Goal: Task Accomplishment & Management: Manage account settings

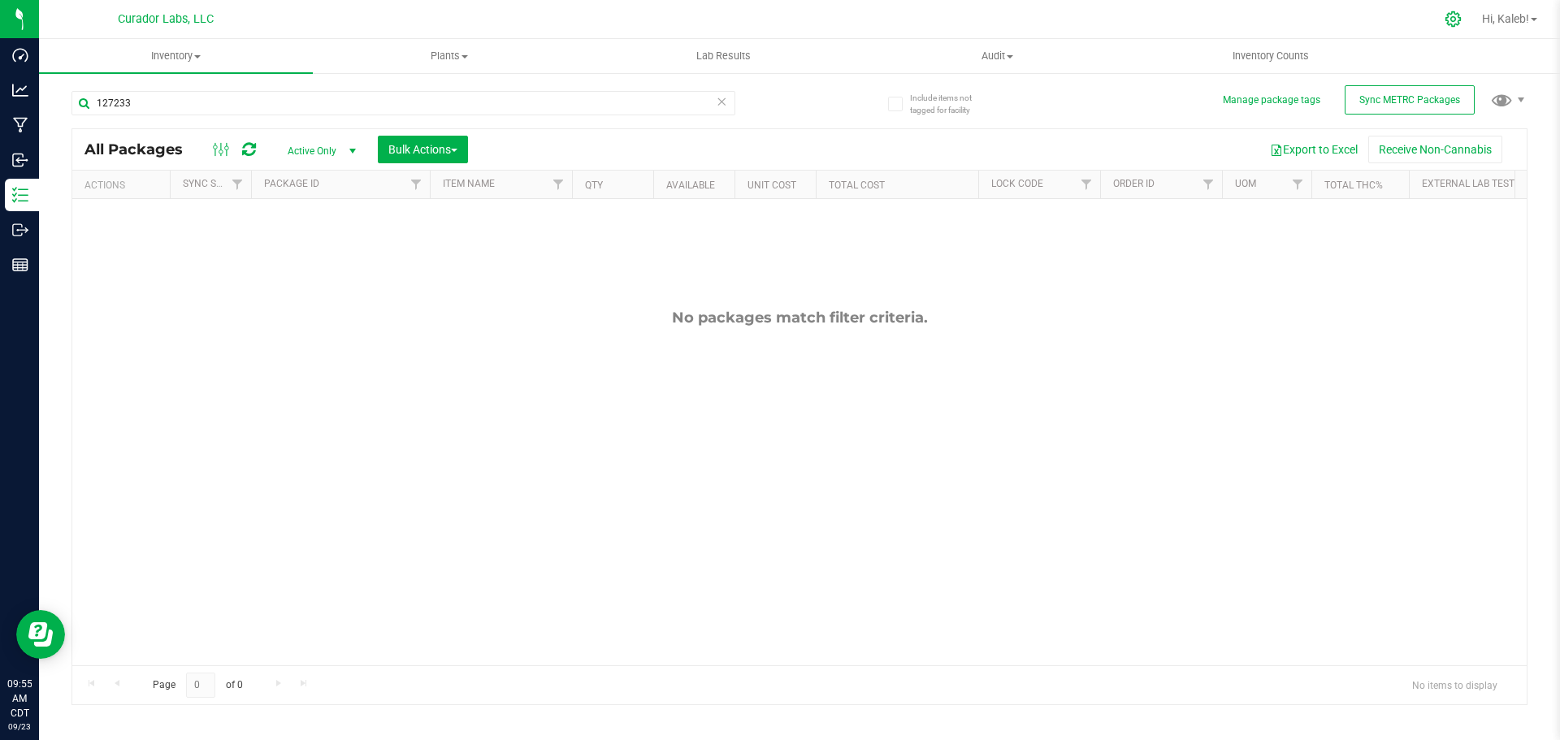
click at [1444, 17] on icon at bounding box center [1452, 19] width 17 height 17
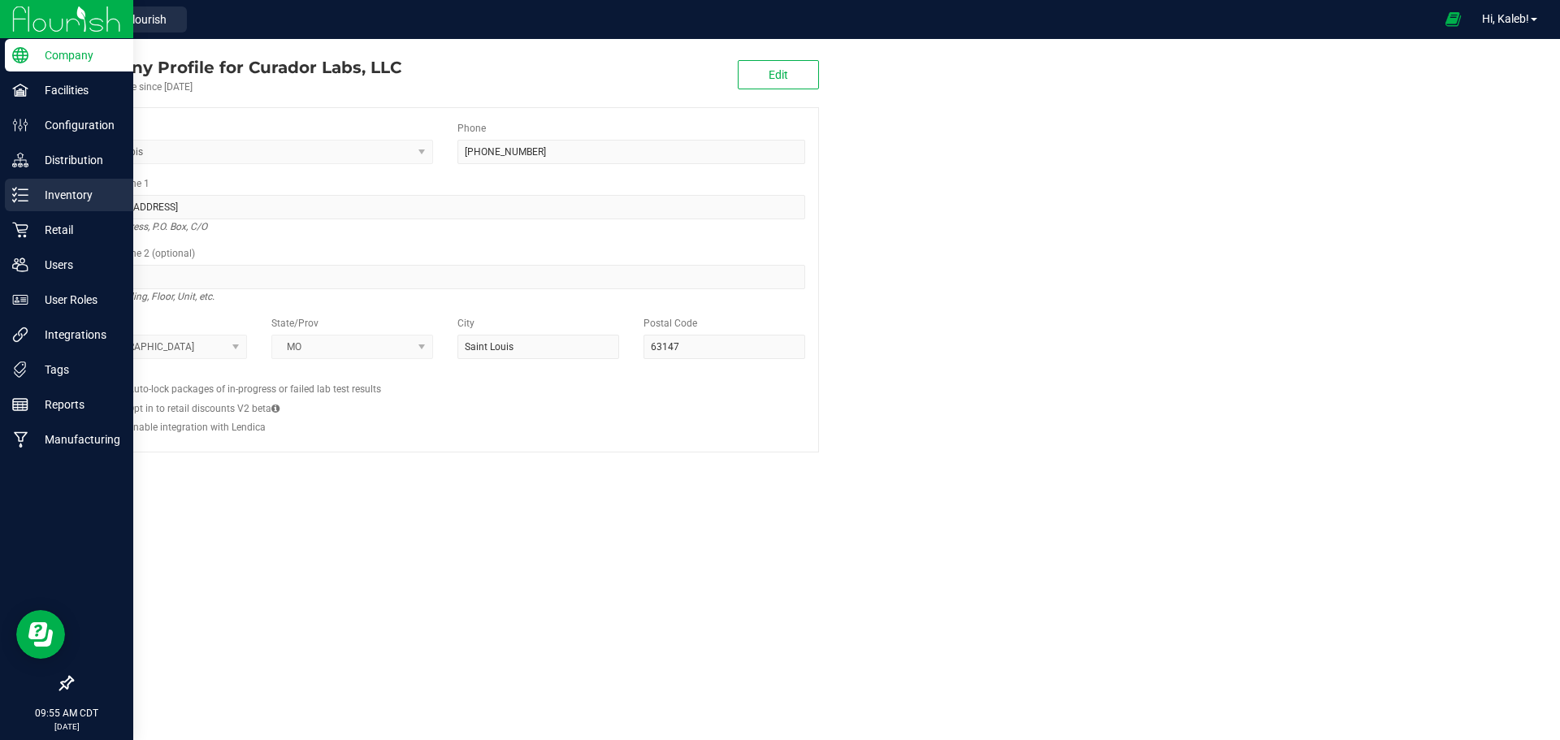
click at [22, 180] on div "Inventory" at bounding box center [69, 195] width 128 height 32
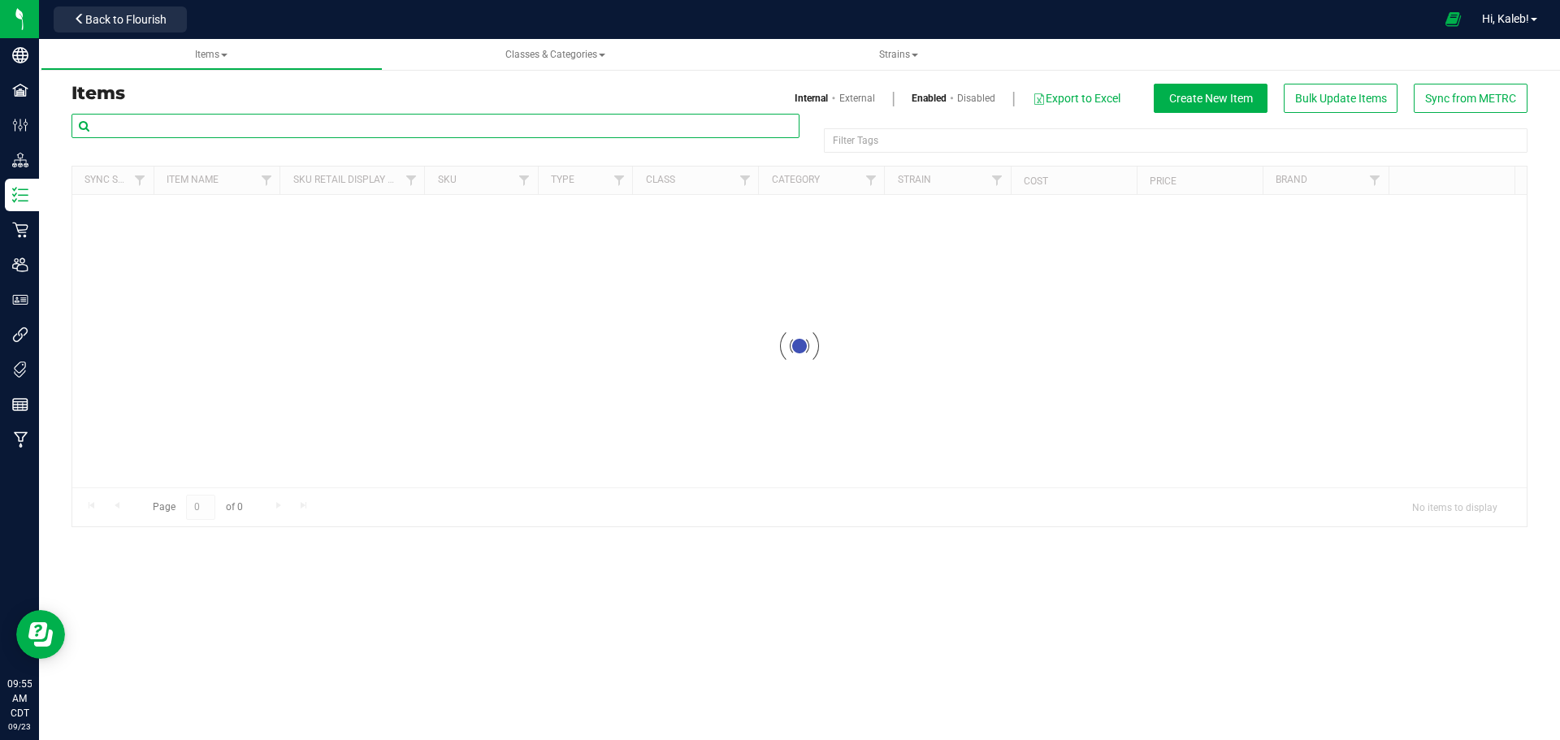
click at [181, 131] on input "text" at bounding box center [435, 126] width 728 height 24
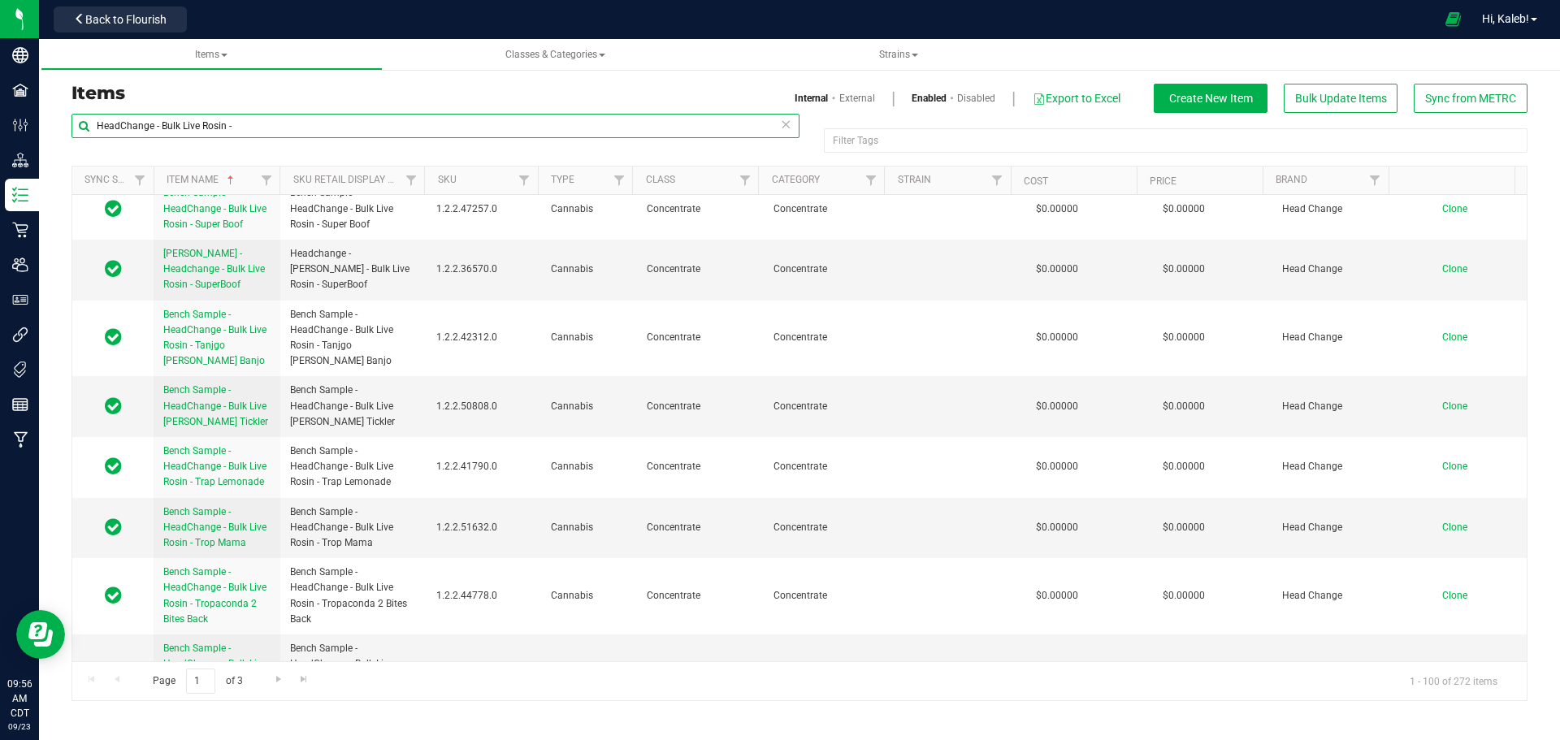
scroll to position [5703, 0]
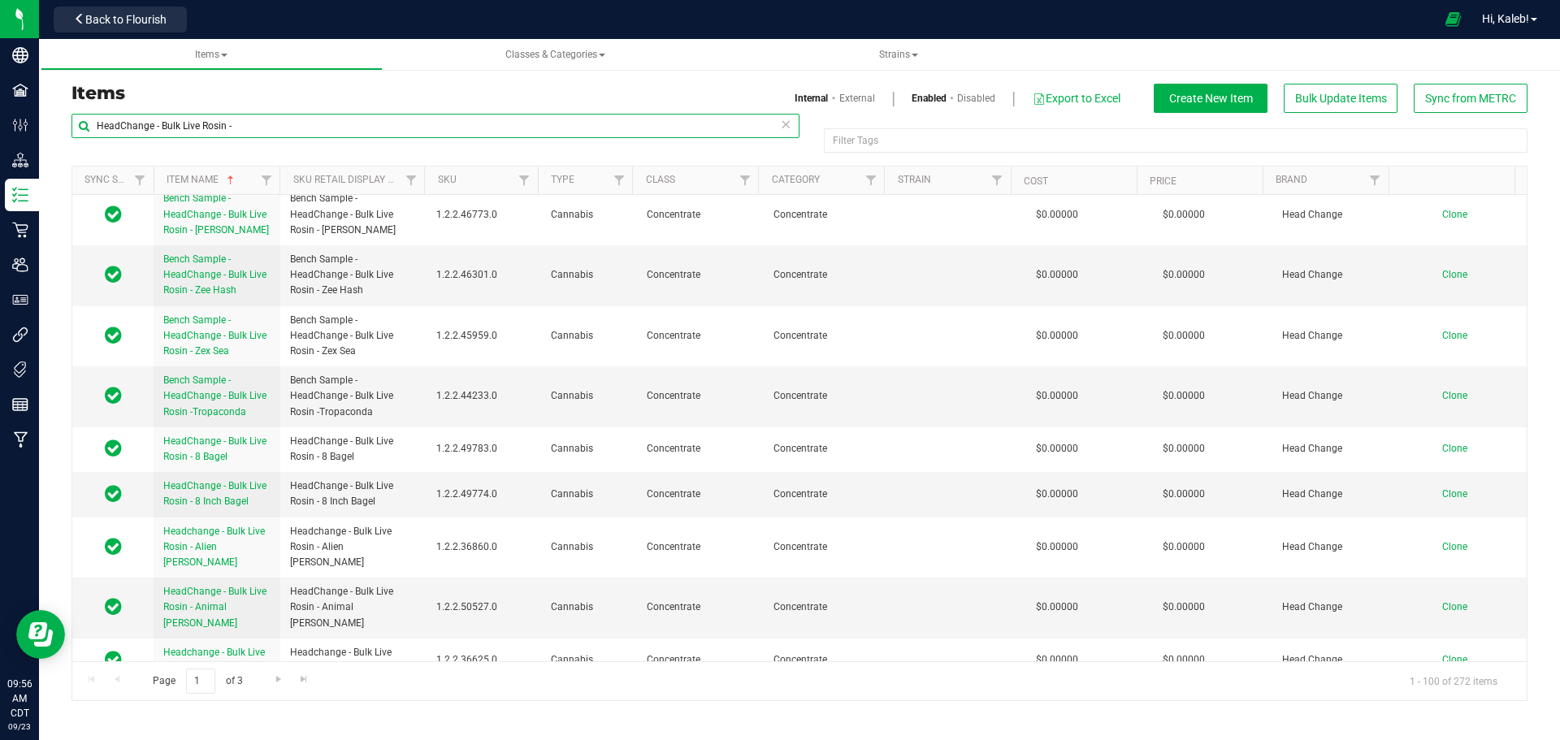
type input "HeadChange - Bulk Live Rosin -"
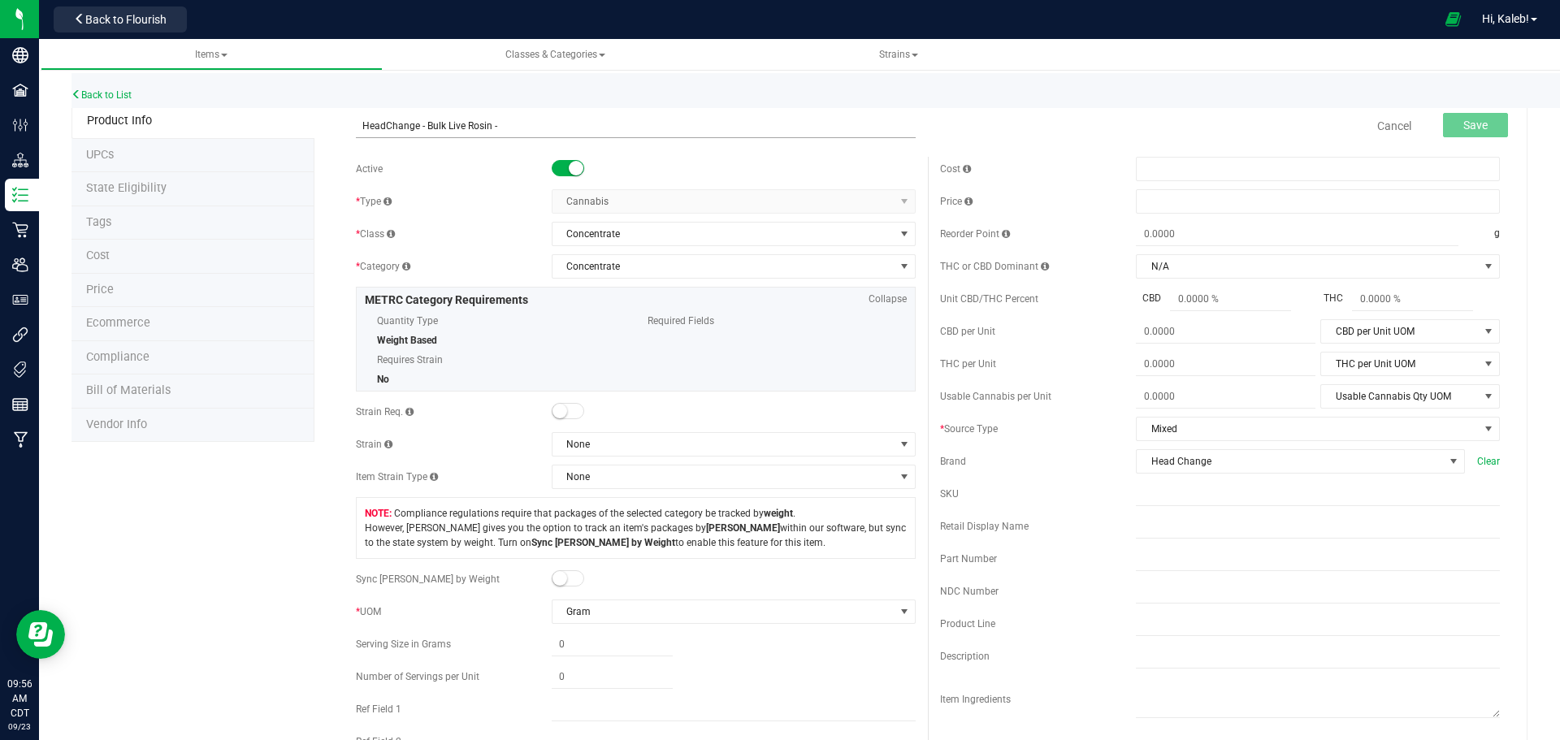
click at [363, 123] on input "HeadChange - Bulk Live Rosin -" at bounding box center [636, 126] width 560 height 24
click at [708, 114] on input "HeadChange - Bulk Live Rosin -" at bounding box center [636, 126] width 560 height 24
type input "HeadChange - Bulk Live Rosin - Slurp Juice"
click at [1474, 132] on button "Save" at bounding box center [1475, 125] width 65 height 24
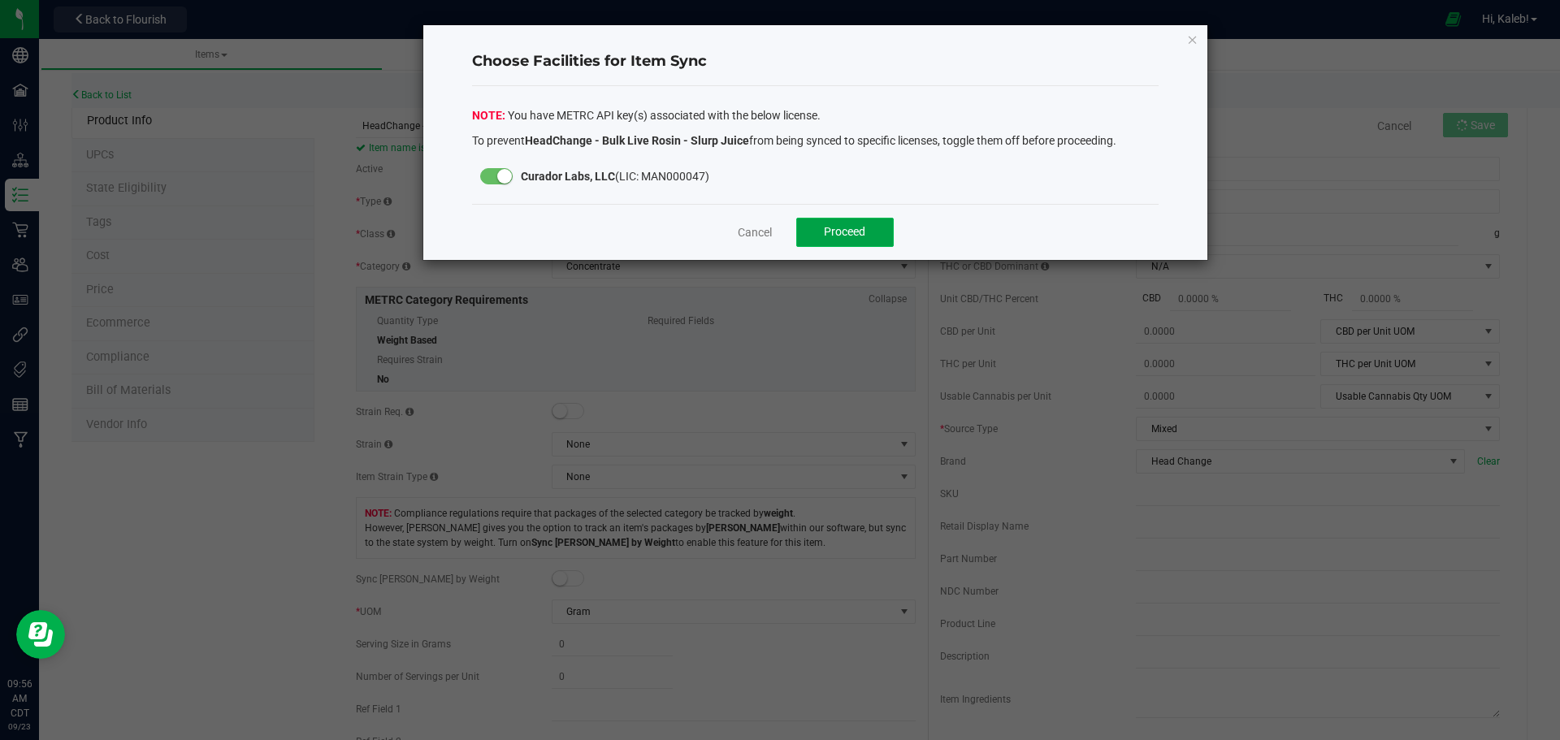
click at [819, 230] on button "Proceed" at bounding box center [844, 232] width 97 height 29
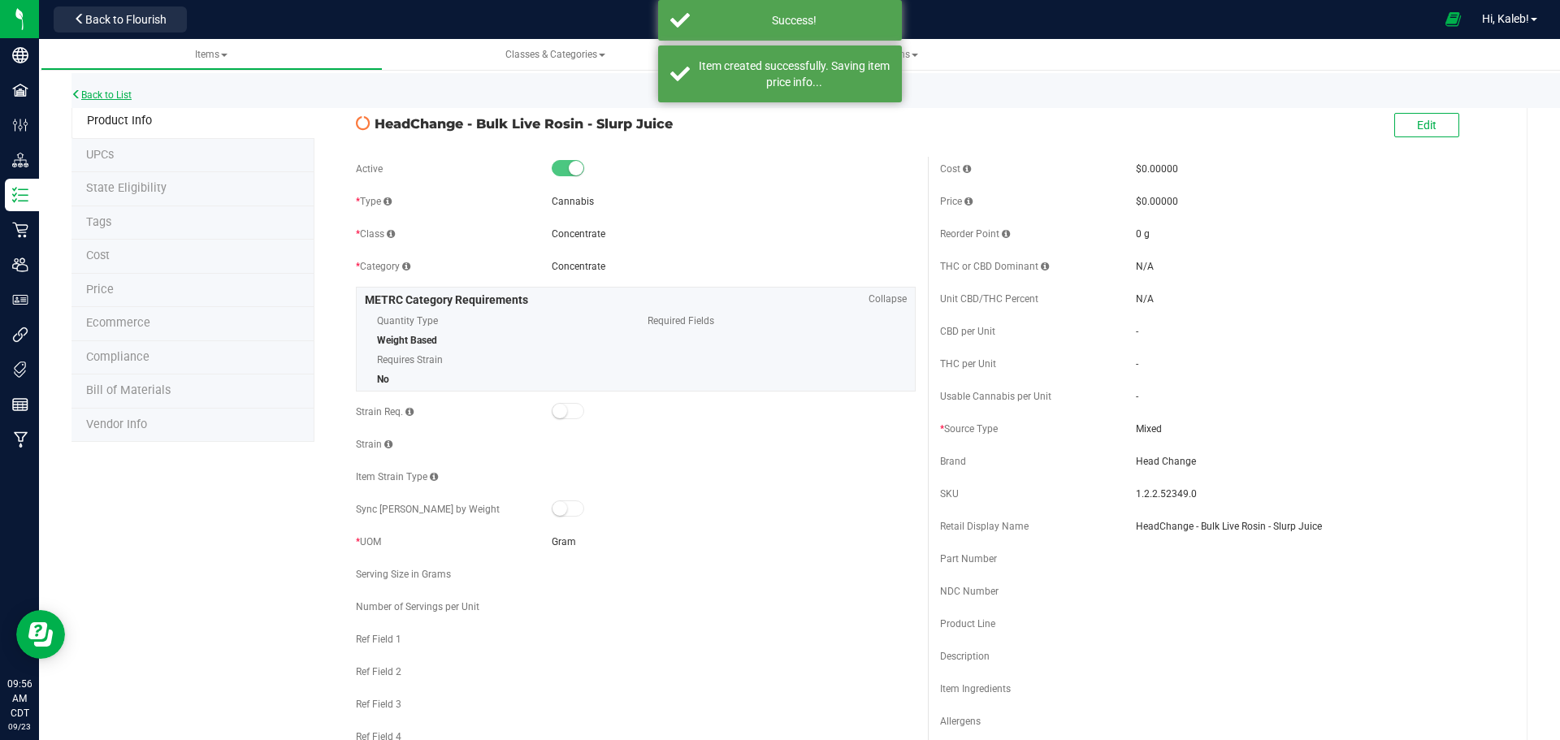
click at [115, 97] on link "Back to List" at bounding box center [101, 94] width 60 height 11
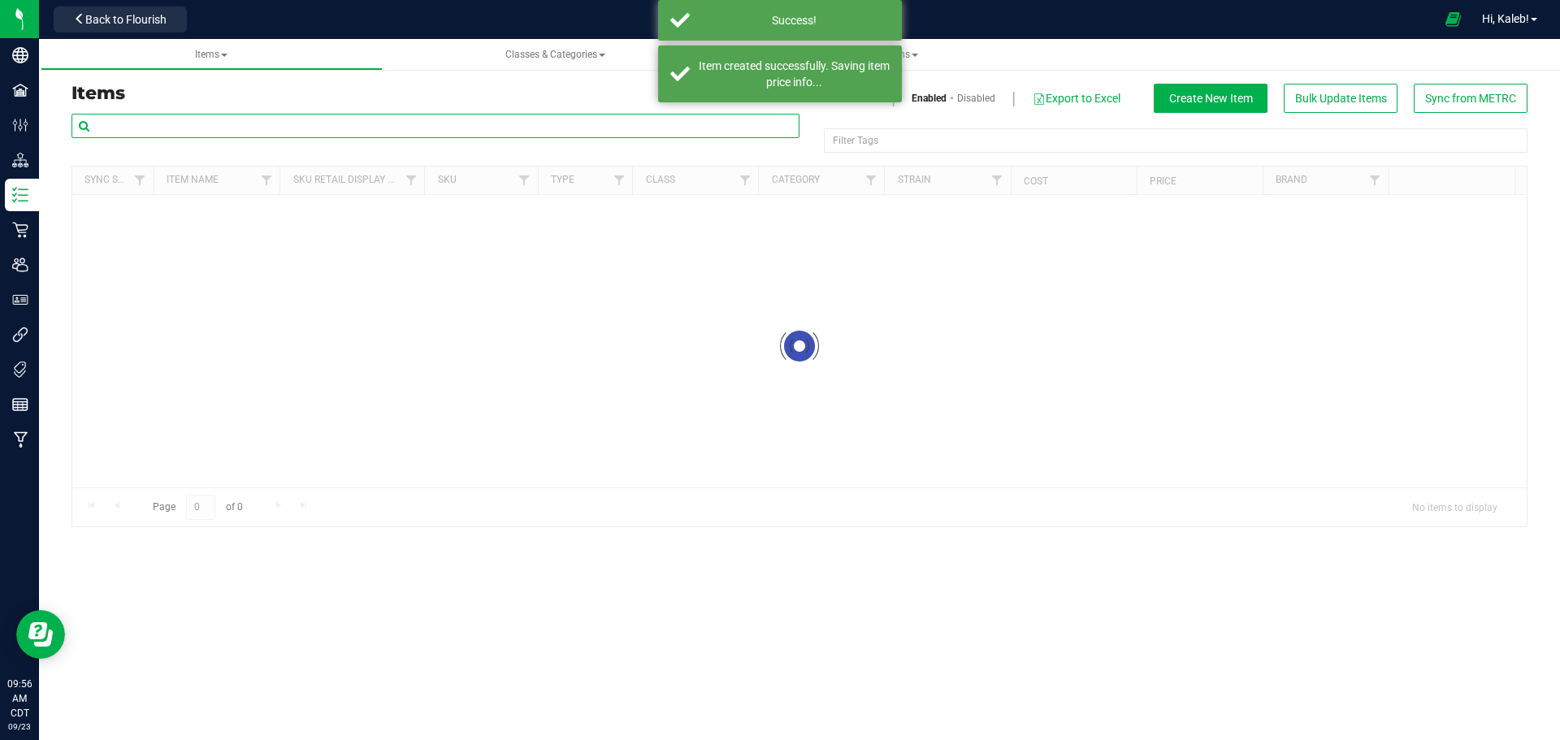
click at [256, 130] on input "text" at bounding box center [435, 126] width 728 height 24
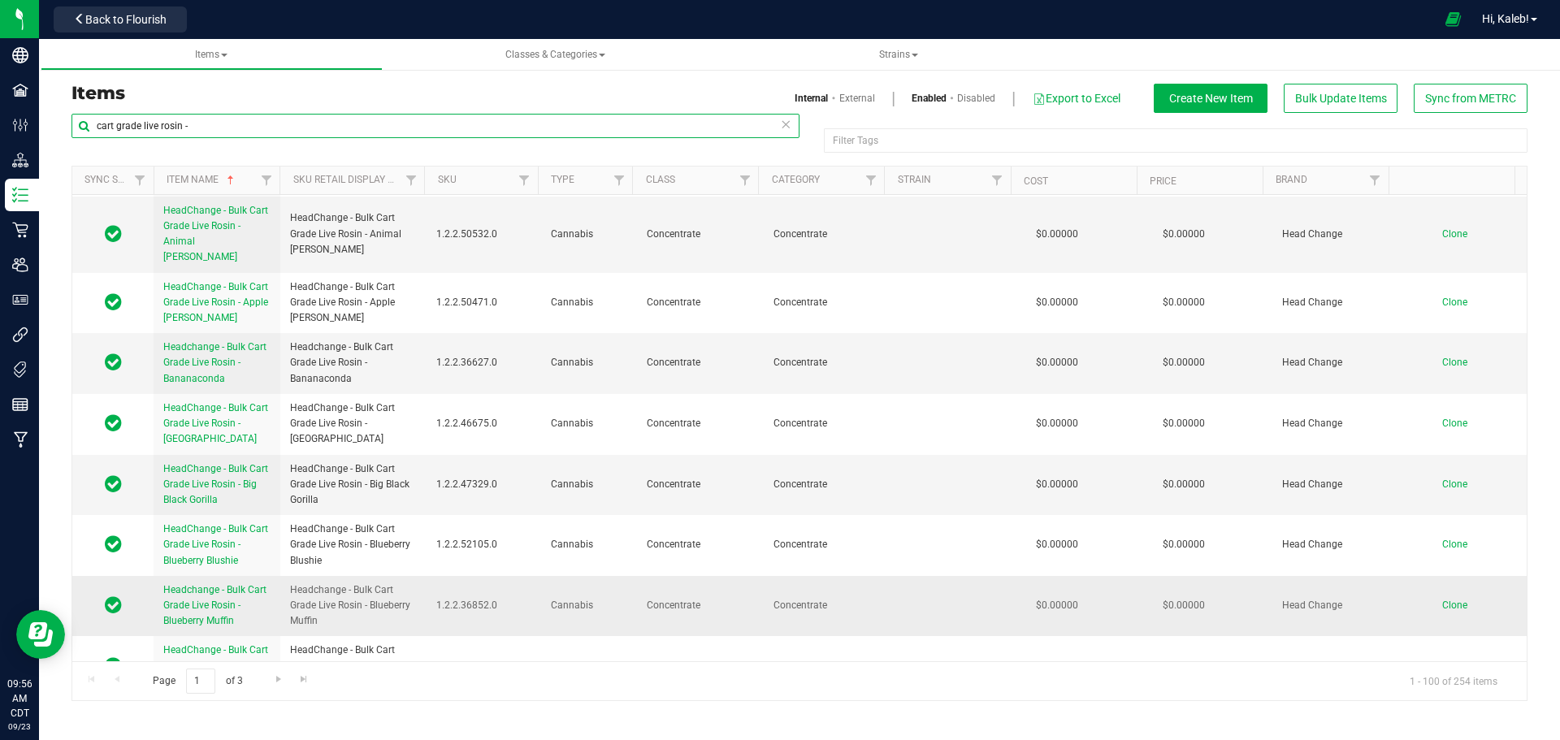
scroll to position [6468, 0]
type input "cart grade live rosin -"
drag, startPoint x: 289, startPoint y: 493, endPoint x: 366, endPoint y: 513, distance: 78.8
click at [366, 581] on span "Headchange - Bulk Cart Grade Live Rosin - Blueberry Muffin" at bounding box center [353, 604] width 127 height 47
copy span "Headchange - Bulk Cart Grade Live Rosin -"
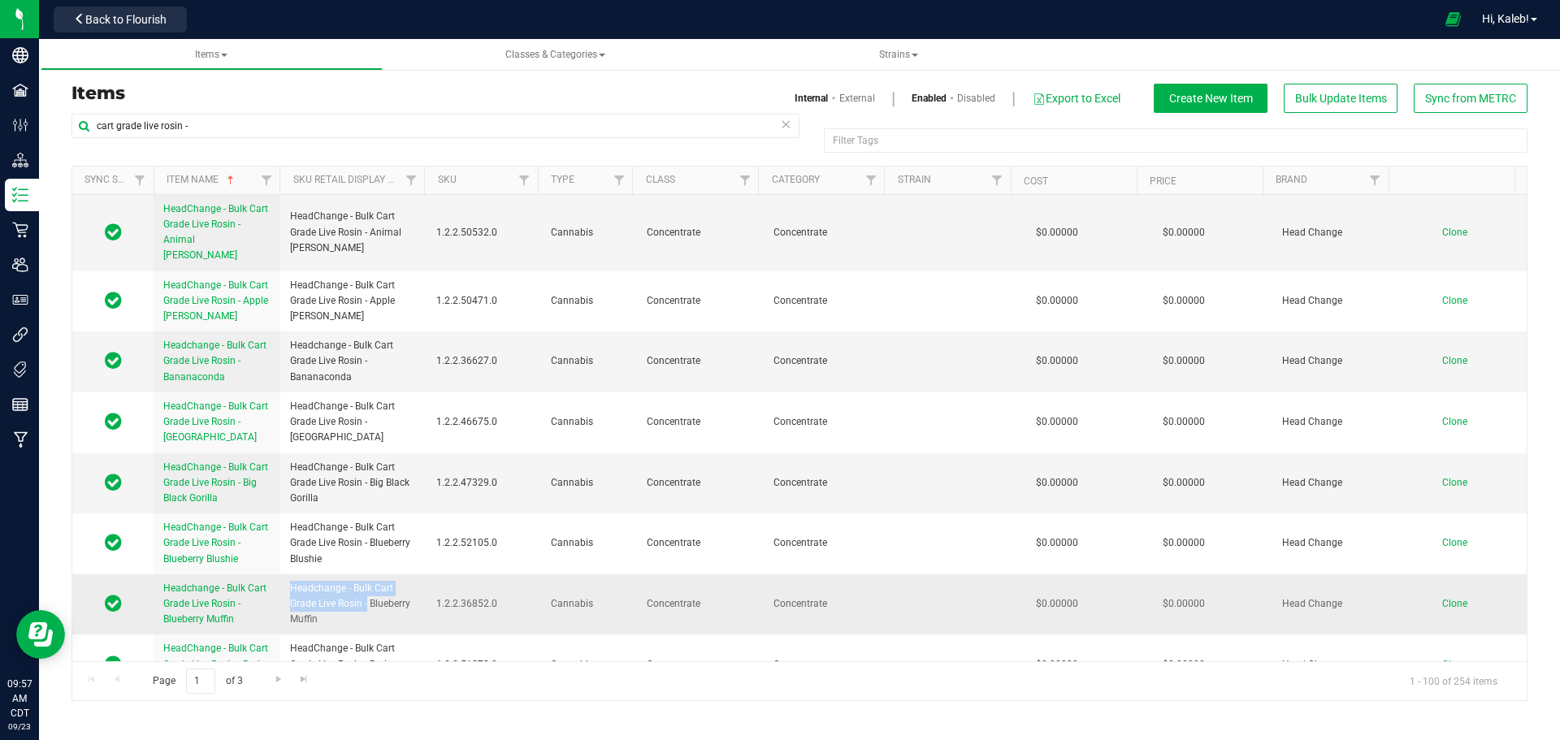
click at [1448, 598] on span "Clone" at bounding box center [1454, 603] width 25 height 11
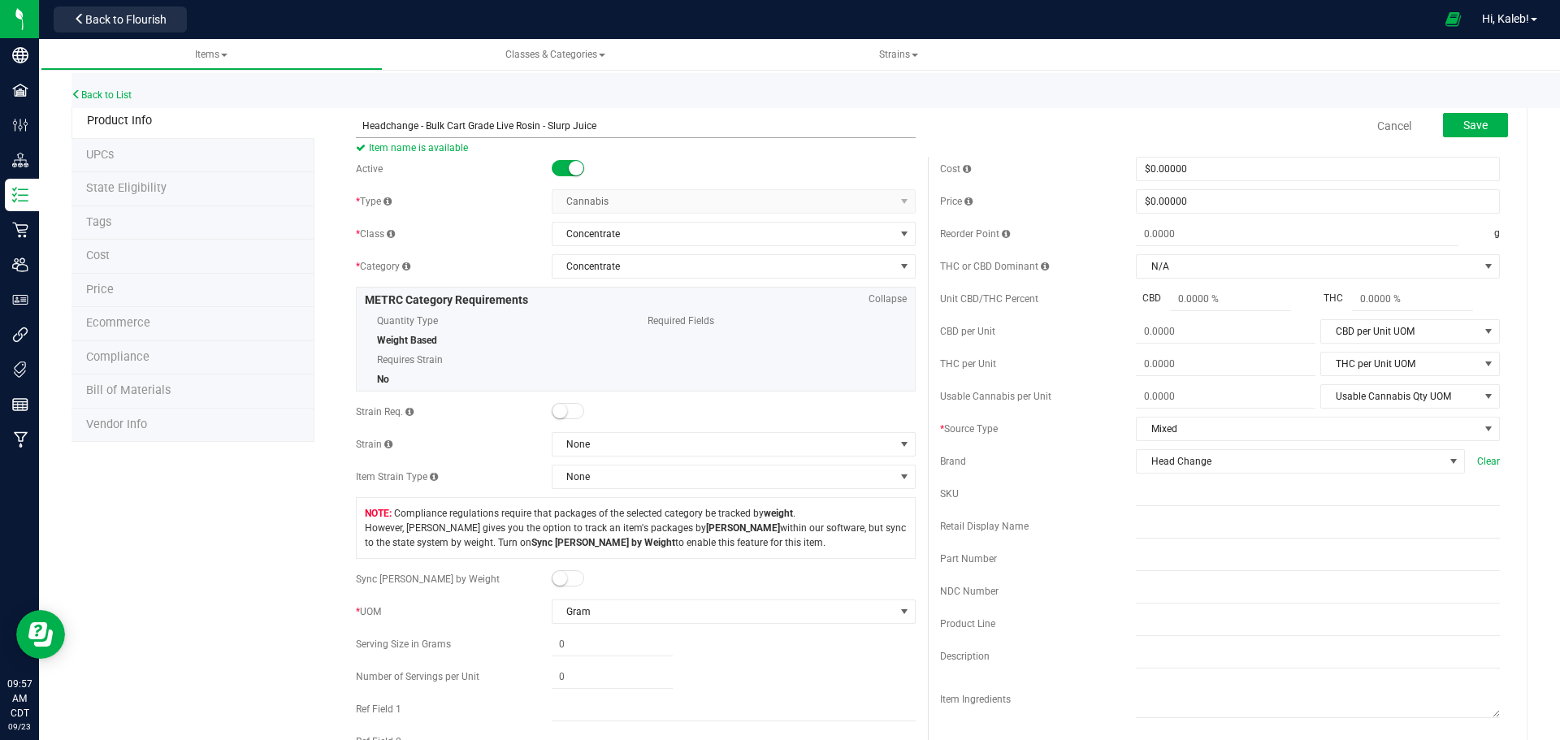
click at [366, 127] on input "Headchange - Bulk Cart Grade Live Rosin - Slurp Juice" at bounding box center [636, 126] width 560 height 24
click at [610, 129] on input "HeadChange - Bulk Cart Grade Live Rosin - Slurp Juice" at bounding box center [636, 126] width 560 height 24
type input "HeadChange - Bulk Cart Grade Live Rosin - Slurp Juice"
click at [1463, 125] on span "Save" at bounding box center [1475, 125] width 24 height 13
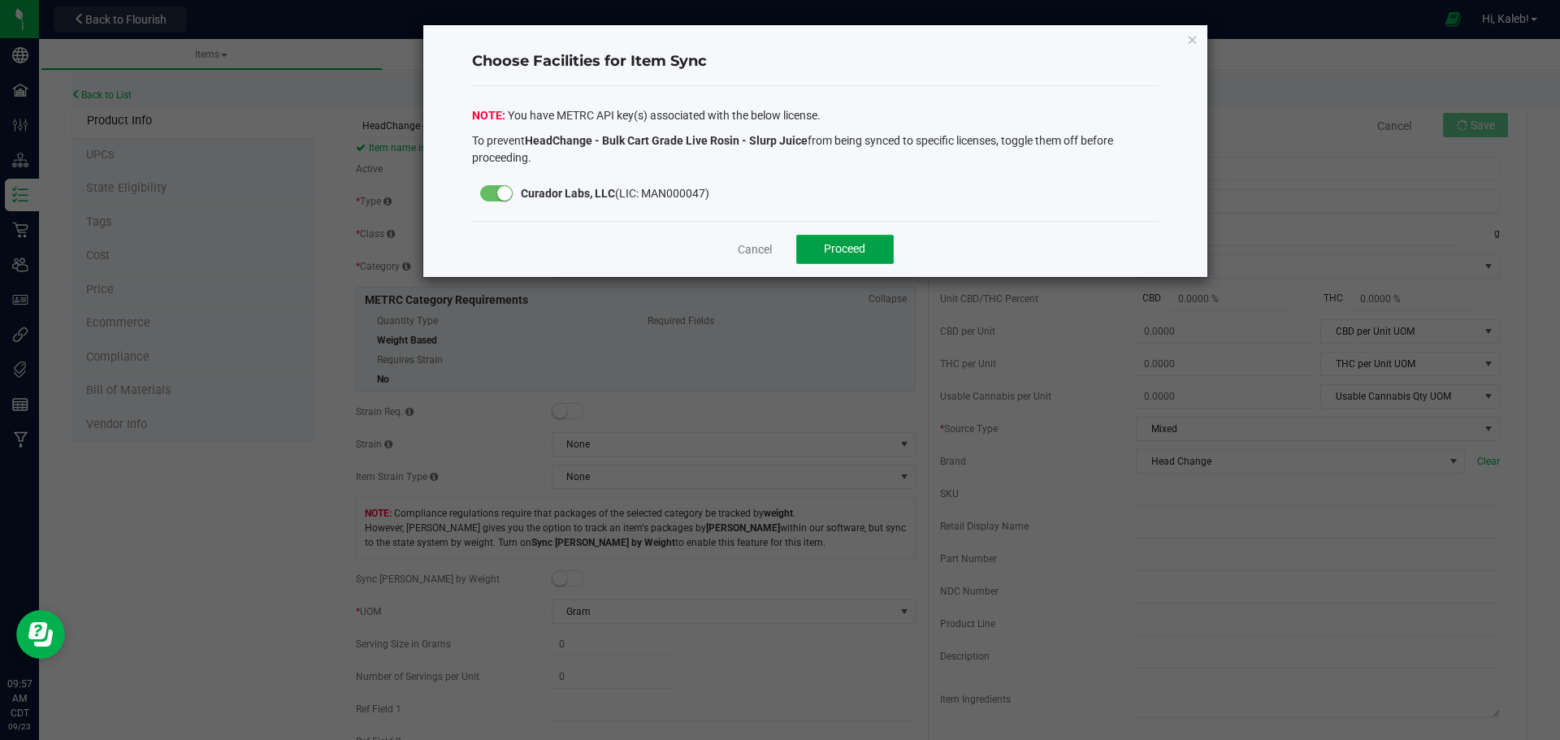
click at [830, 250] on span "Proceed" at bounding box center [844, 248] width 41 height 13
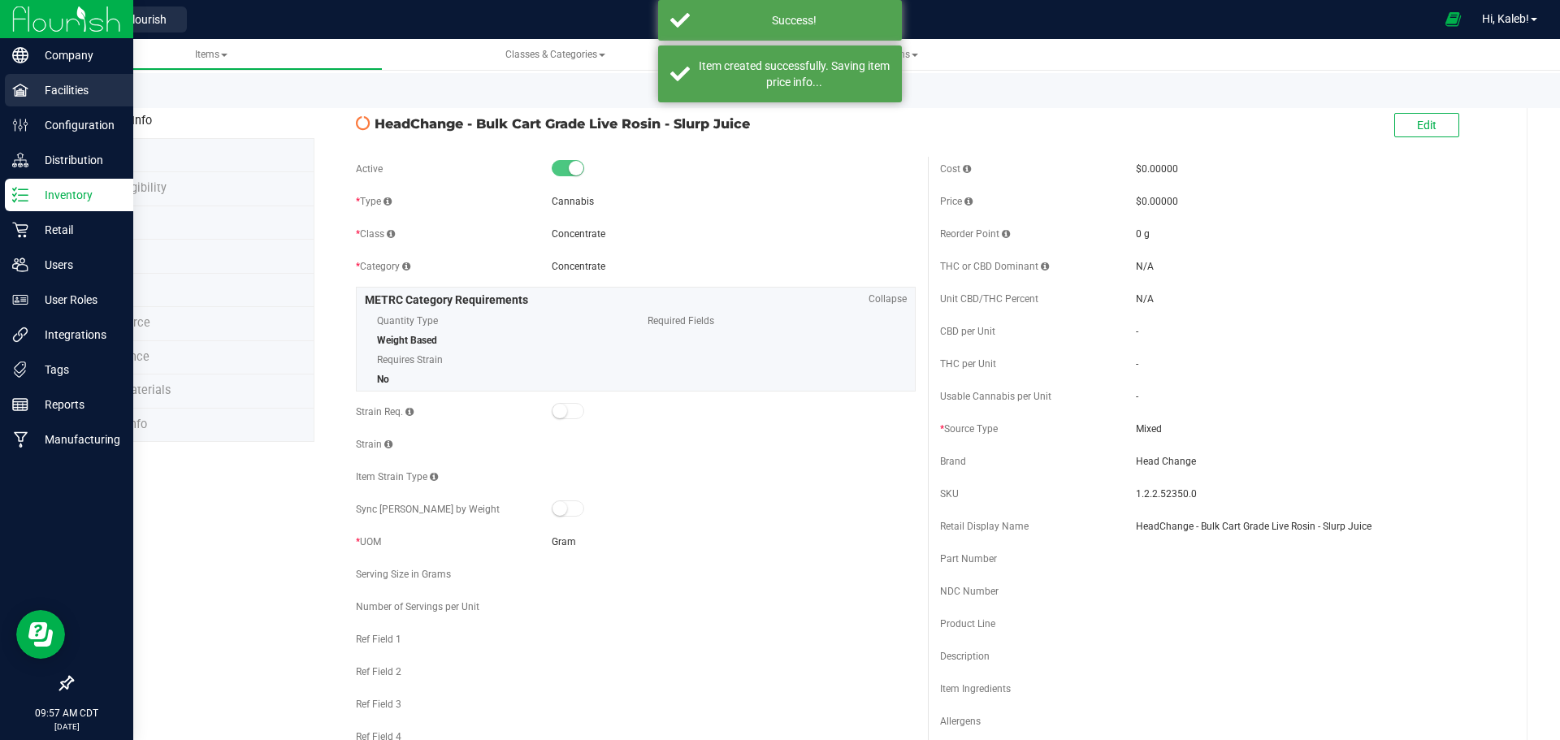
click at [30, 93] on p "Facilities" at bounding box center [76, 89] width 97 height 19
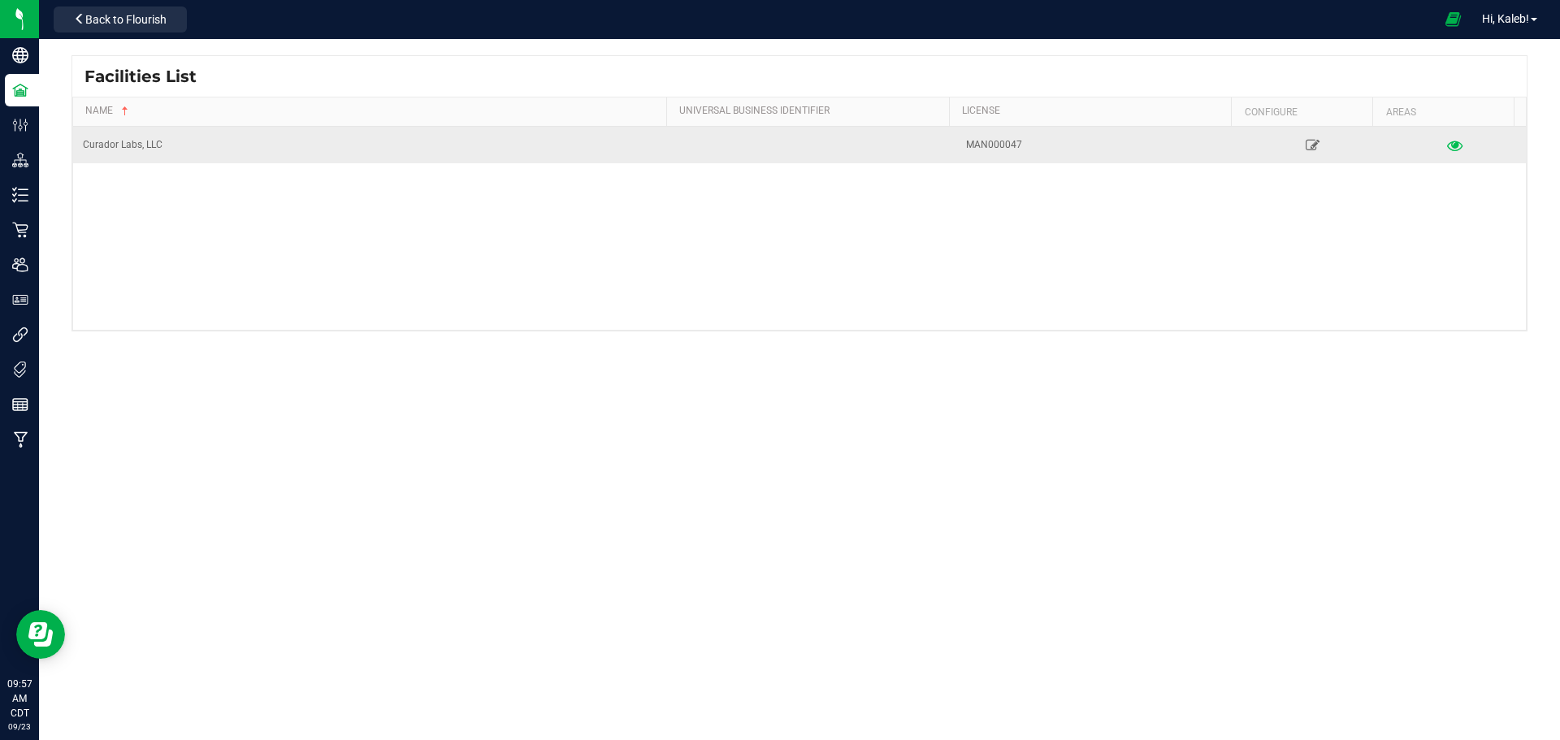
click at [1447, 150] on icon at bounding box center [1454, 144] width 15 height 11
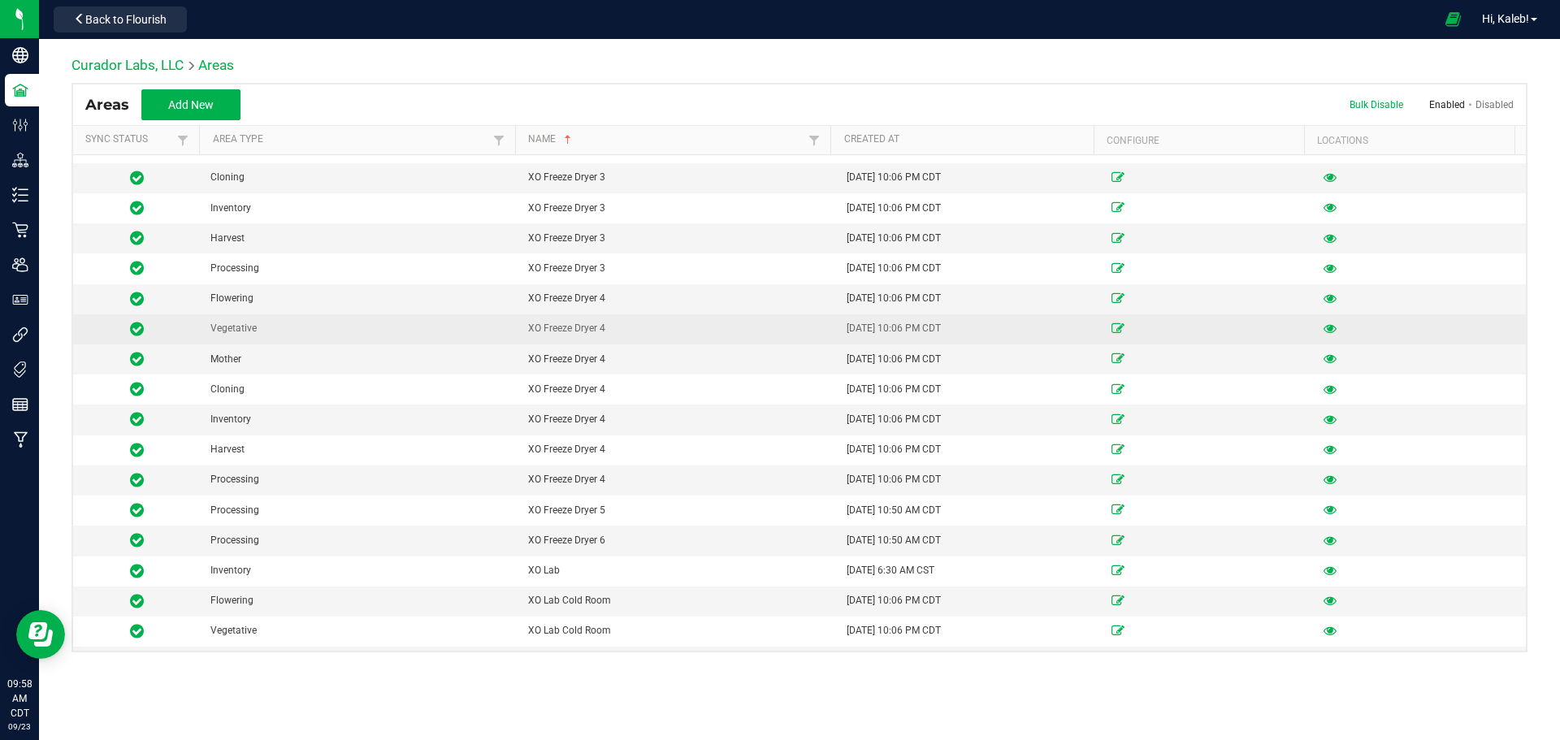
scroll to position [14523, 0]
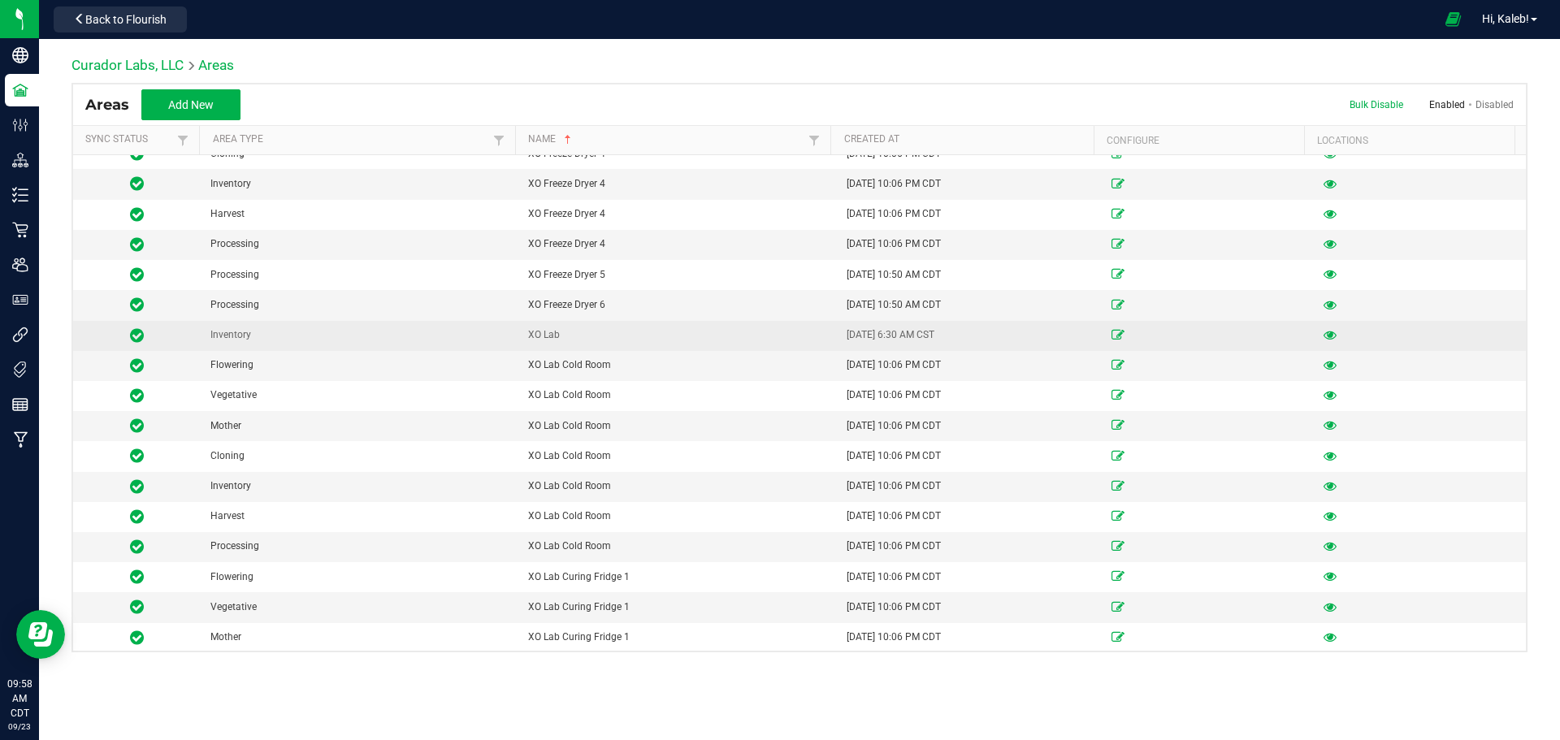
click at [1323, 335] on icon at bounding box center [1329, 335] width 13 height 10
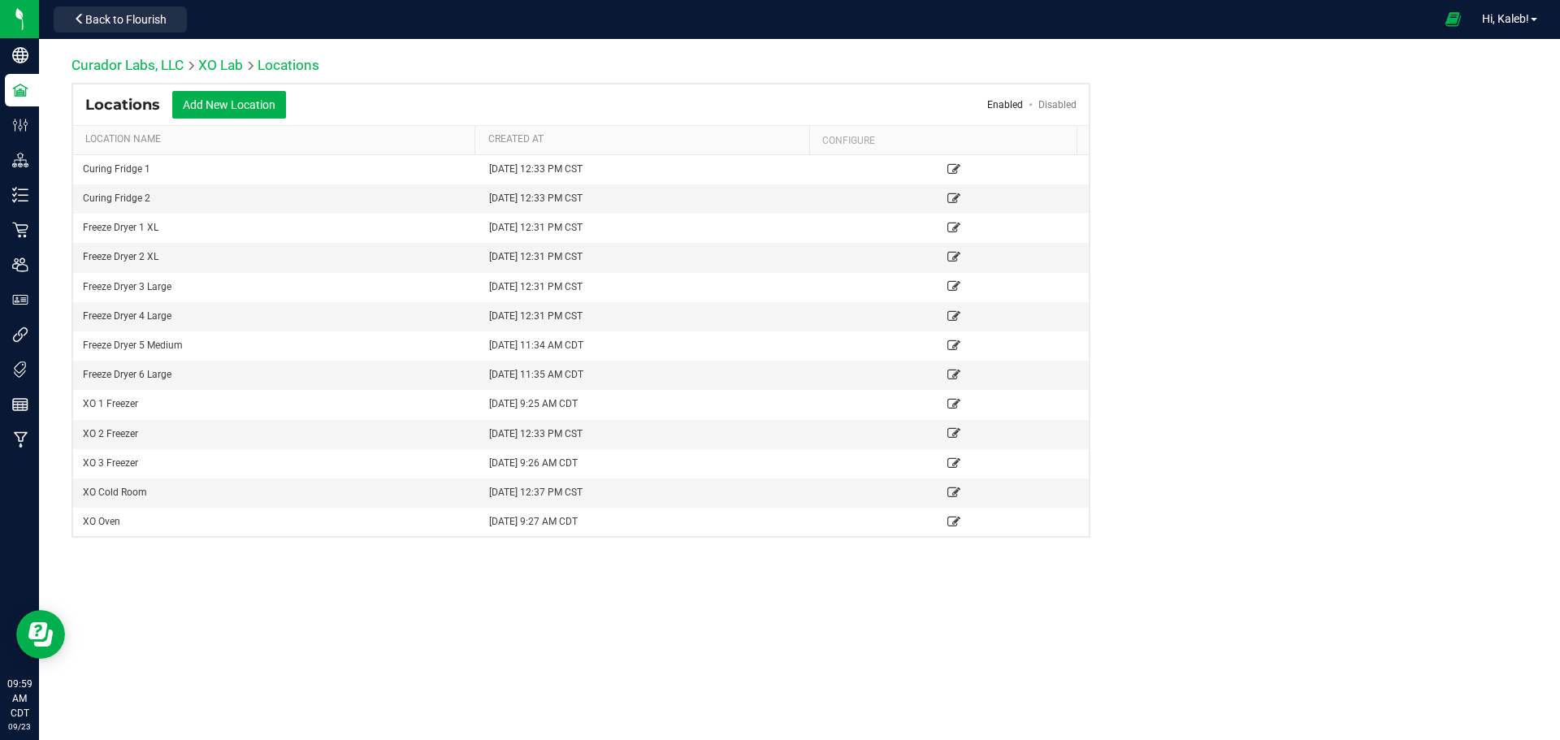
click at [1054, 104] on link "Disabled" at bounding box center [1057, 104] width 38 height 11
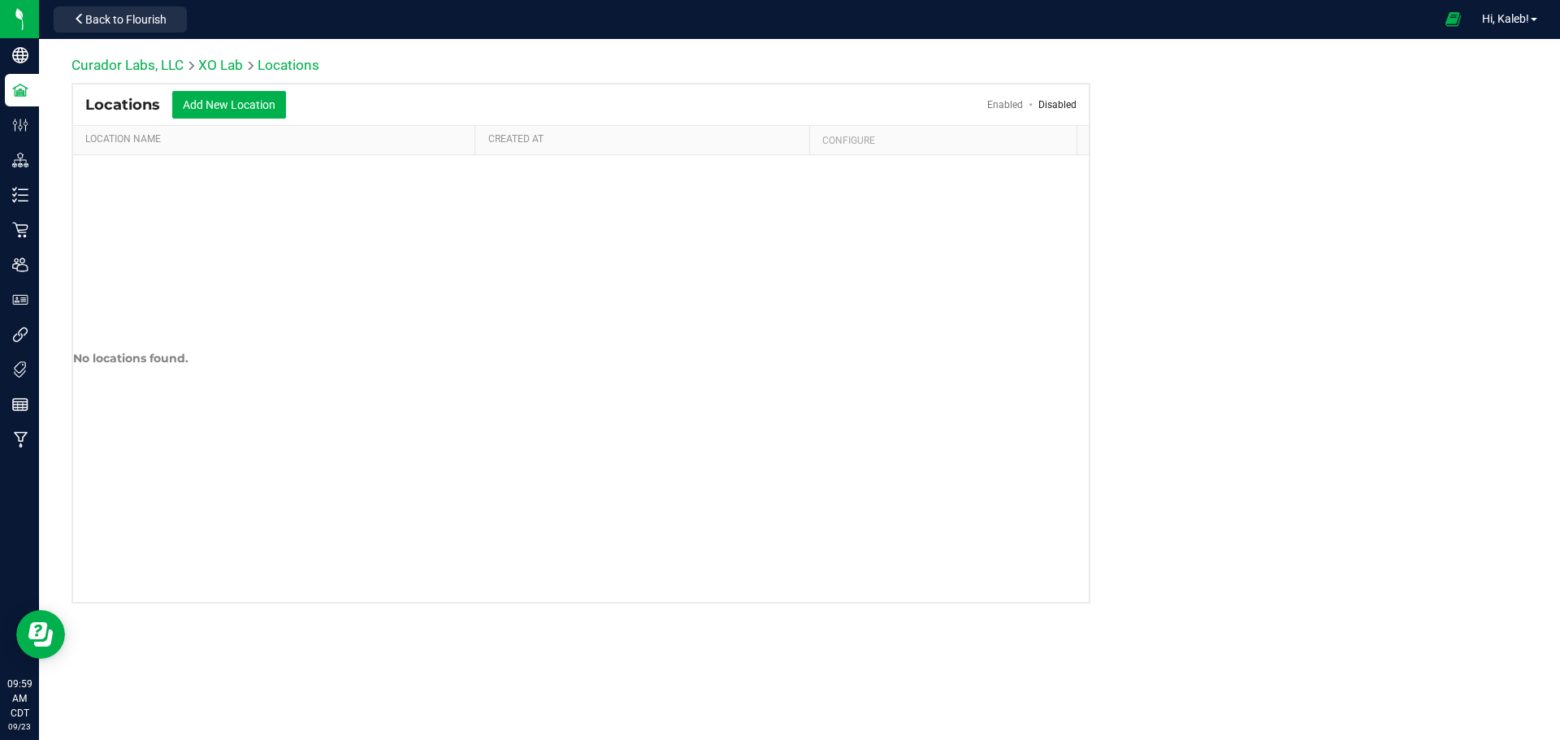
click at [995, 104] on link "Enabled" at bounding box center [1005, 104] width 36 height 11
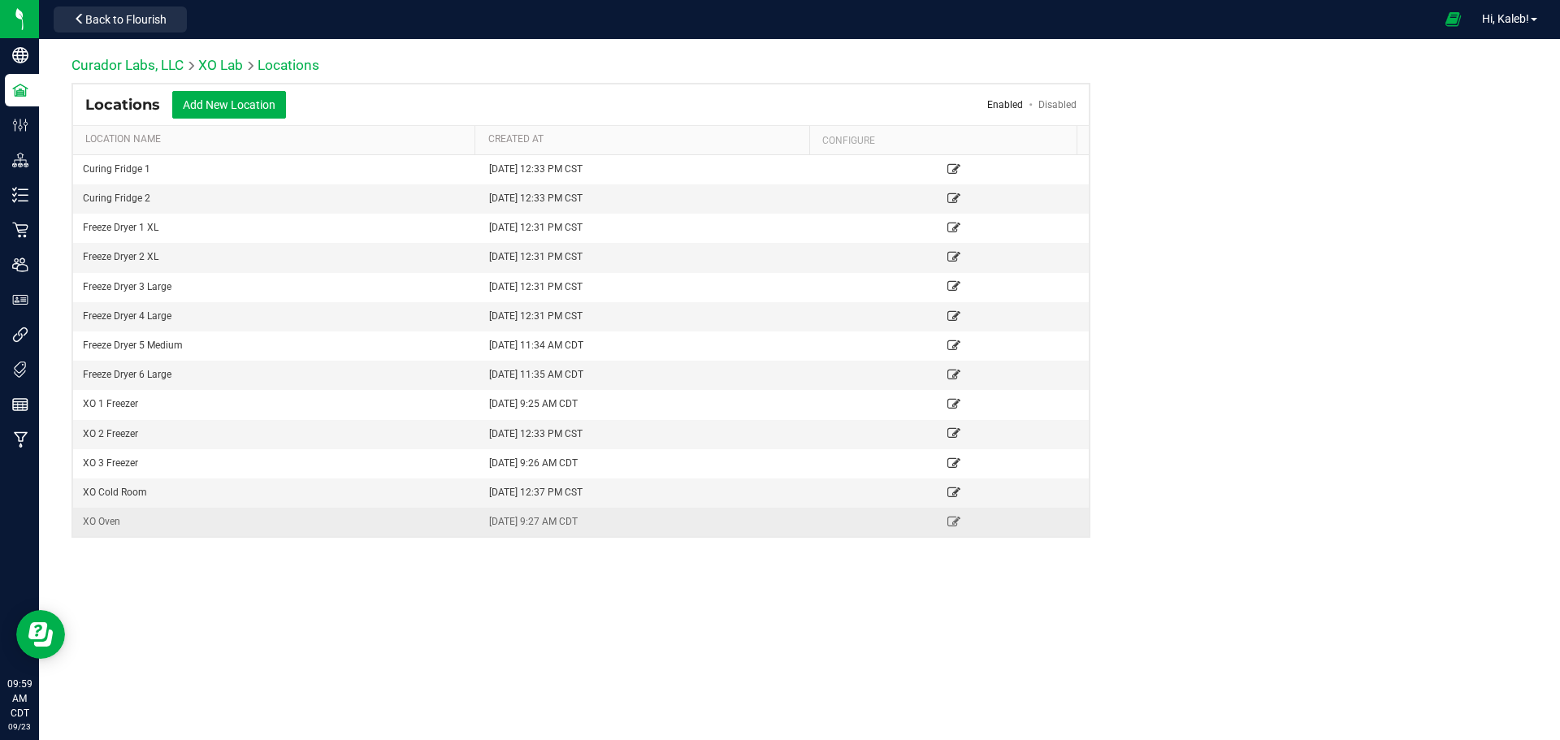
click at [158, 524] on div "XO Oven" at bounding box center [276, 521] width 387 height 15
click at [229, 68] on link "XO Lab" at bounding box center [220, 65] width 45 height 16
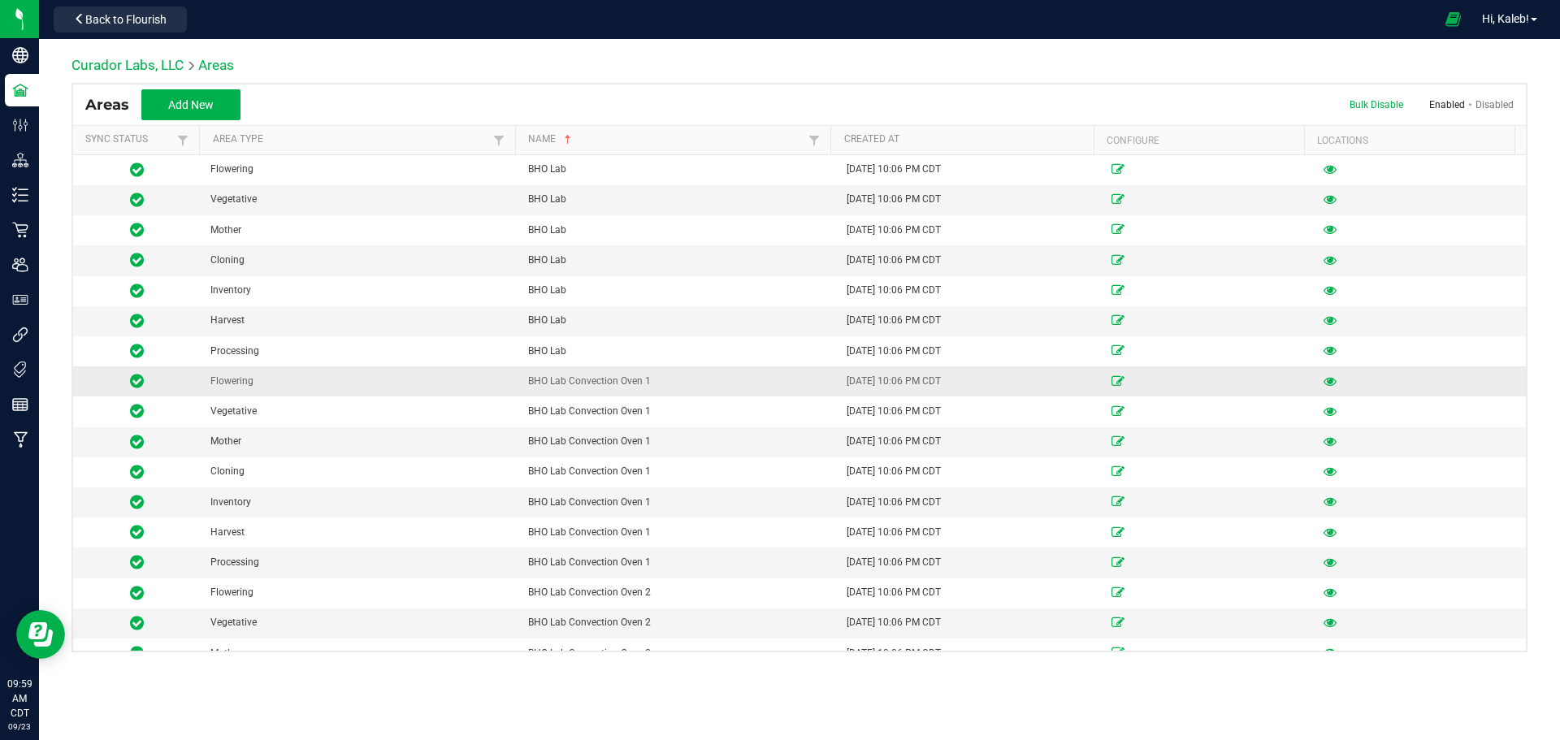
click at [628, 370] on td "BHO Lab Convection Oven 1" at bounding box center [677, 381] width 318 height 30
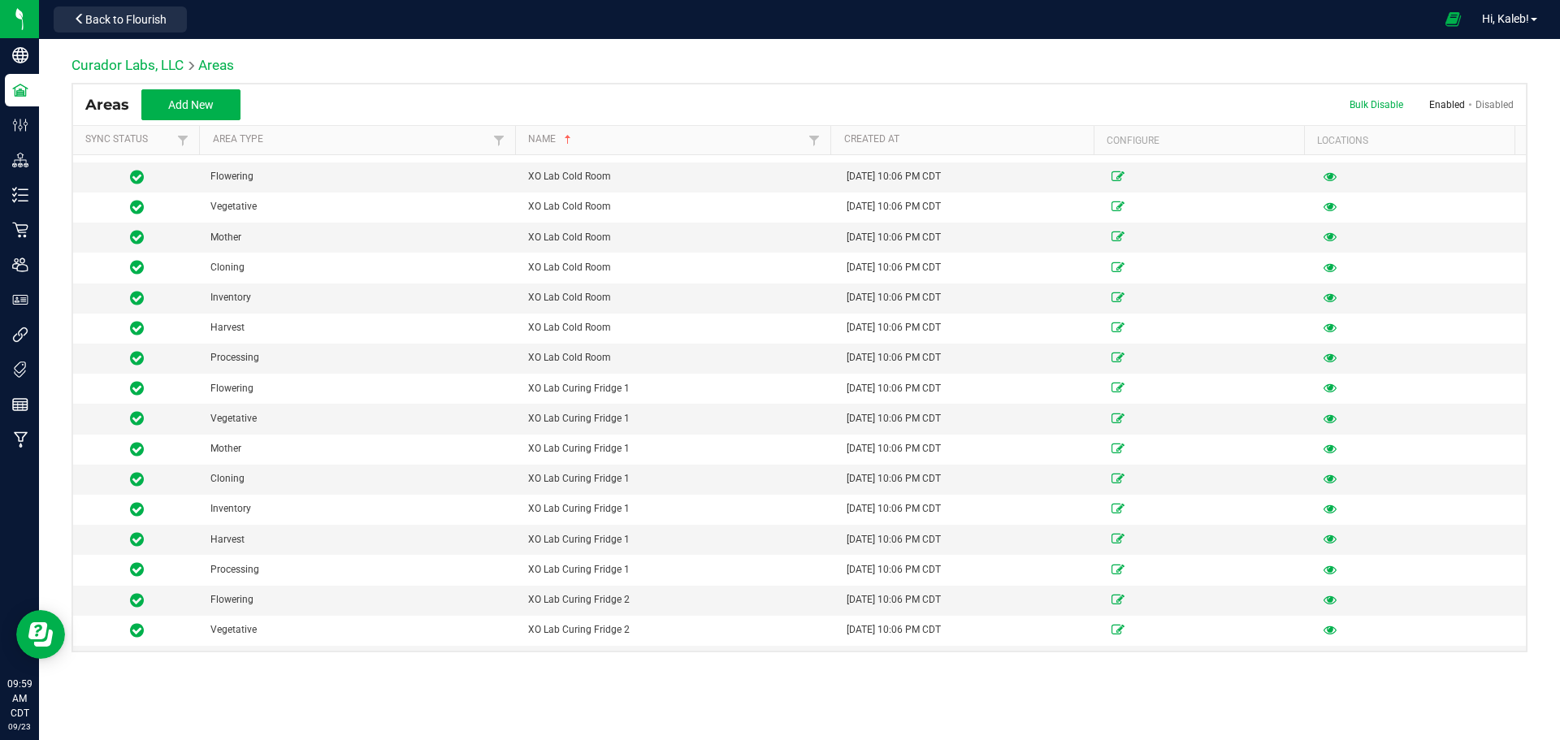
scroll to position [14656, 0]
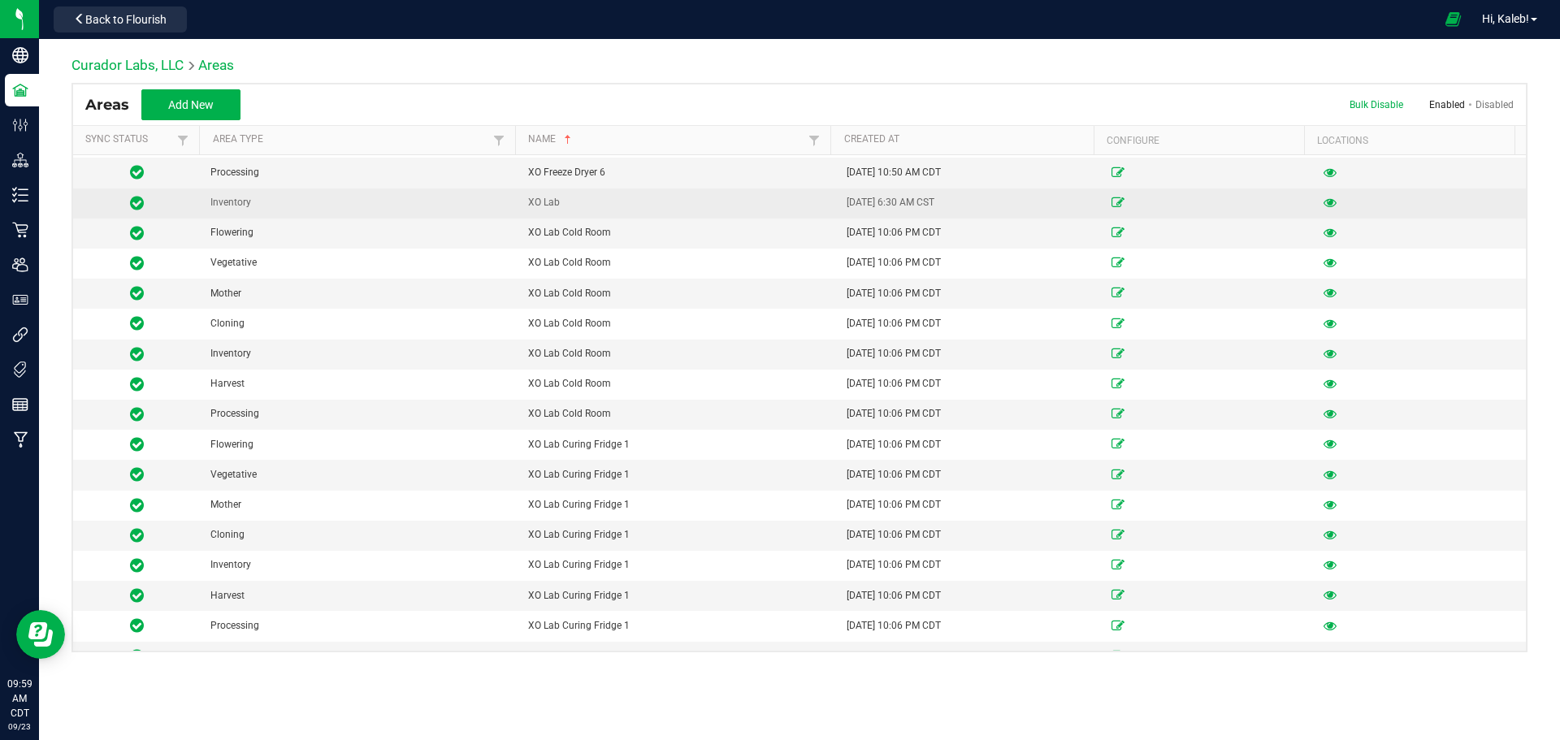
click at [1323, 204] on icon at bounding box center [1329, 202] width 13 height 10
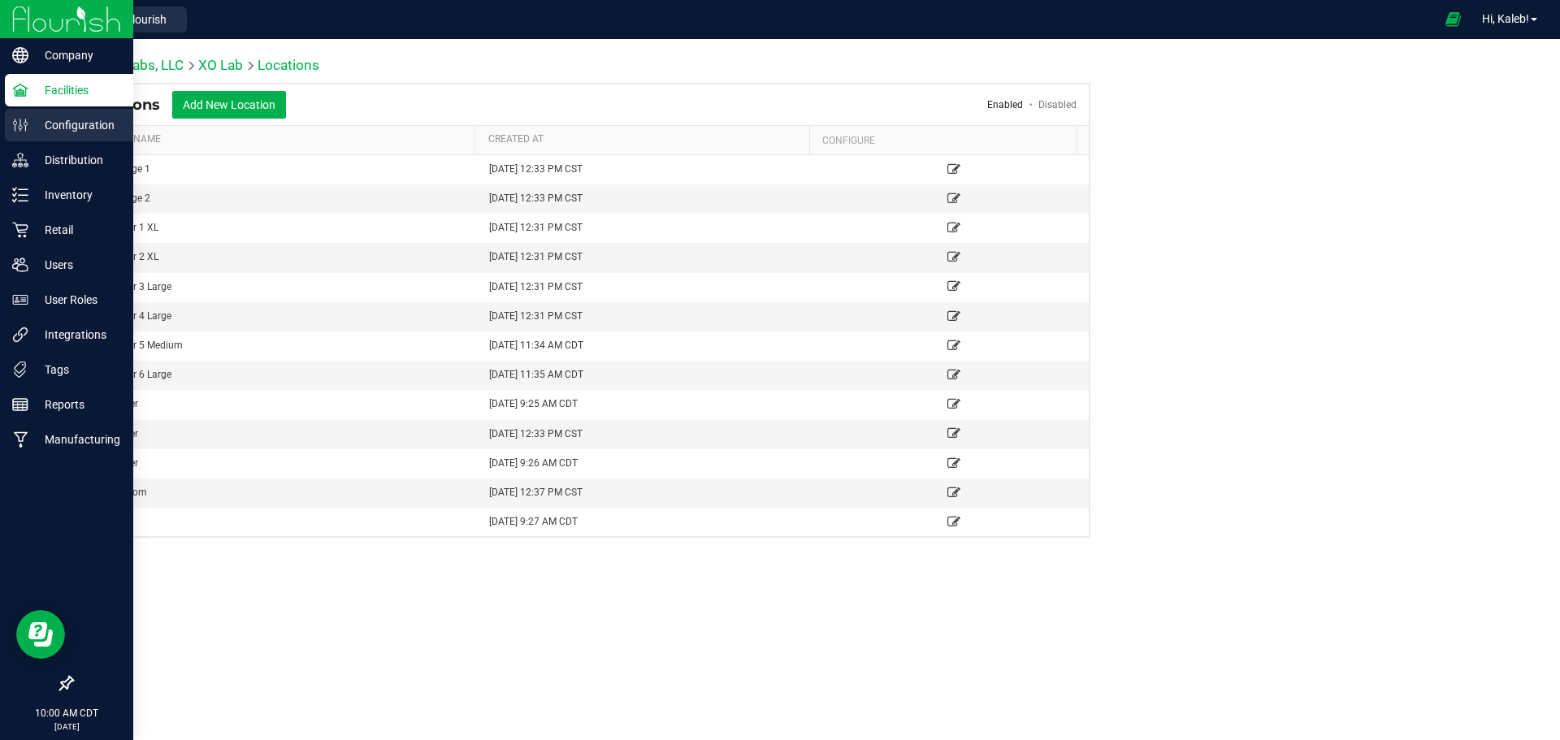
click at [55, 120] on p "Configuration" at bounding box center [76, 124] width 97 height 19
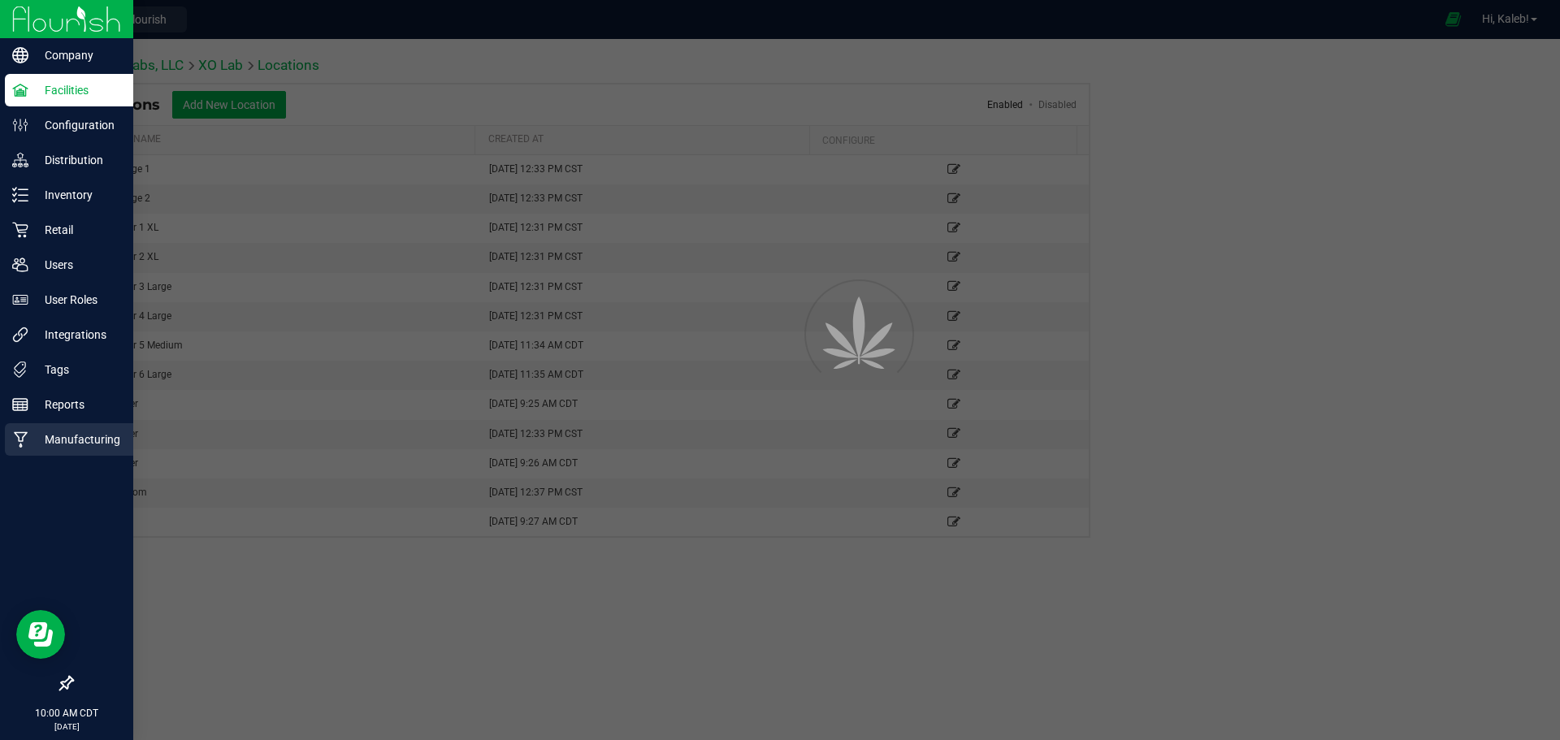
click at [71, 446] on p "Manufacturing" at bounding box center [76, 439] width 97 height 19
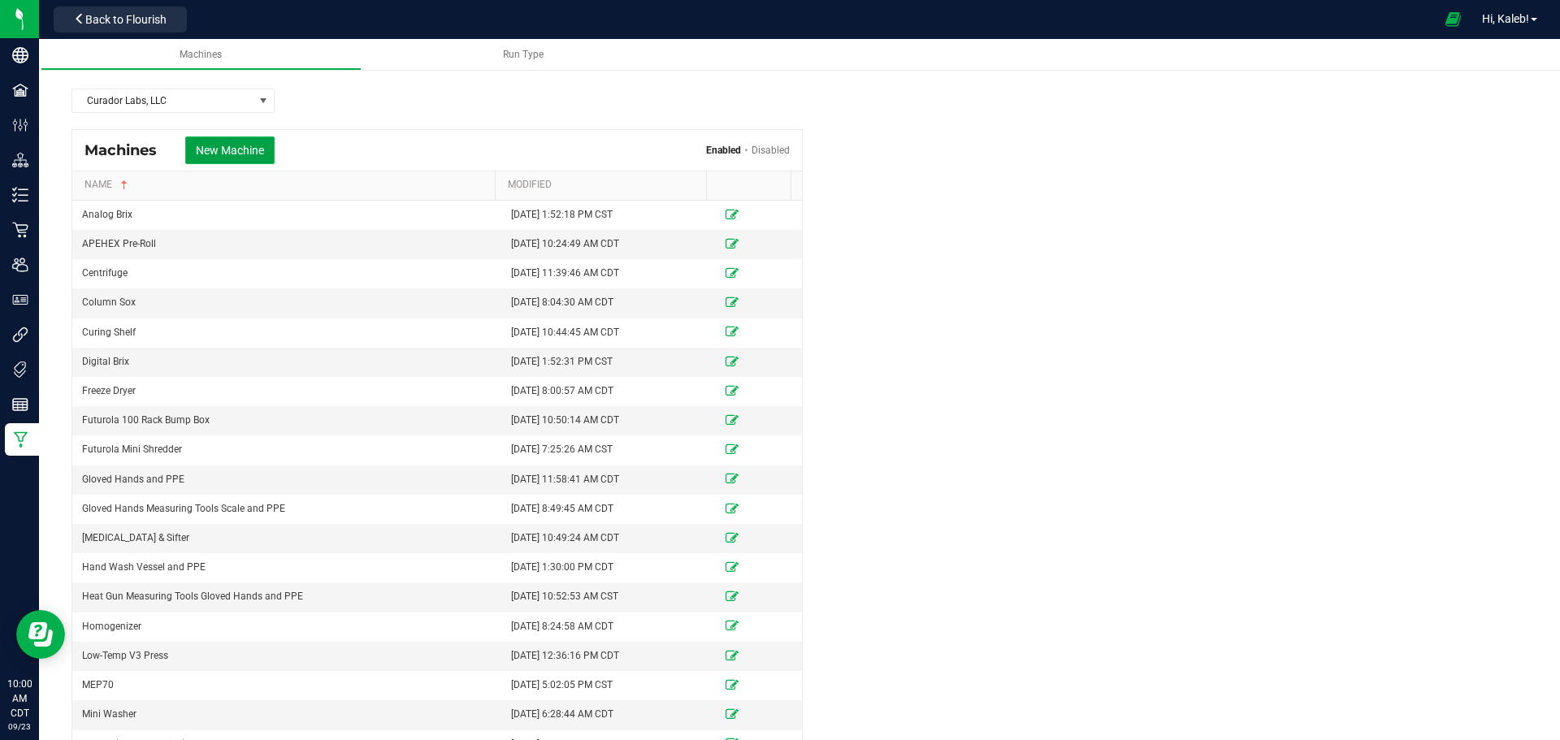
click at [240, 157] on button "New Machine" at bounding box center [229, 150] width 89 height 28
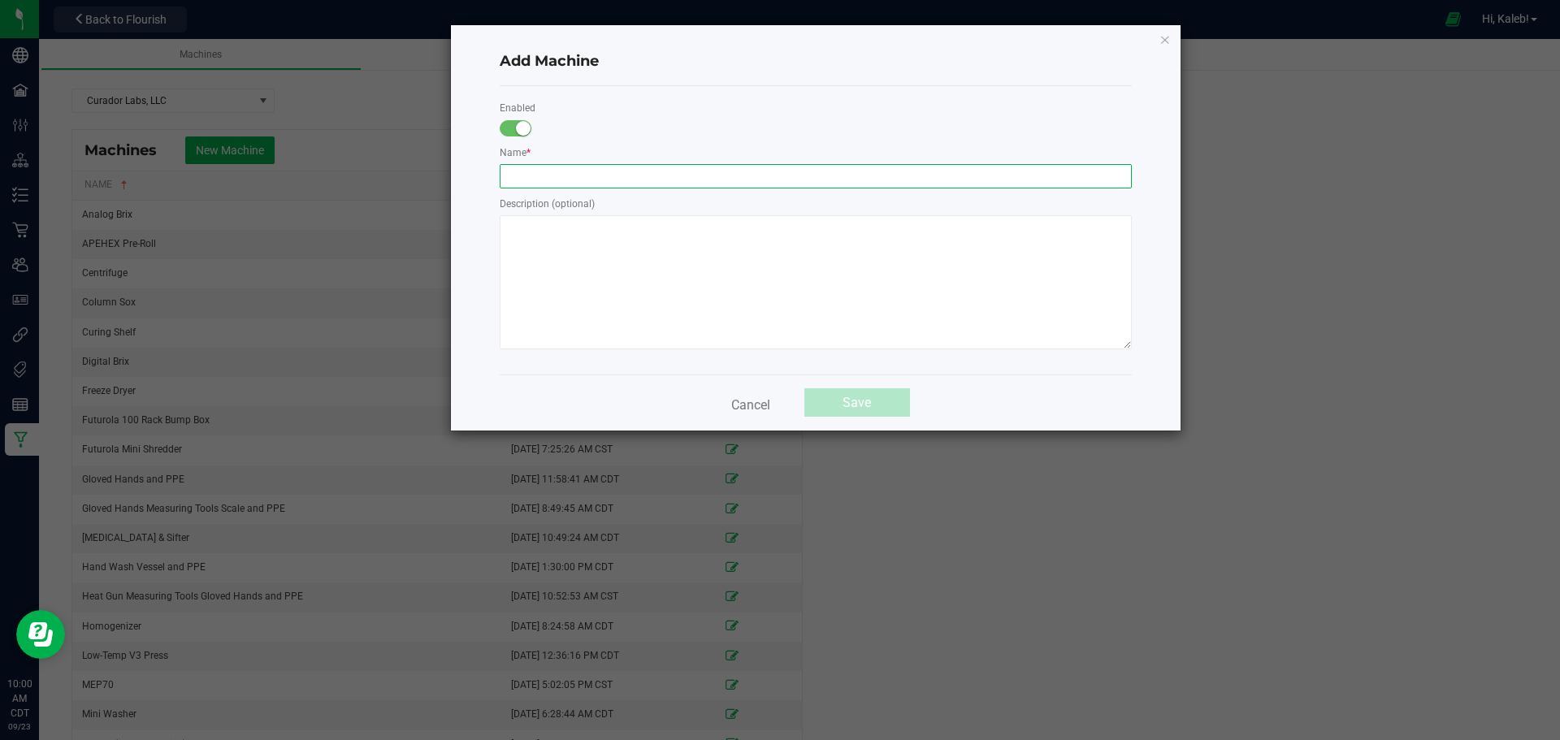
click at [532, 177] on input "text" at bounding box center [816, 176] width 632 height 24
type input "XO Oven 2"
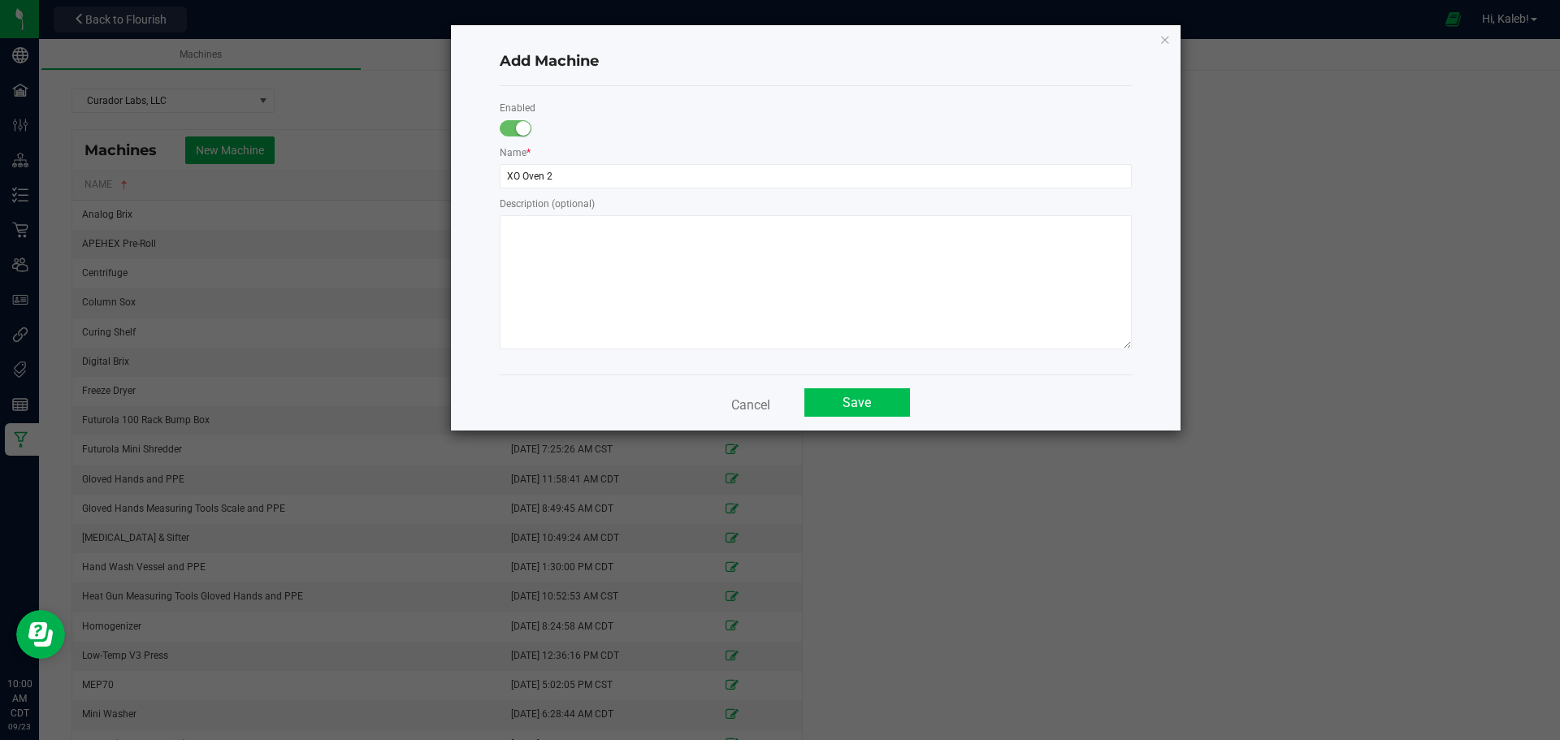
click at [866, 400] on button "Save" at bounding box center [857, 402] width 106 height 28
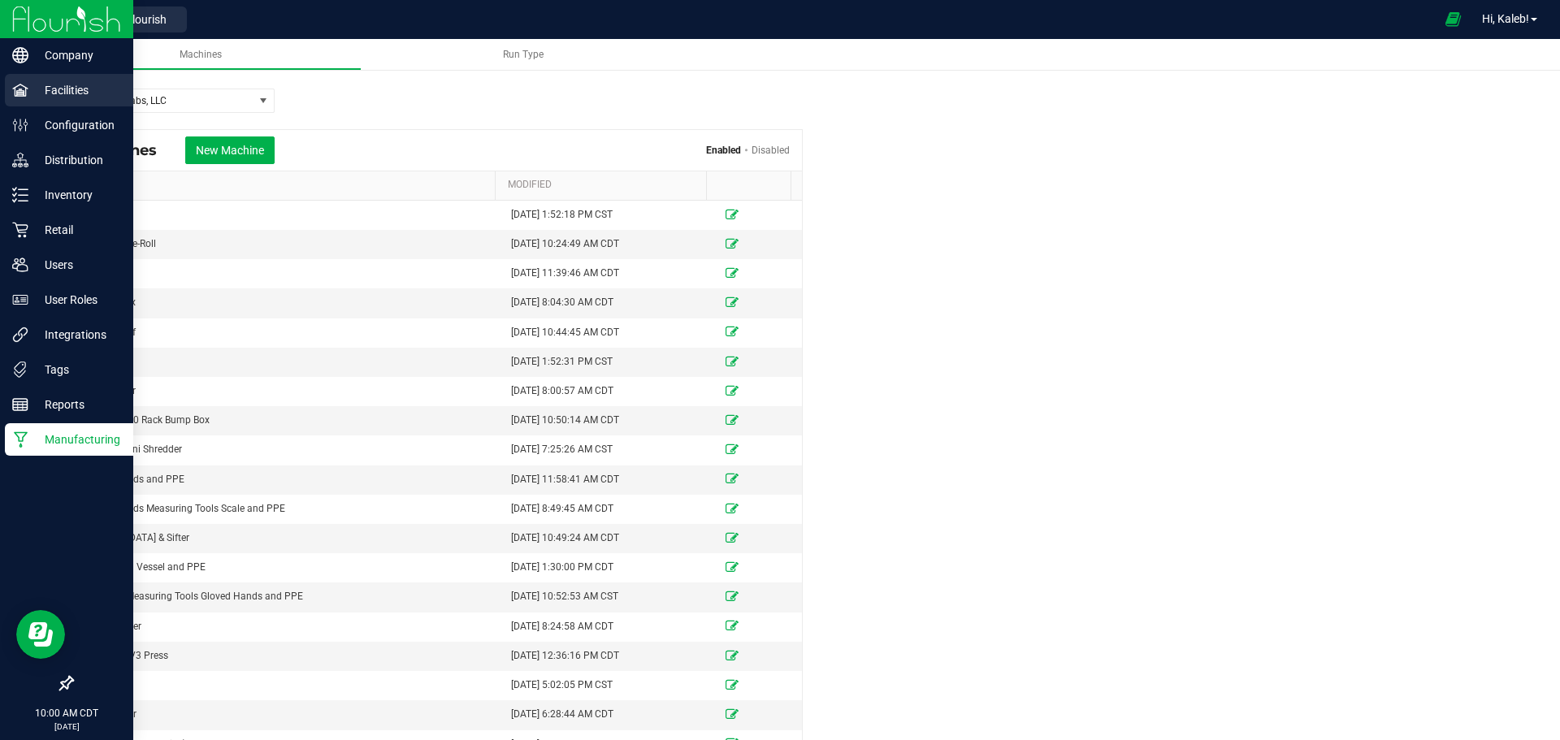
click at [81, 99] on p "Facilities" at bounding box center [76, 89] width 97 height 19
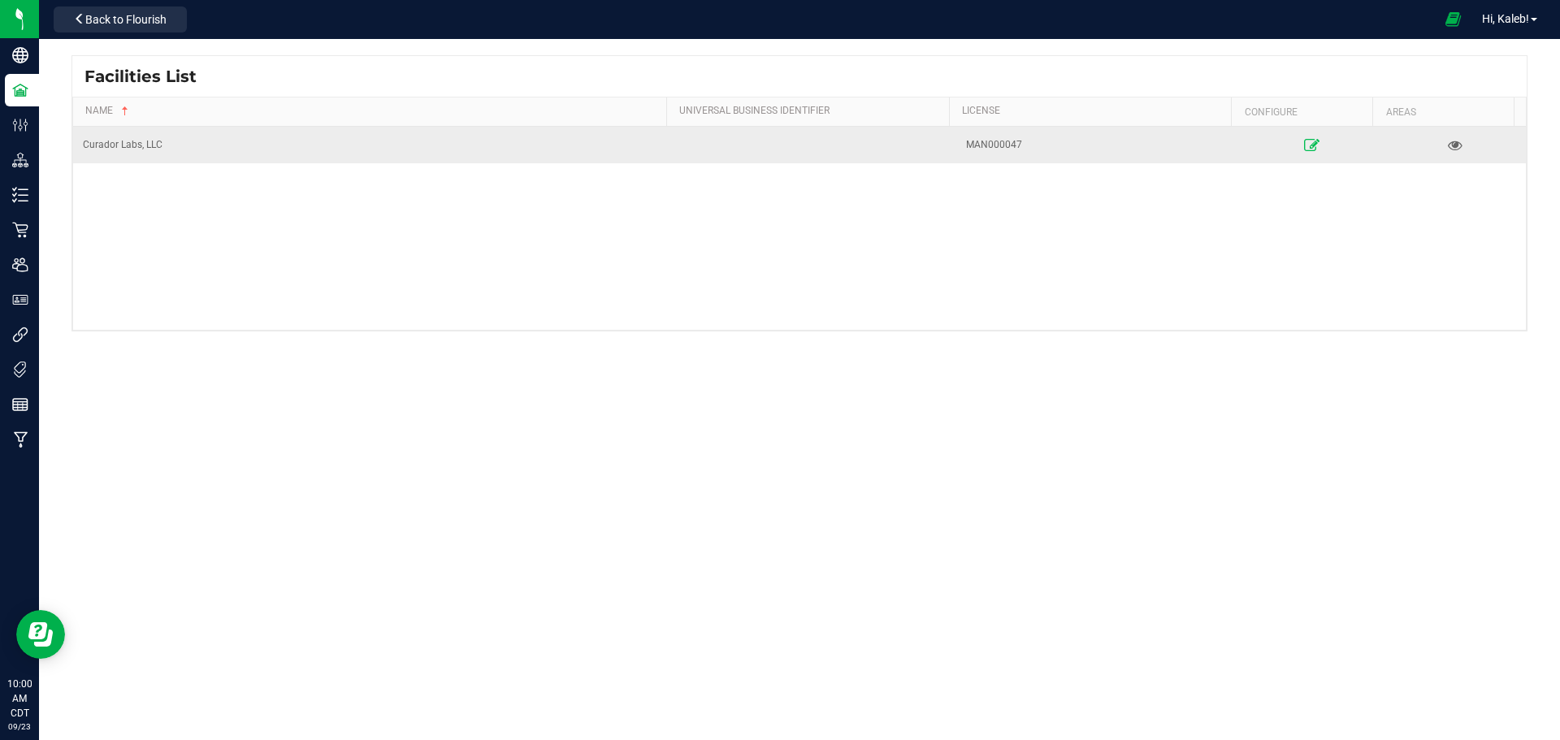
click at [1290, 153] on link at bounding box center [1312, 145] width 135 height 26
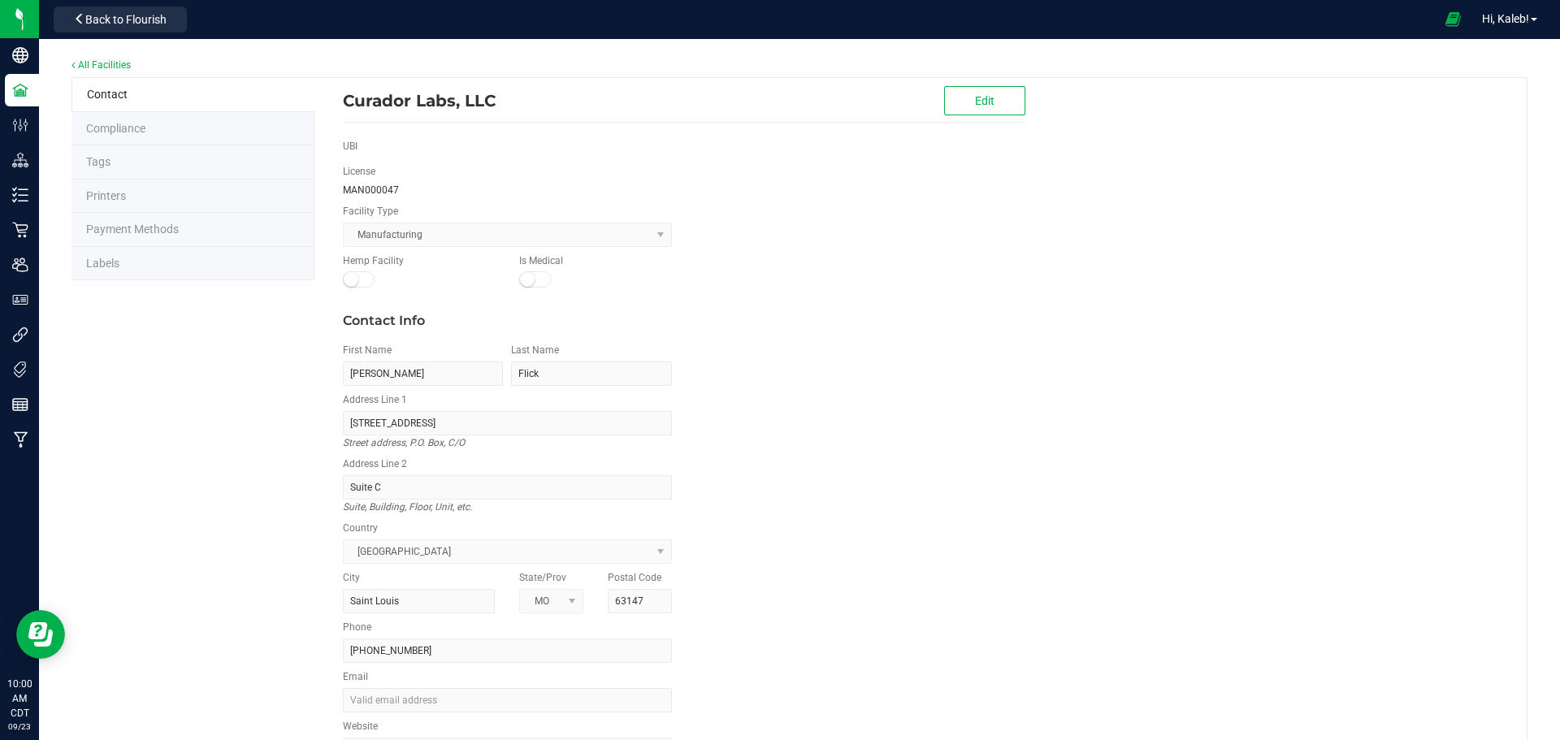
click at [110, 128] on span "Compliance" at bounding box center [115, 128] width 59 height 13
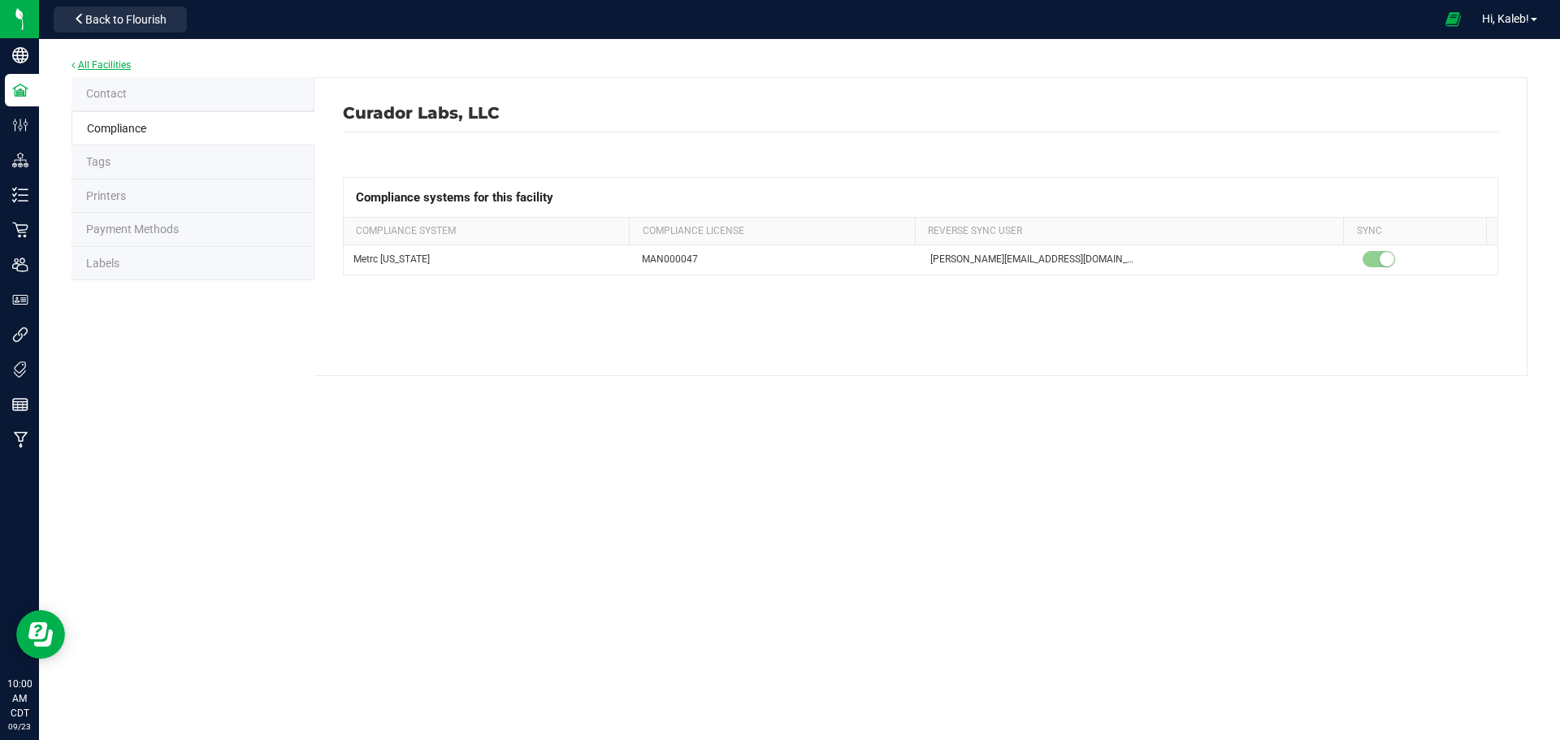
click at [92, 62] on link "All Facilities" at bounding box center [100, 64] width 59 height 11
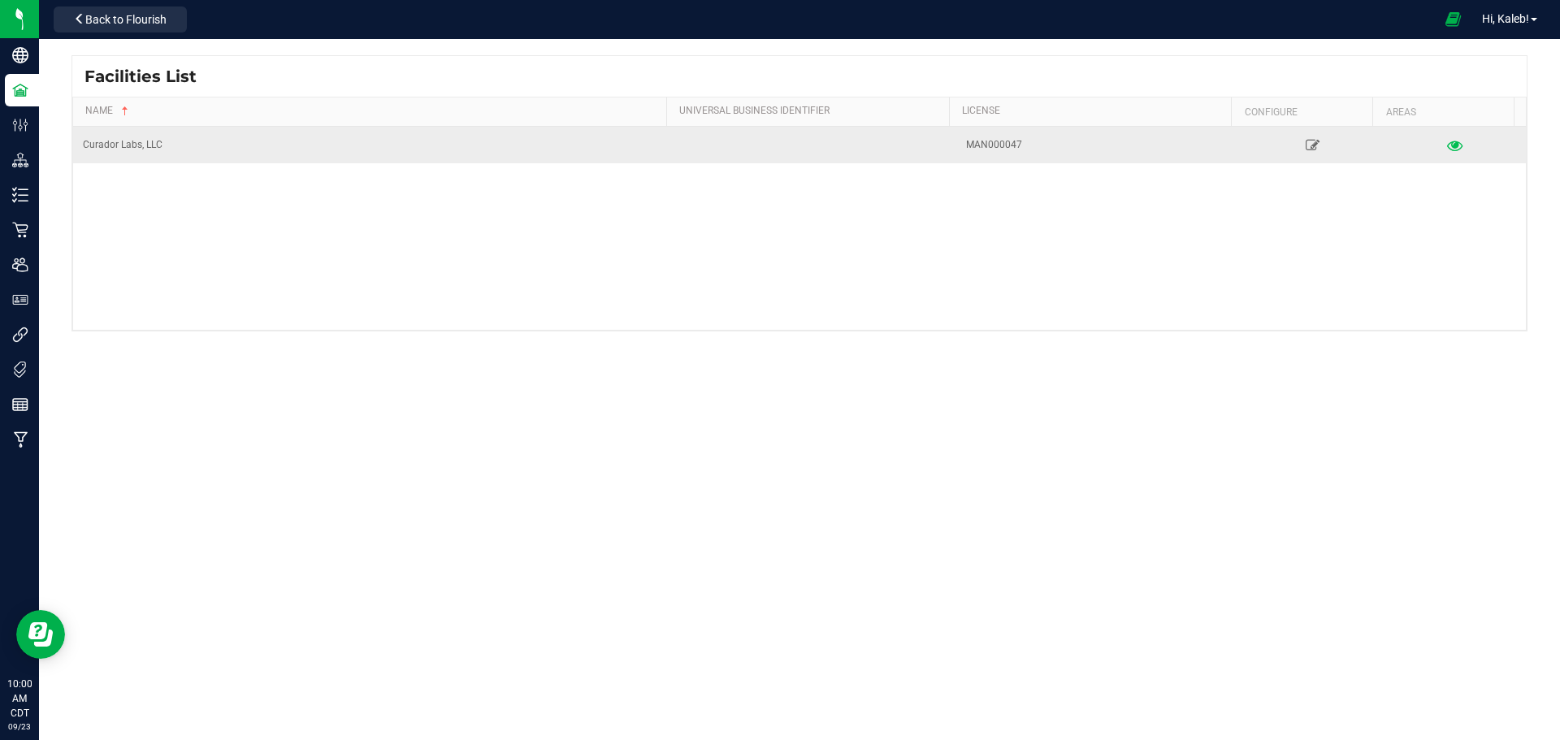
click at [1447, 149] on icon at bounding box center [1454, 144] width 15 height 11
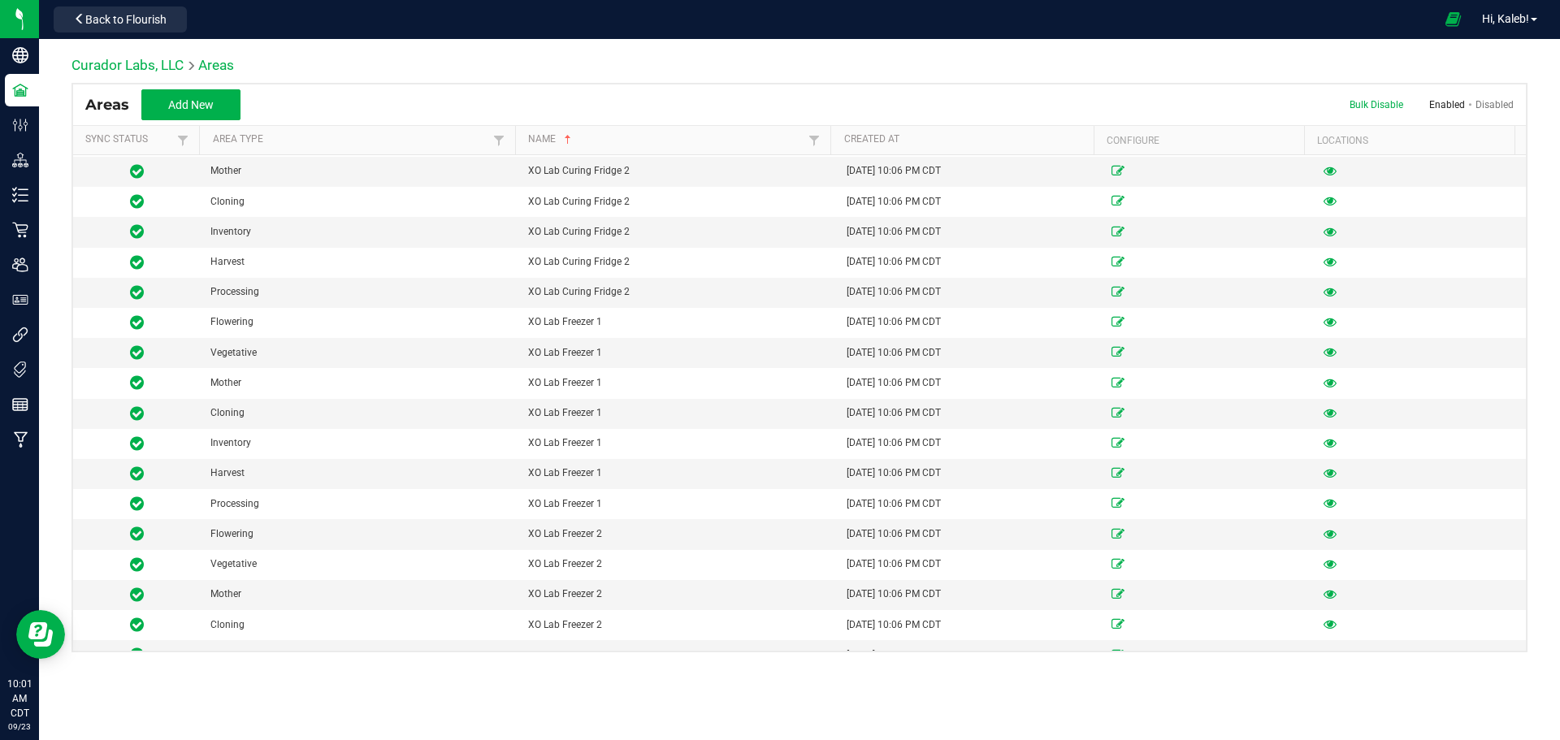
scroll to position [14842, 0]
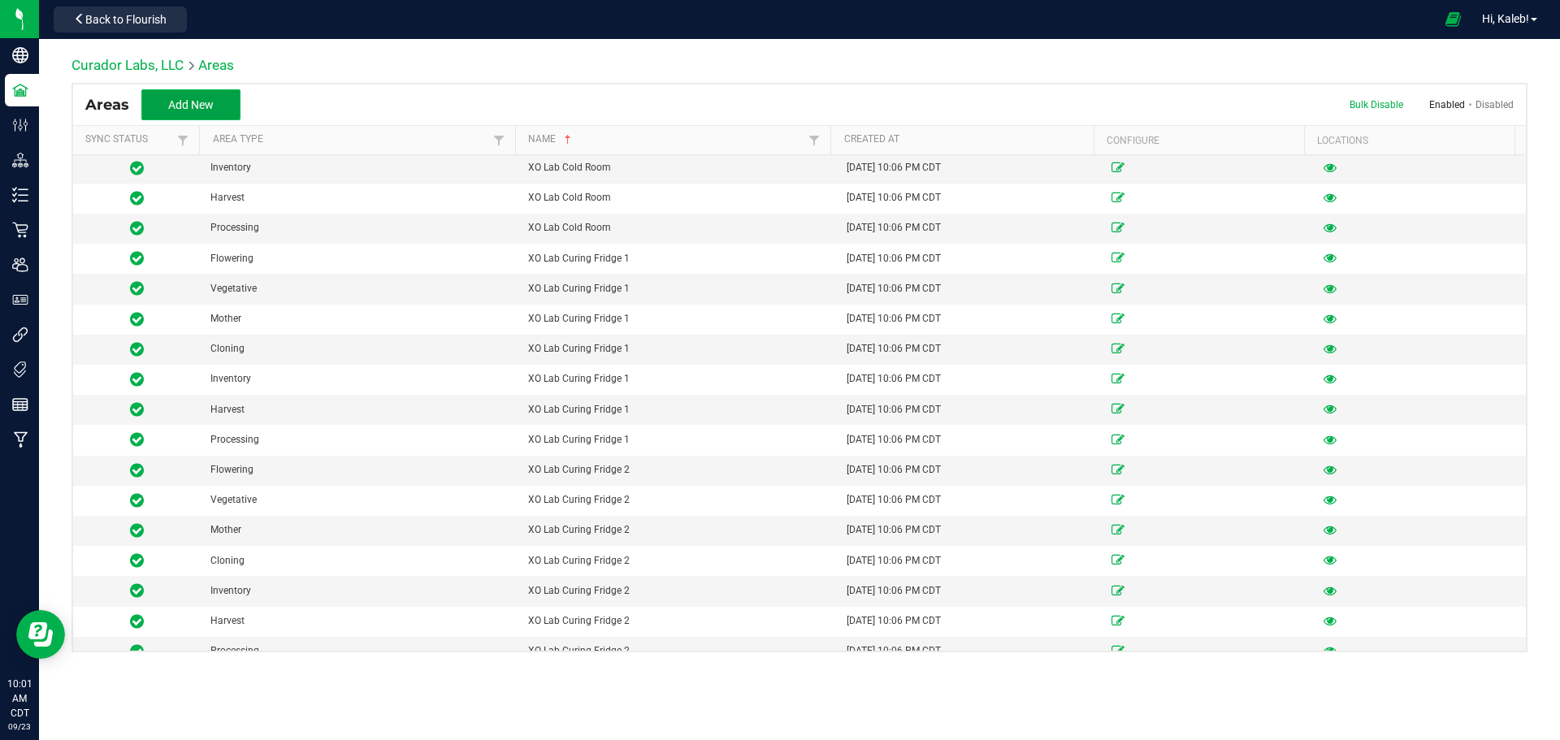
click at [209, 115] on button "Add New" at bounding box center [190, 104] width 99 height 31
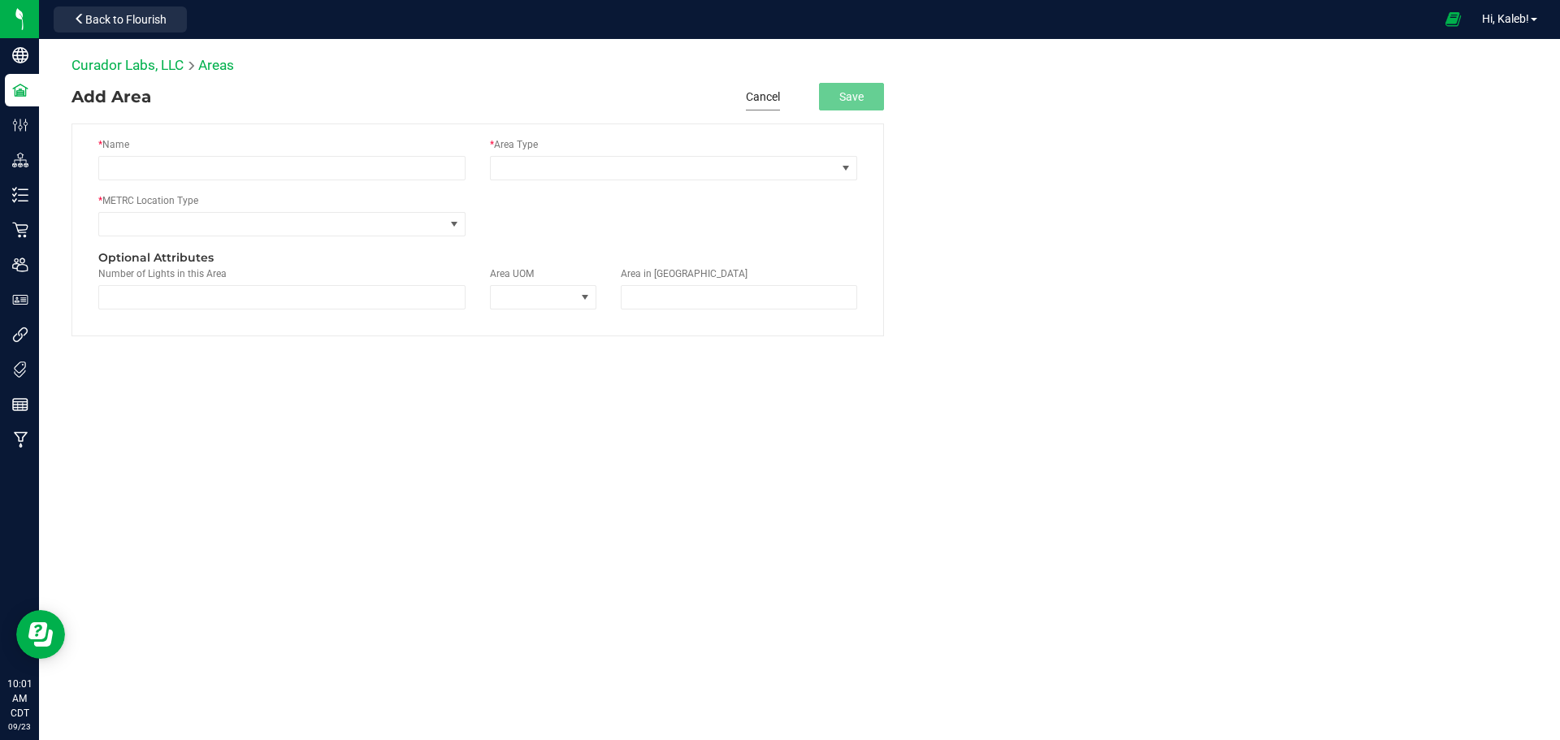
click at [760, 93] on button "Cancel" at bounding box center [763, 97] width 34 height 28
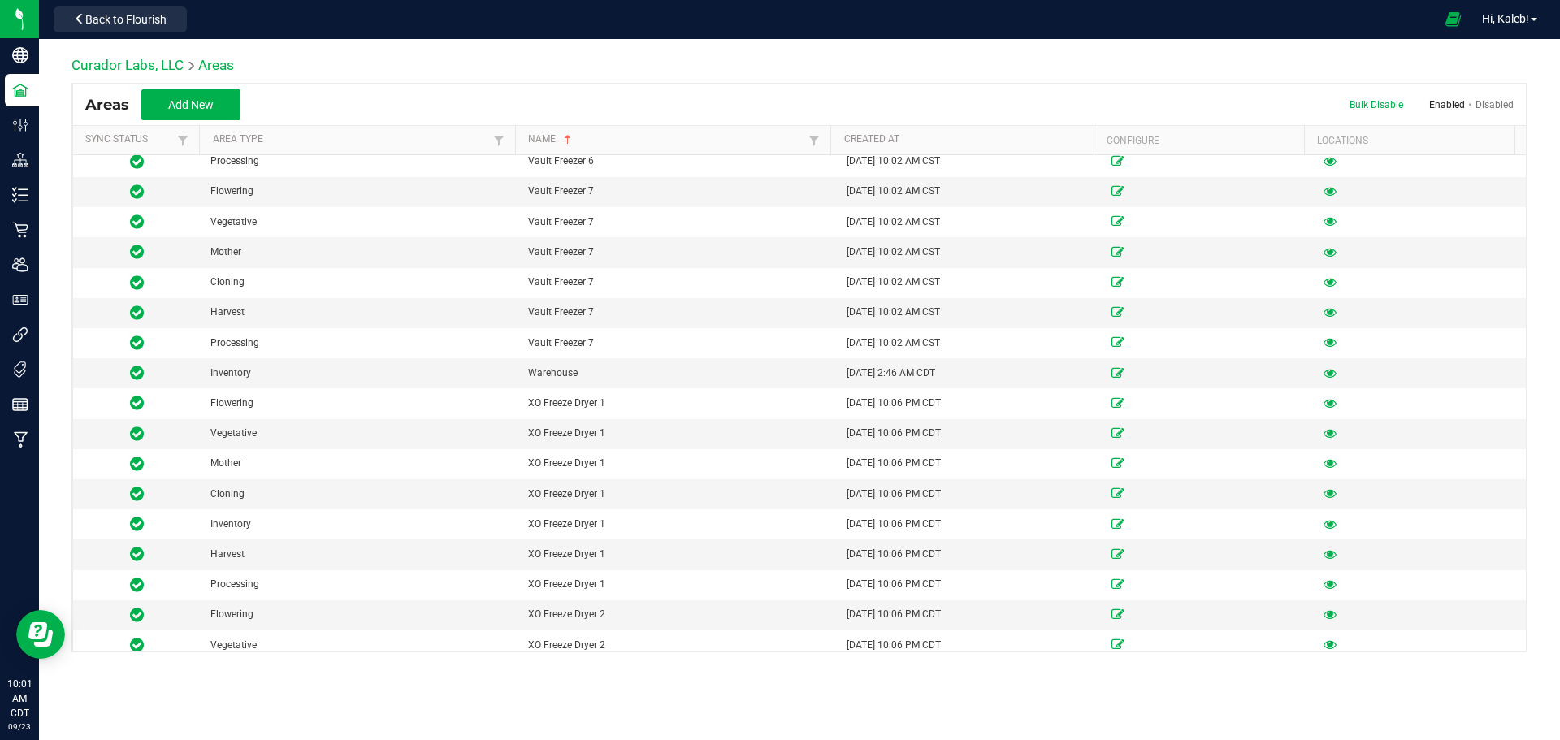
scroll to position [14455, 0]
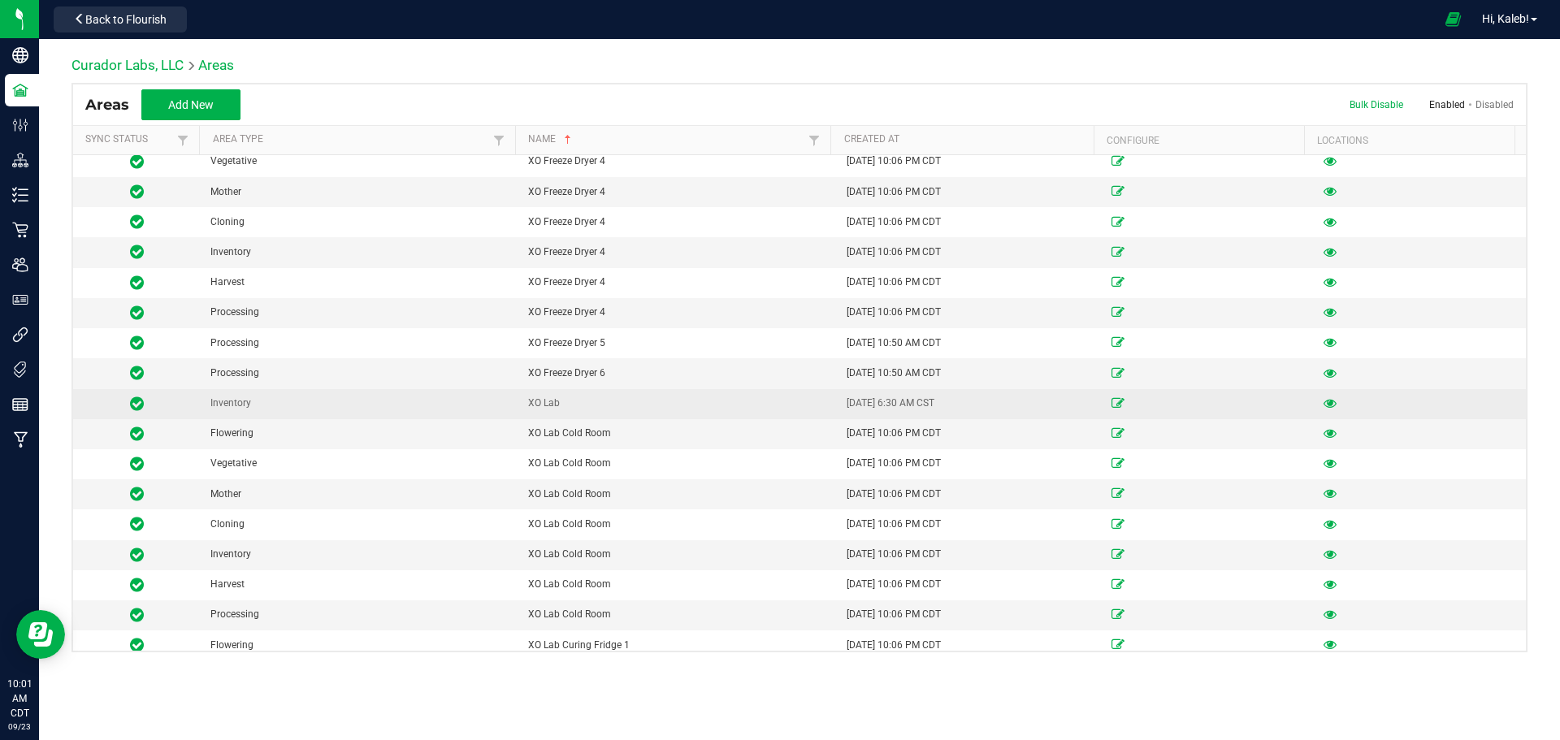
click at [1323, 401] on icon at bounding box center [1329, 403] width 13 height 10
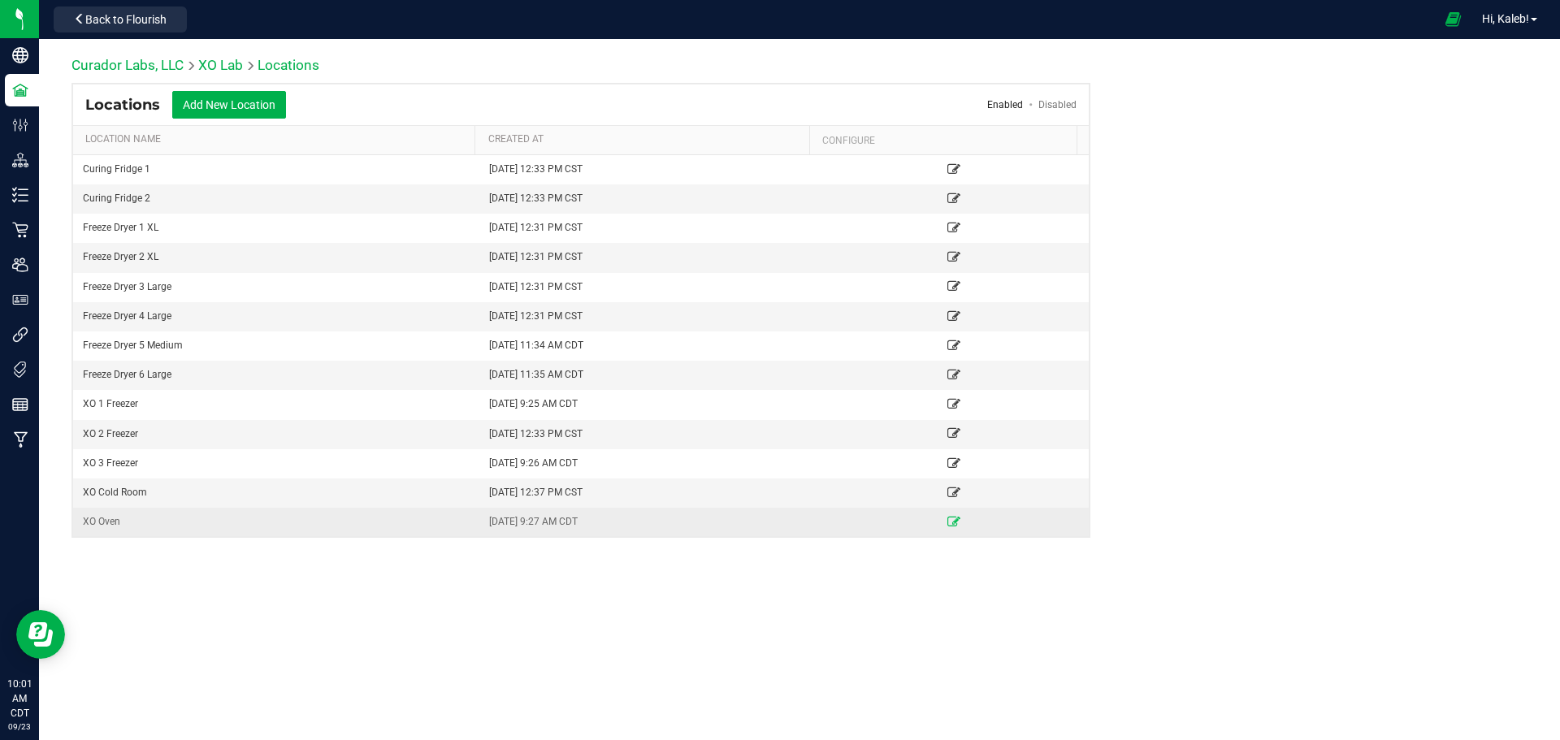
click at [947, 518] on icon at bounding box center [953, 522] width 13 height 10
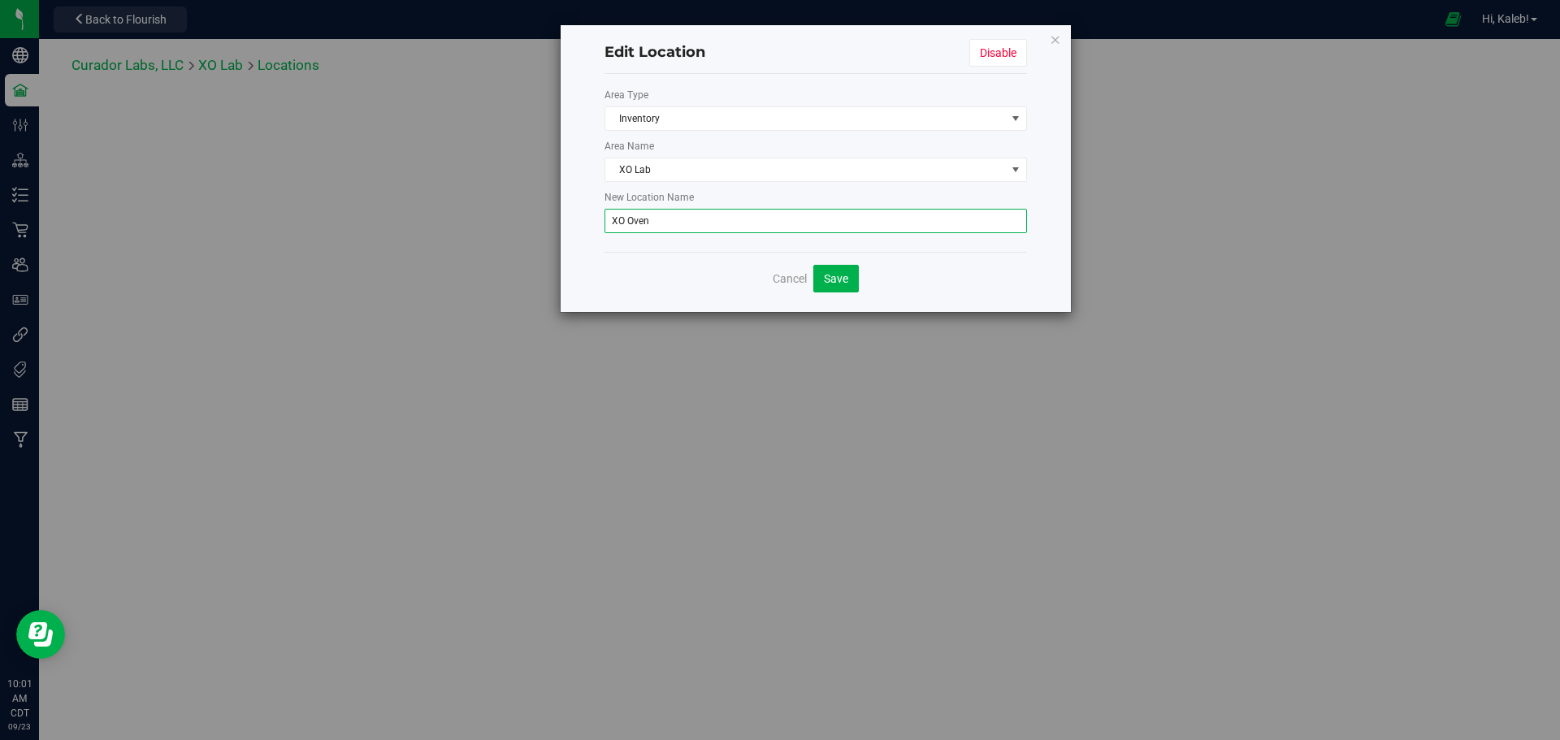
click at [684, 225] on input "XO Oven" at bounding box center [815, 221] width 422 height 24
type input "XO Oven 1"
click at [826, 274] on span "Save" at bounding box center [836, 278] width 24 height 13
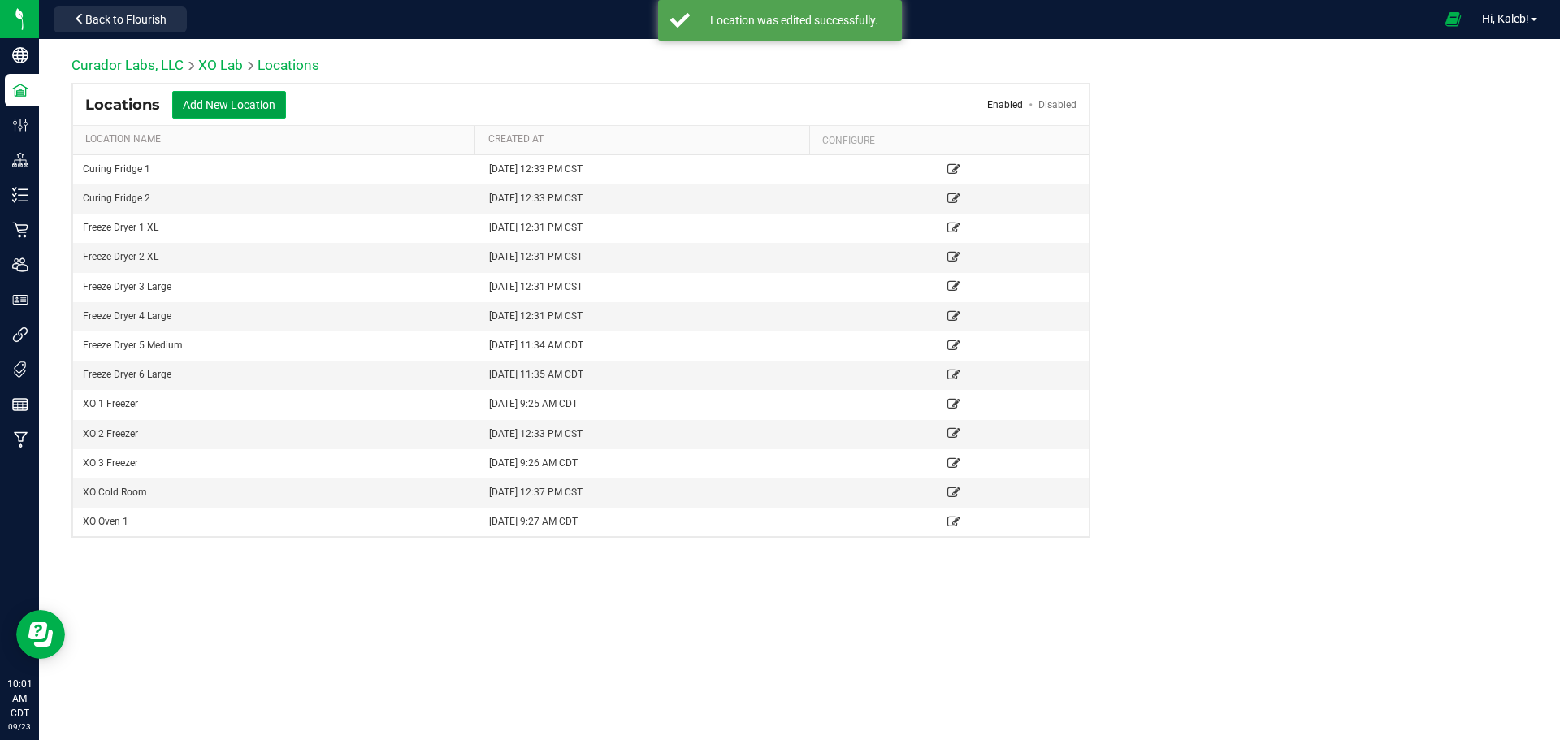
click at [238, 98] on button "Add New Location" at bounding box center [229, 105] width 114 height 28
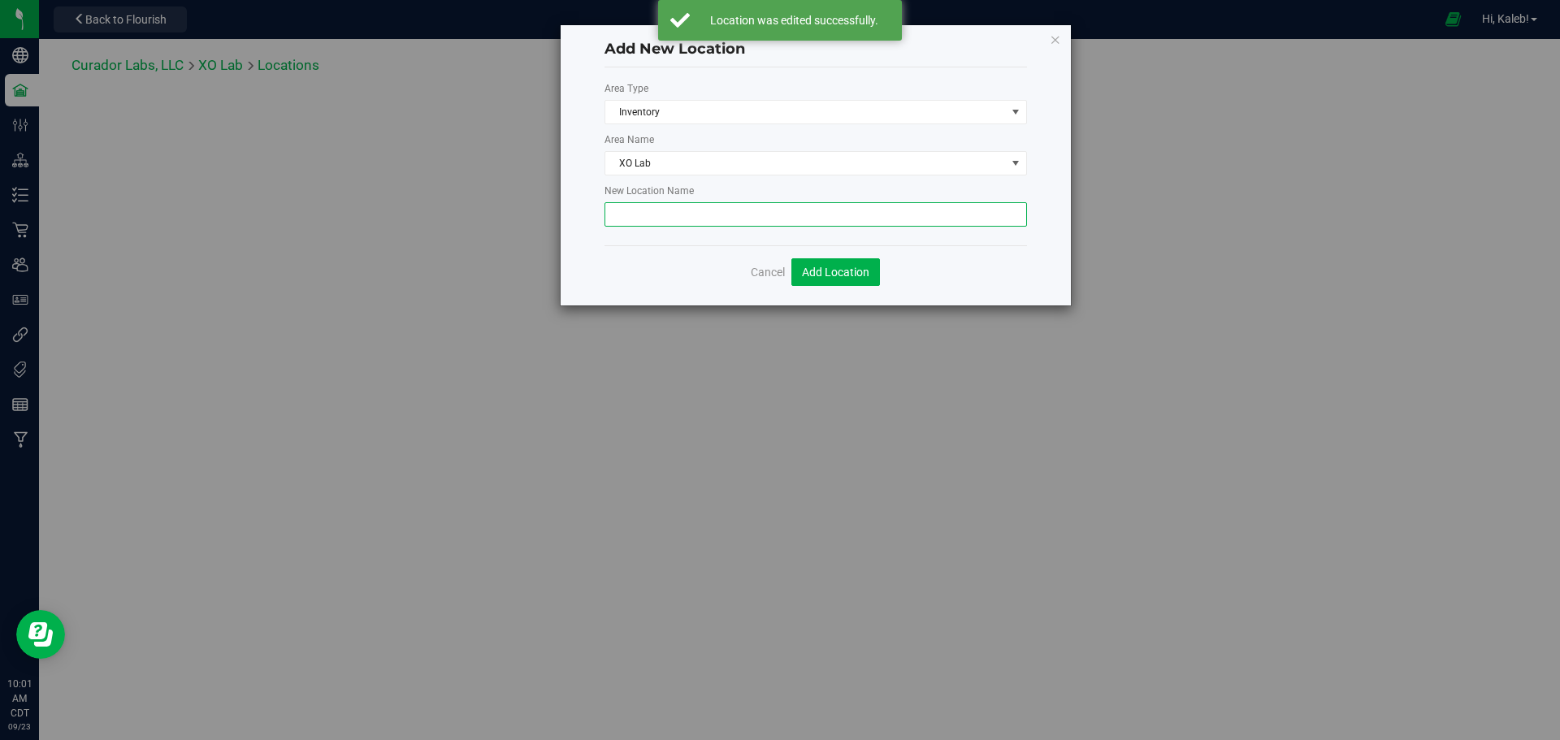
click at [681, 219] on input "text" at bounding box center [815, 214] width 422 height 24
type input "XO Oven 2"
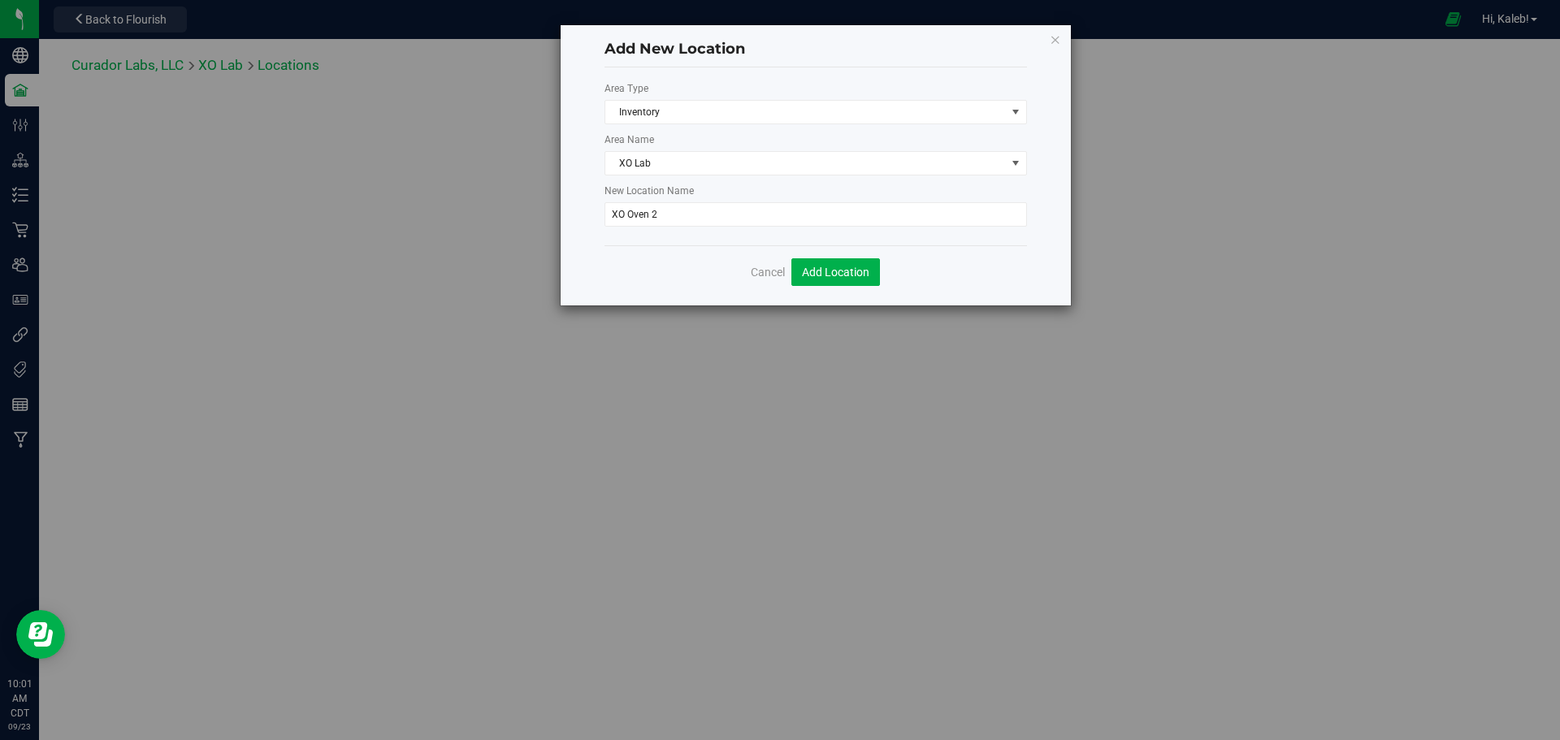
click at [959, 271] on div "Cancel Add Location" at bounding box center [815, 271] width 422 height 53
click at [829, 271] on span "Add Location" at bounding box center [835, 272] width 67 height 13
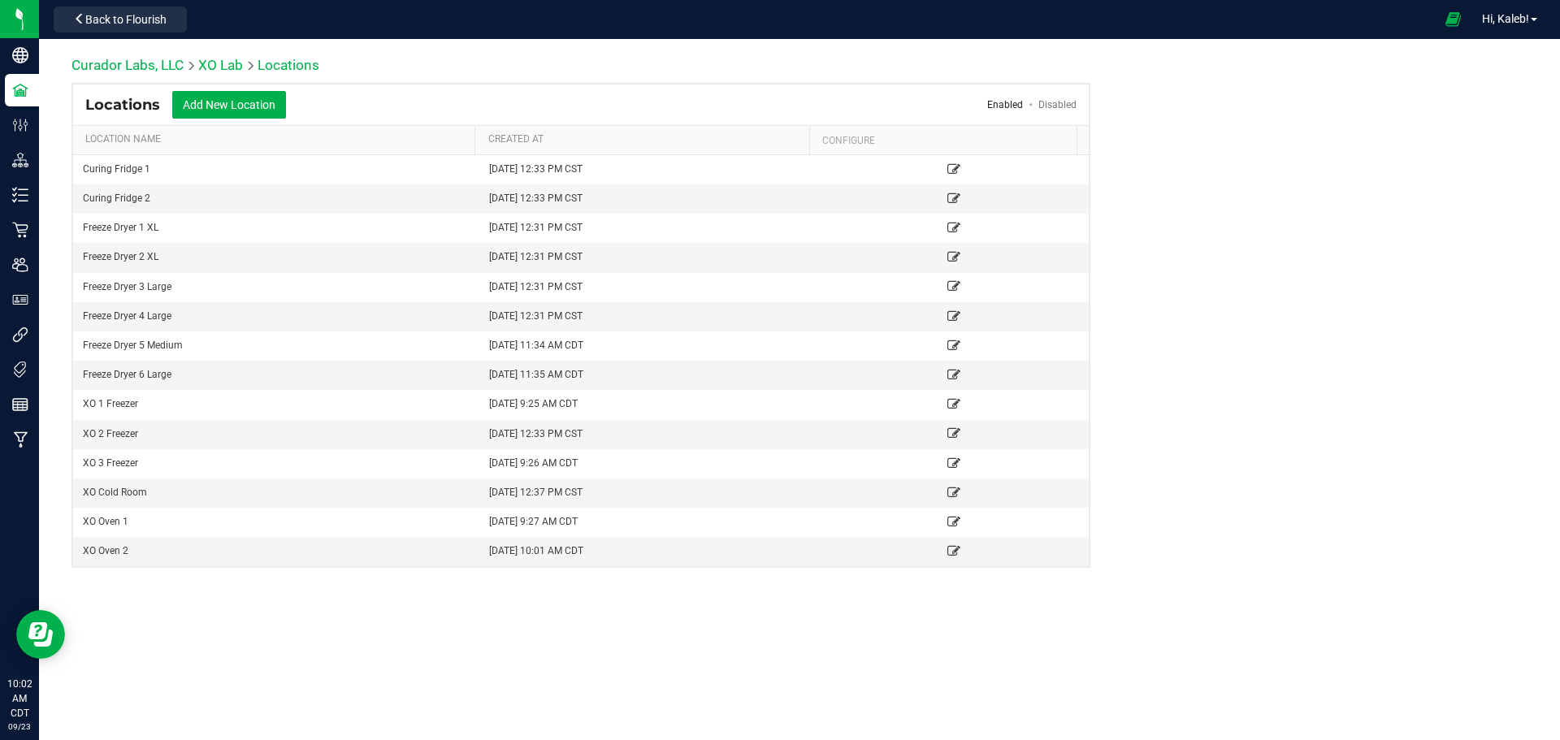
drag, startPoint x: 160, startPoint y: 21, endPoint x: 244, endPoint y: 2, distance: 85.9
click at [160, 21] on span "Back to Flourish" at bounding box center [125, 19] width 81 height 13
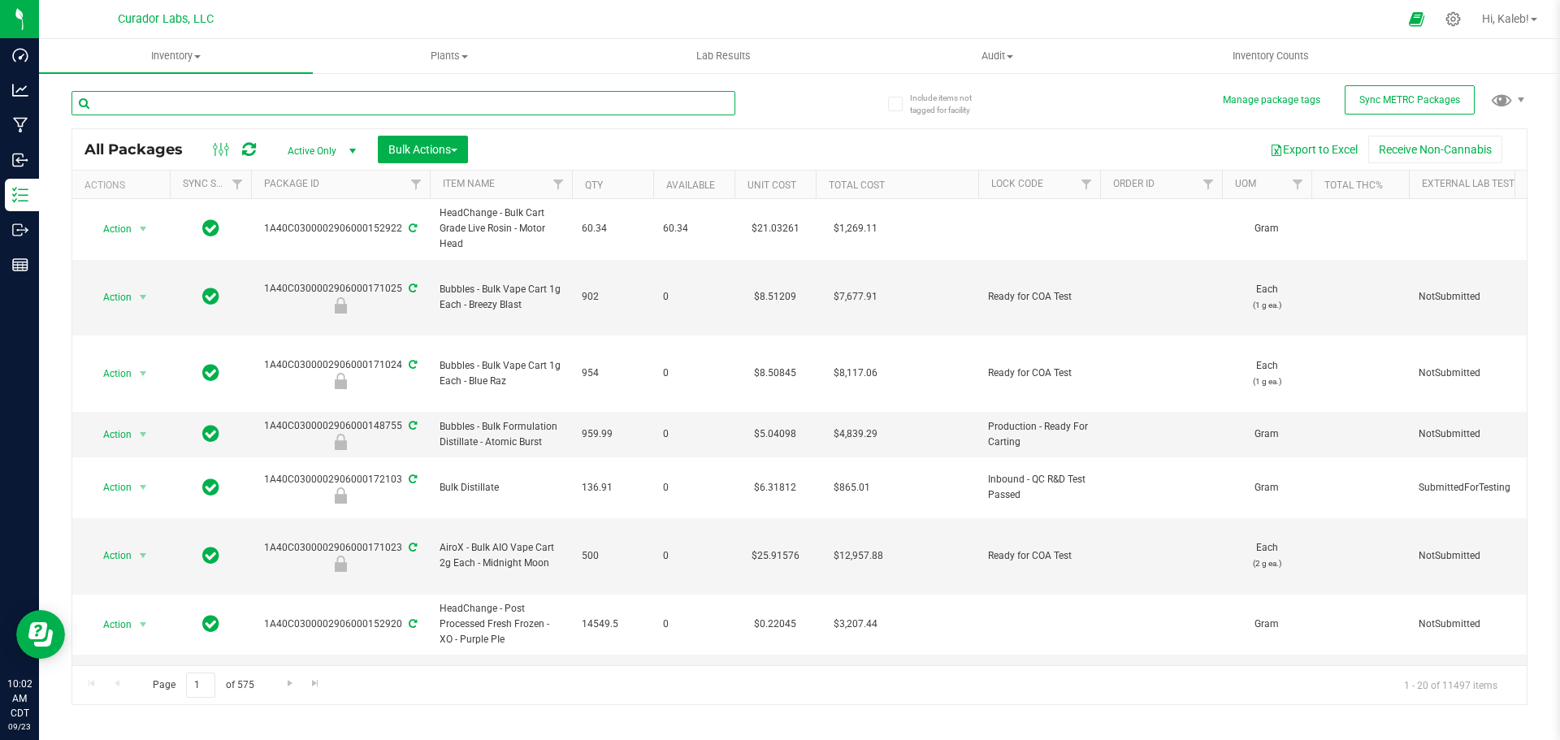
click at [585, 106] on input "text" at bounding box center [403, 103] width 664 height 24
paste input "02906000152880"
type input "02906000152880"
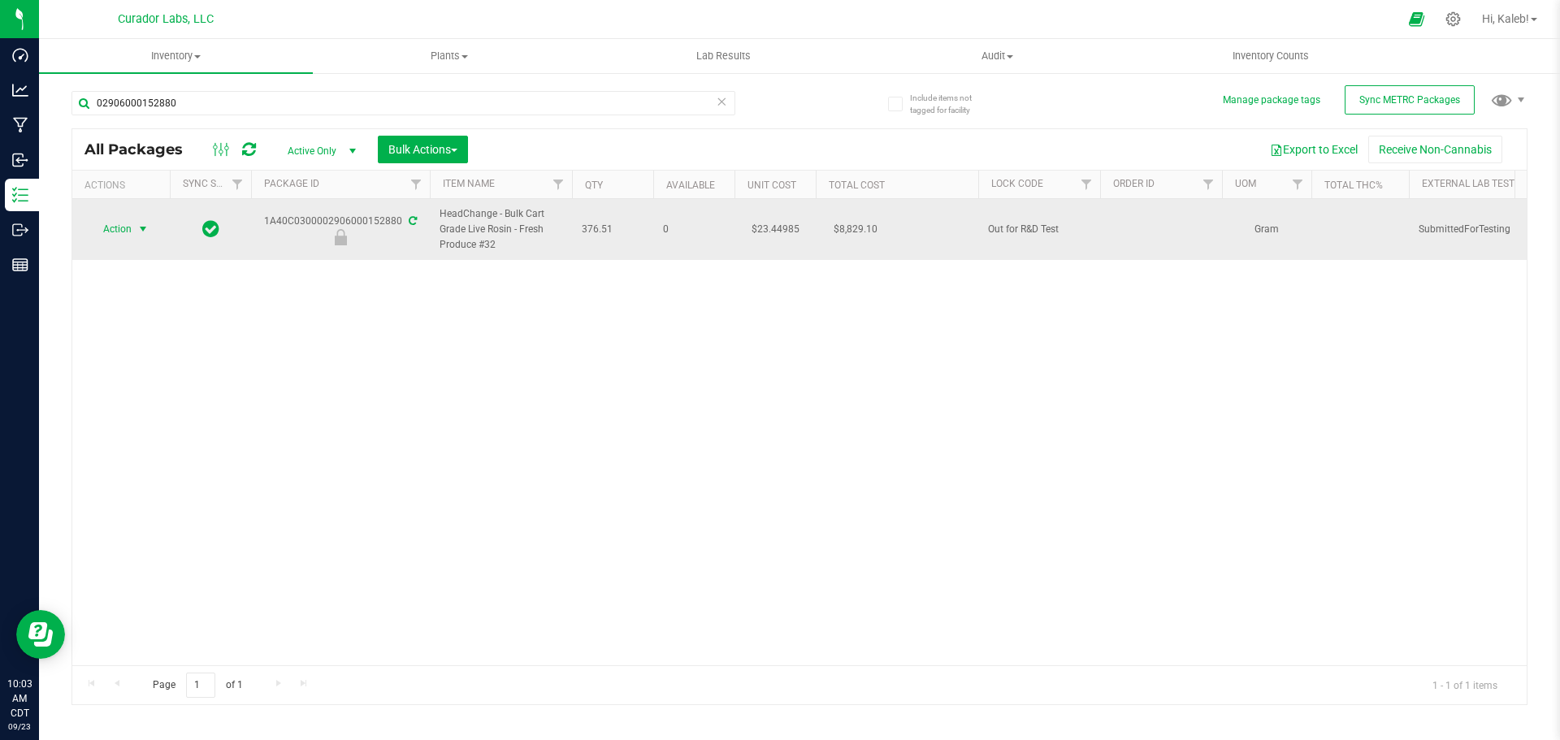
click at [149, 227] on span "select" at bounding box center [142, 229] width 13 height 13
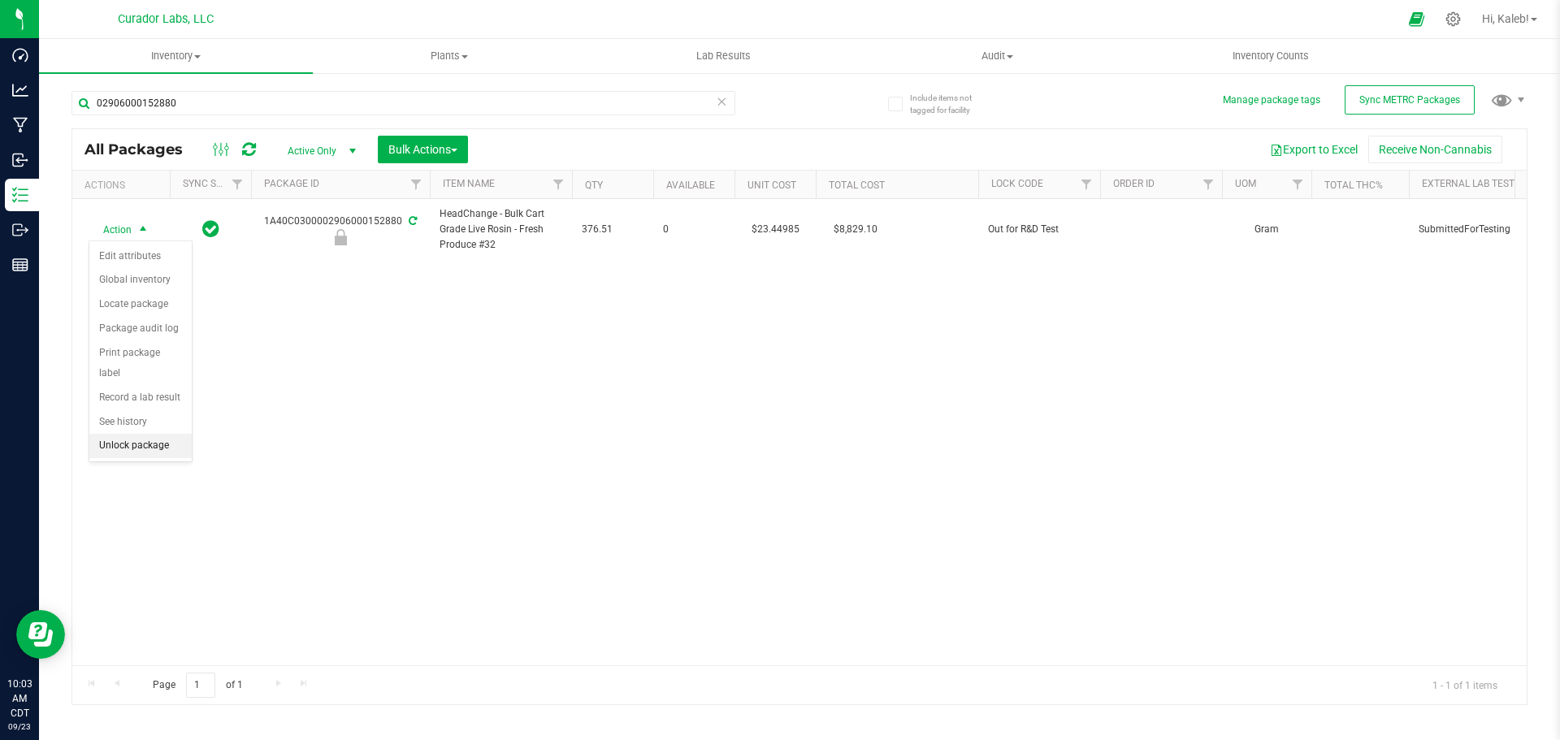
click at [162, 434] on li "Unlock package" at bounding box center [140, 446] width 102 height 24
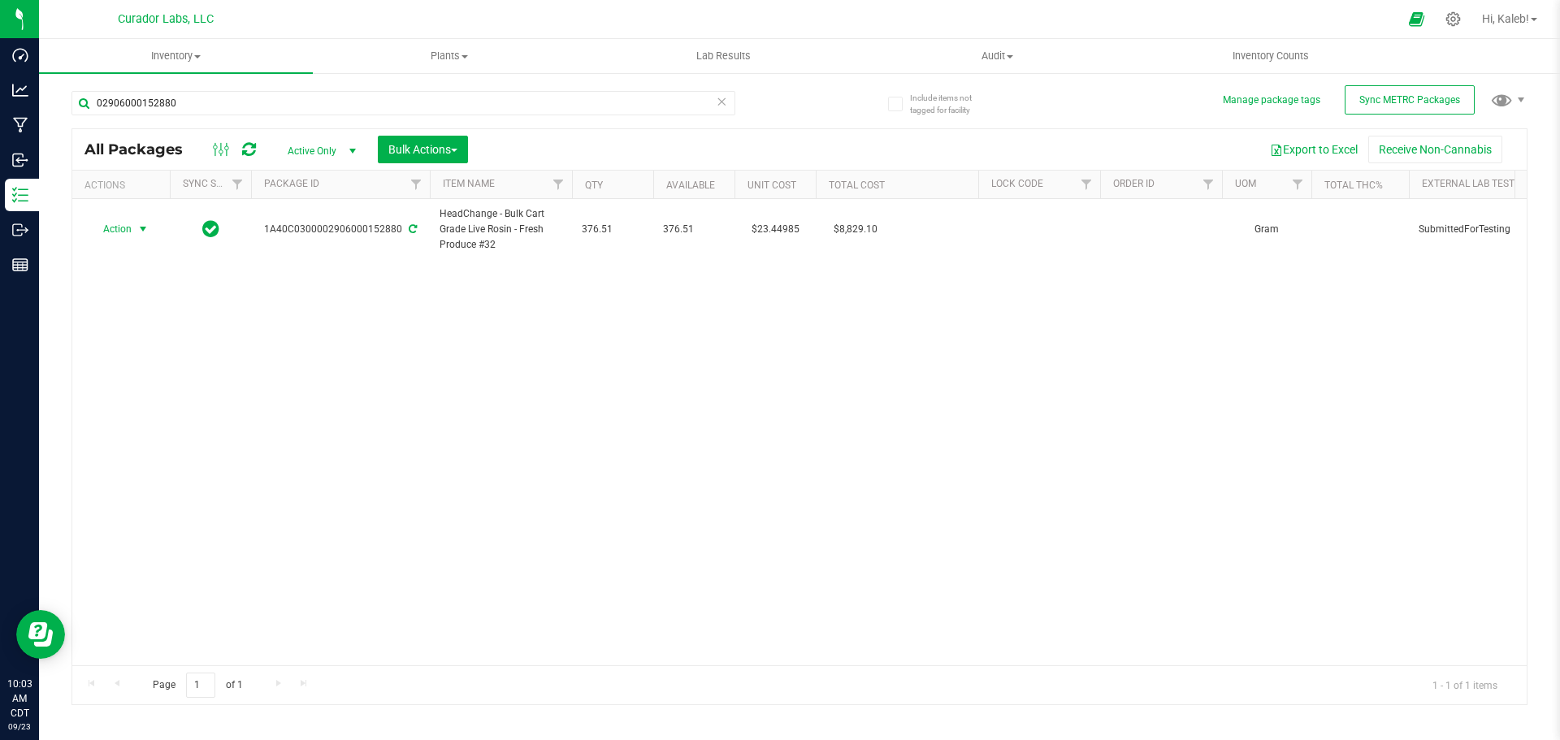
click at [124, 231] on span "Action" at bounding box center [111, 229] width 44 height 23
click at [136, 377] on li "Lock package" at bounding box center [140, 377] width 102 height 24
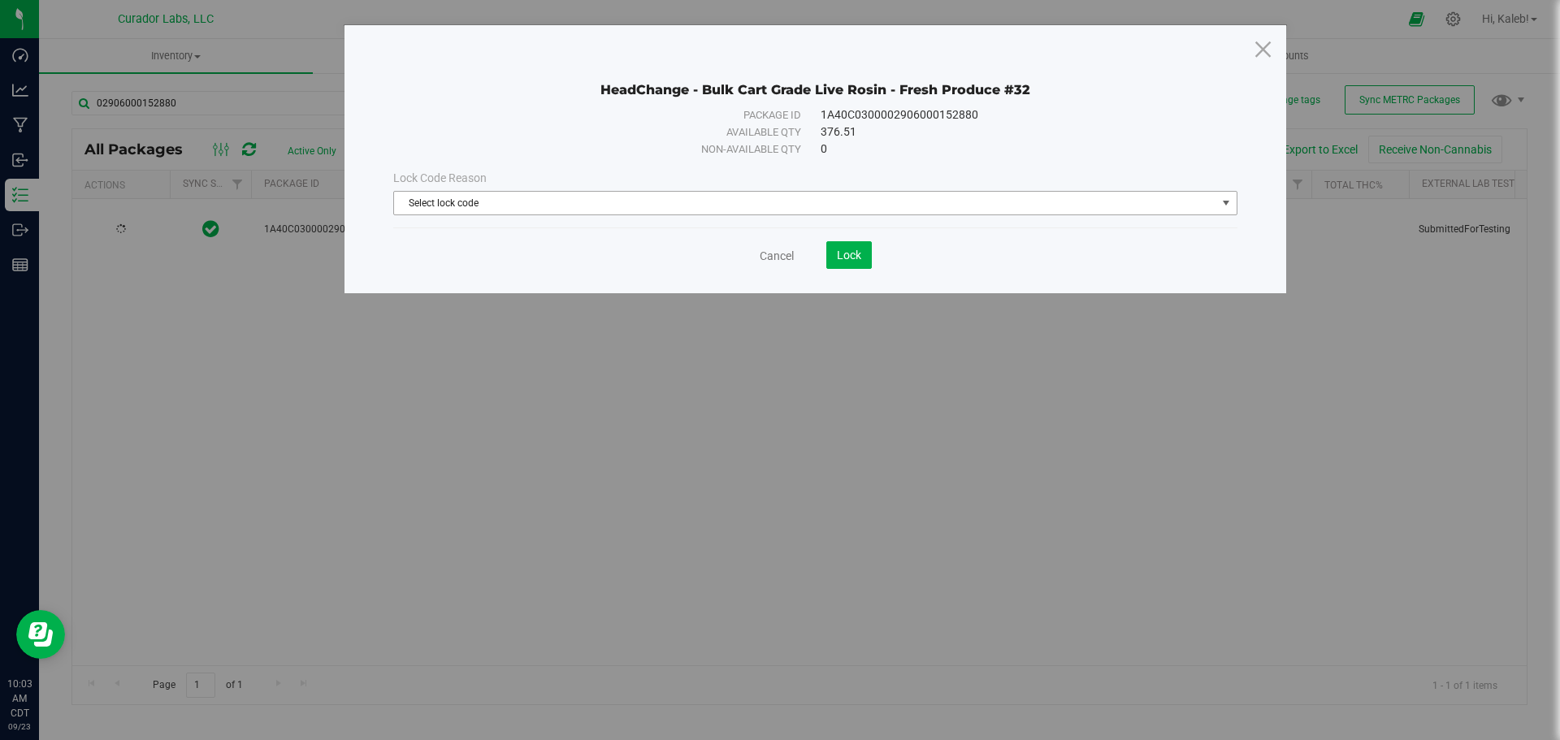
click at [491, 206] on span "Select lock code" at bounding box center [805, 203] width 822 height 23
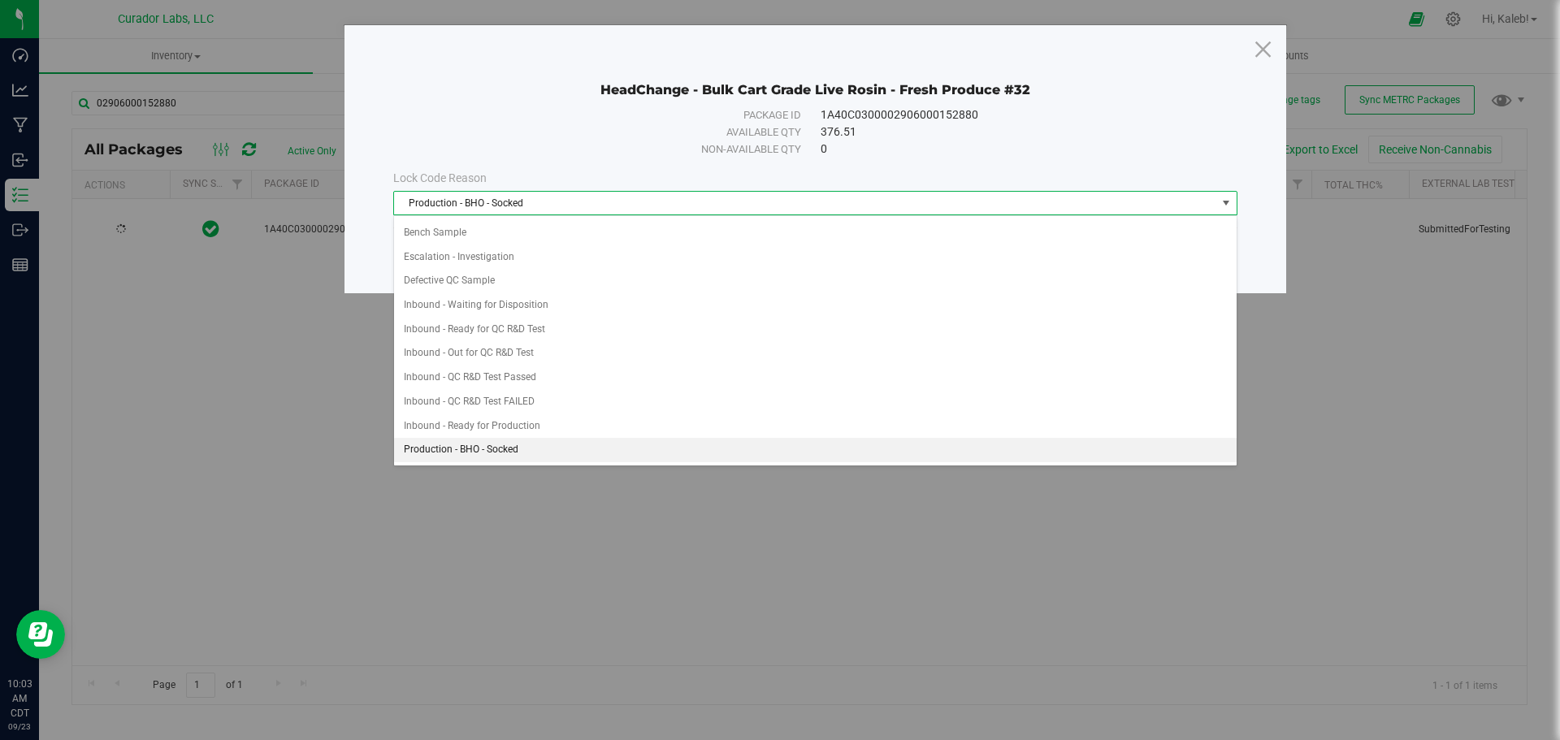
scroll to position [505, 0]
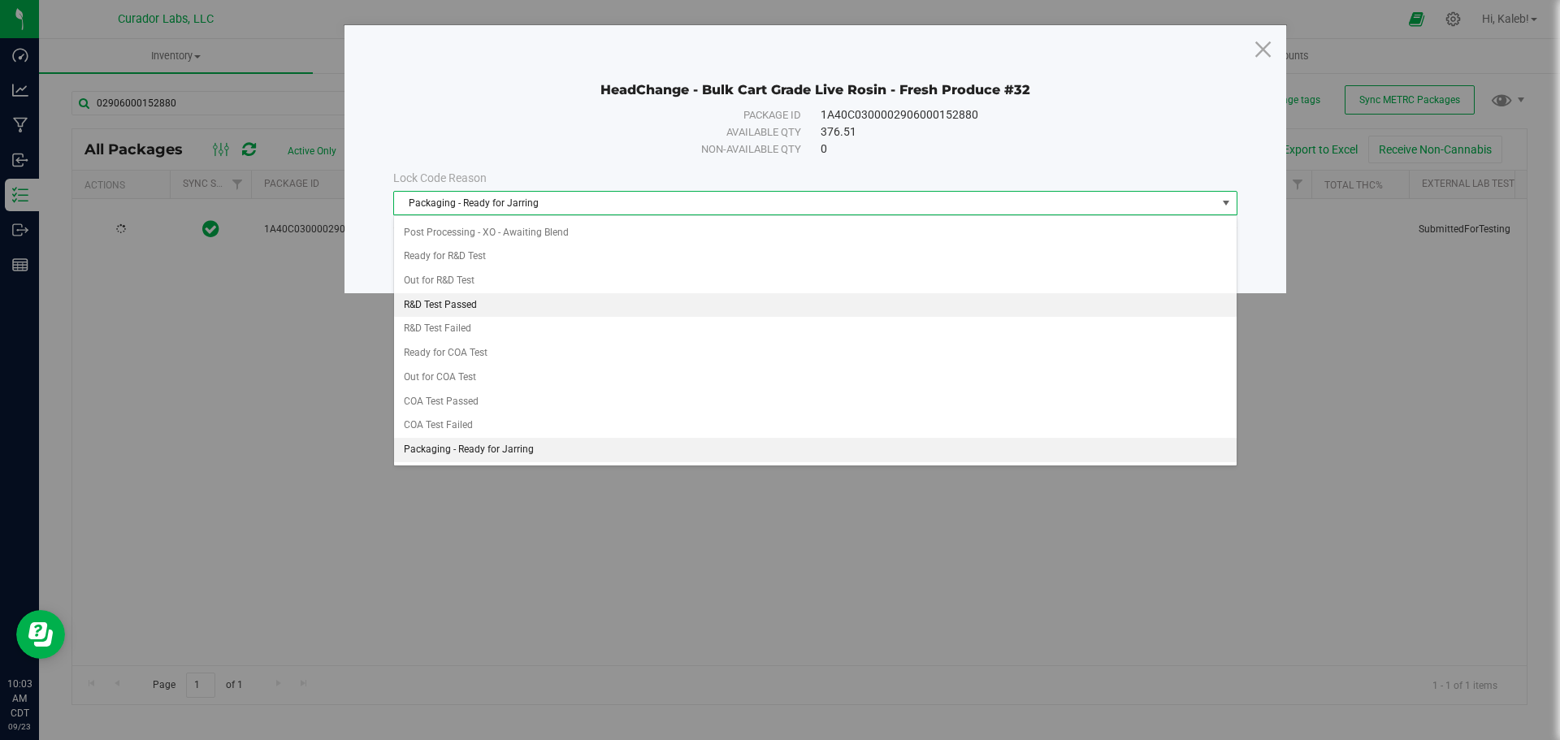
click at [448, 310] on li "R&D Test Passed" at bounding box center [815, 305] width 842 height 24
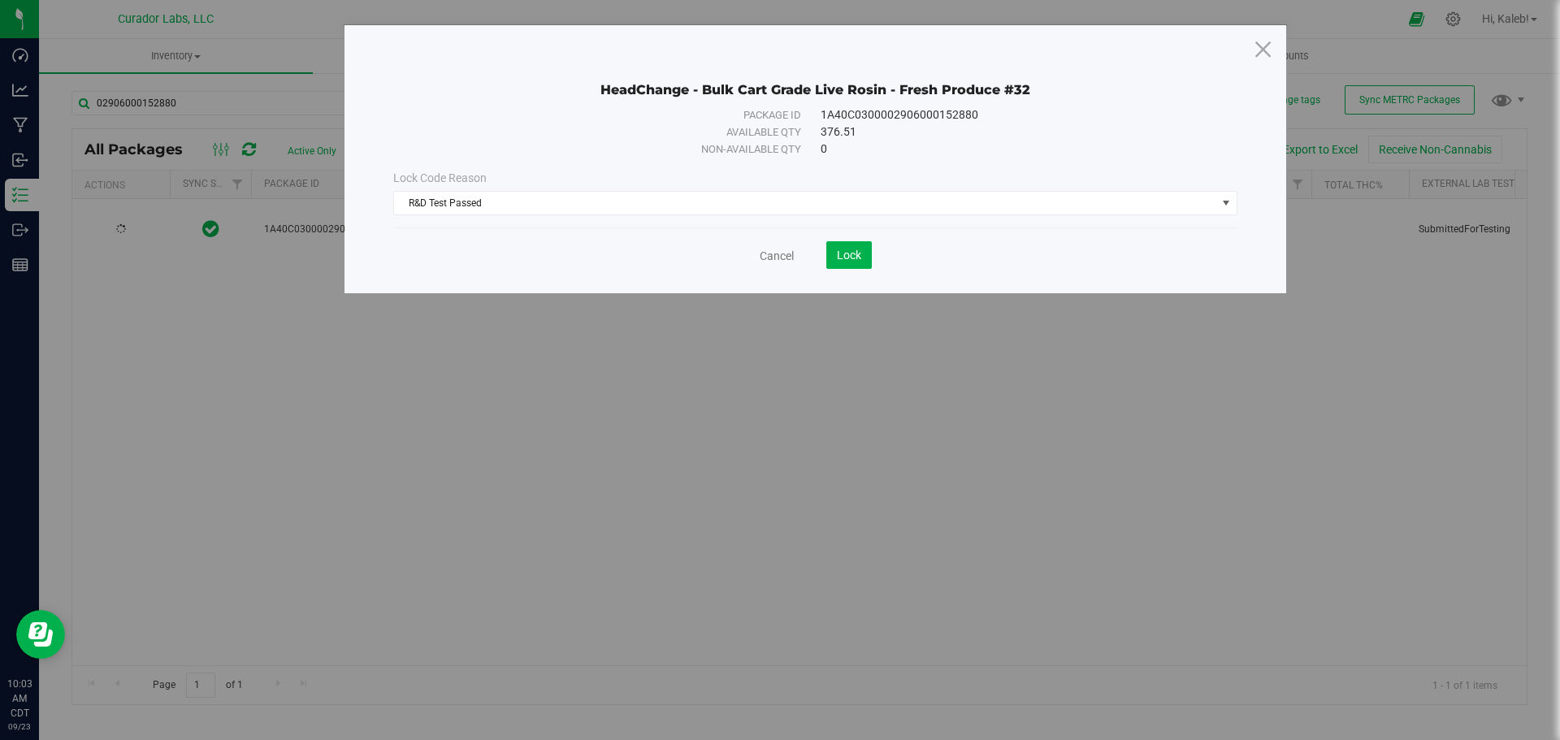
click at [872, 255] on div "Cancel Lock" at bounding box center [815, 255] width 844 height 28
click at [866, 258] on button "Lock" at bounding box center [848, 255] width 45 height 28
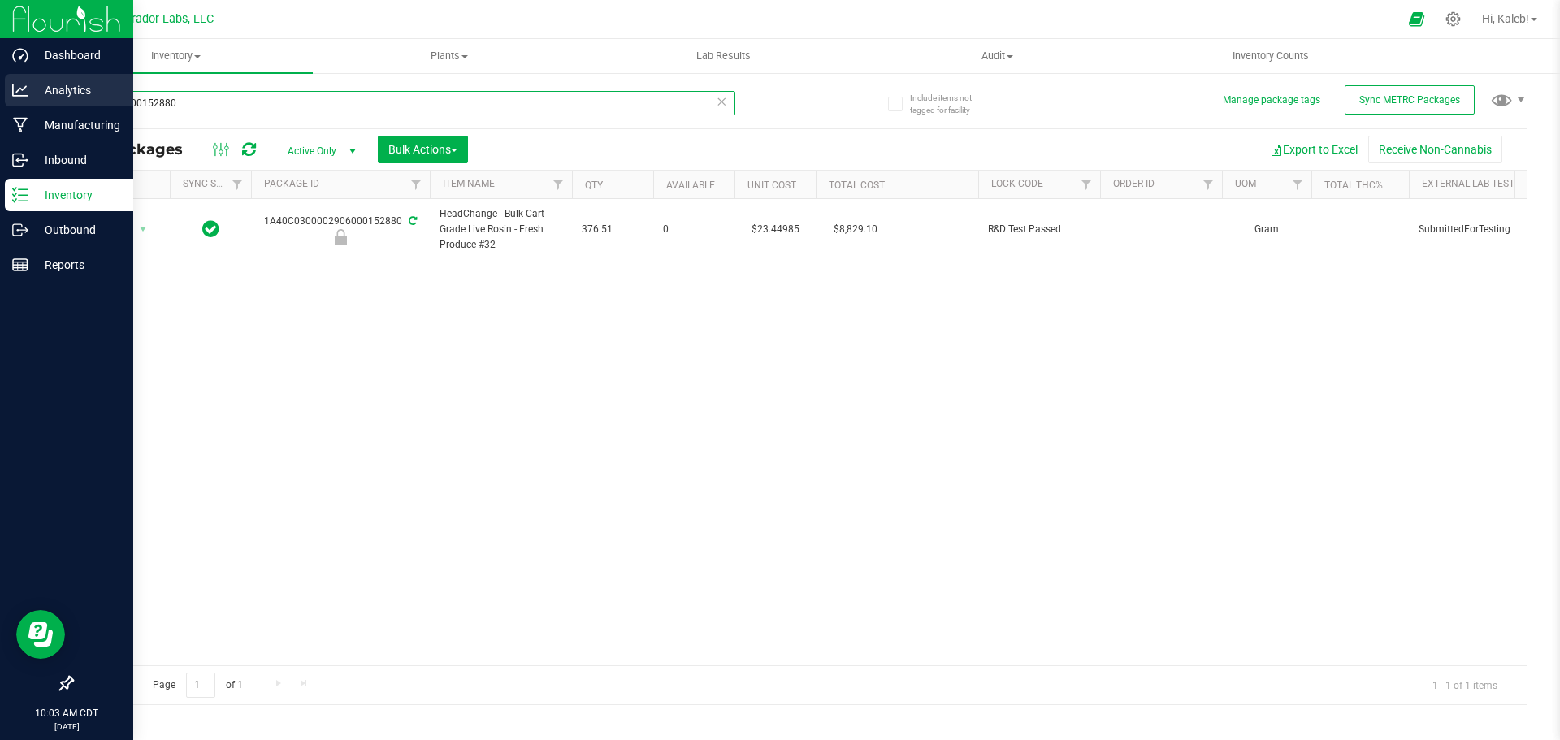
drag, startPoint x: 238, startPoint y: 99, endPoint x: 0, endPoint y: 104, distance: 238.1
click at [0, 104] on div "Dashboard Analytics Manufacturing Inbound Inventory Outbound Reports 10:03 AM C…" at bounding box center [780, 370] width 1560 height 740
paste input "1A40C0300002906000148722"
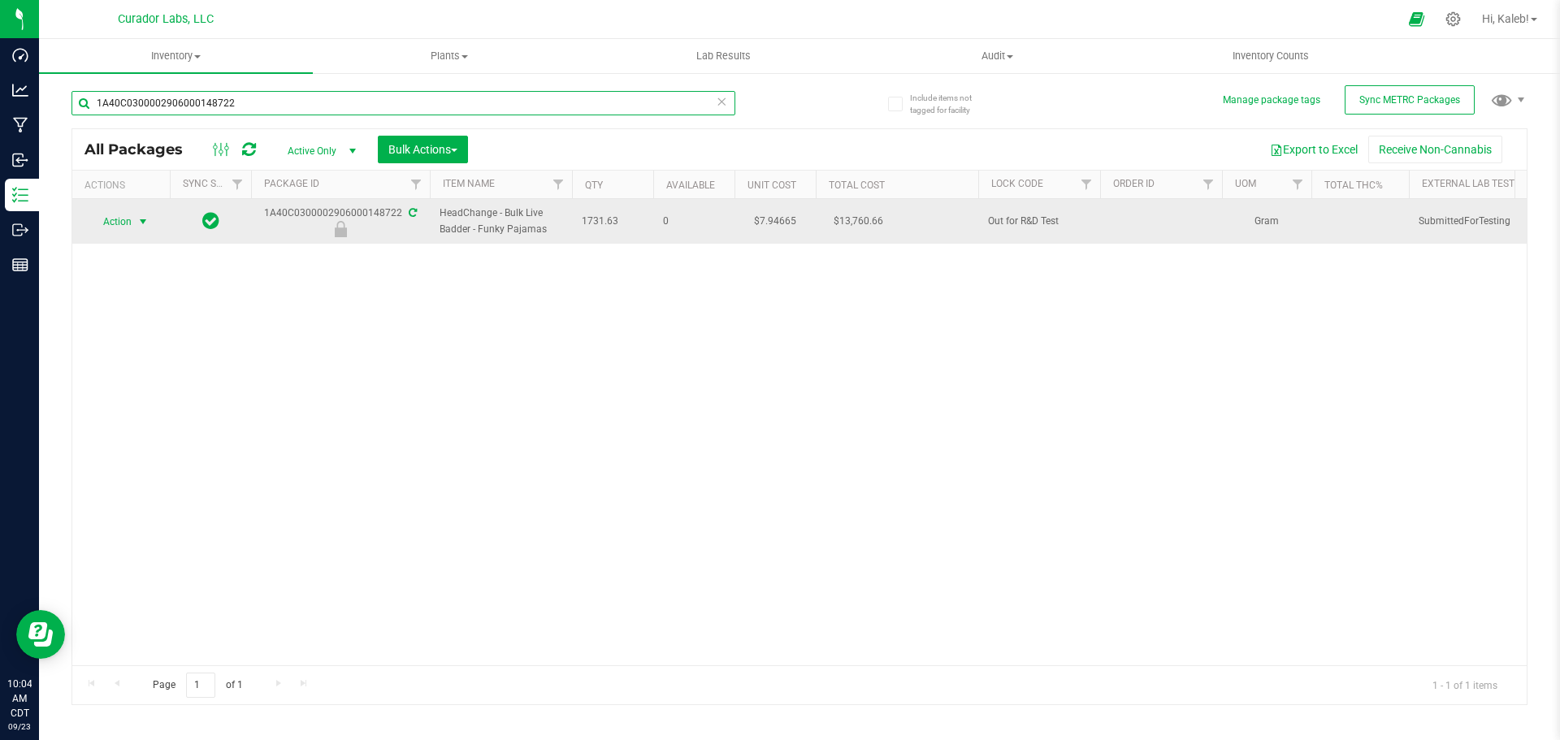
type input "1A40C0300002906000148722"
drag, startPoint x: 133, startPoint y: 224, endPoint x: 143, endPoint y: 232, distance: 12.2
click at [137, 224] on span "select" at bounding box center [142, 221] width 13 height 13
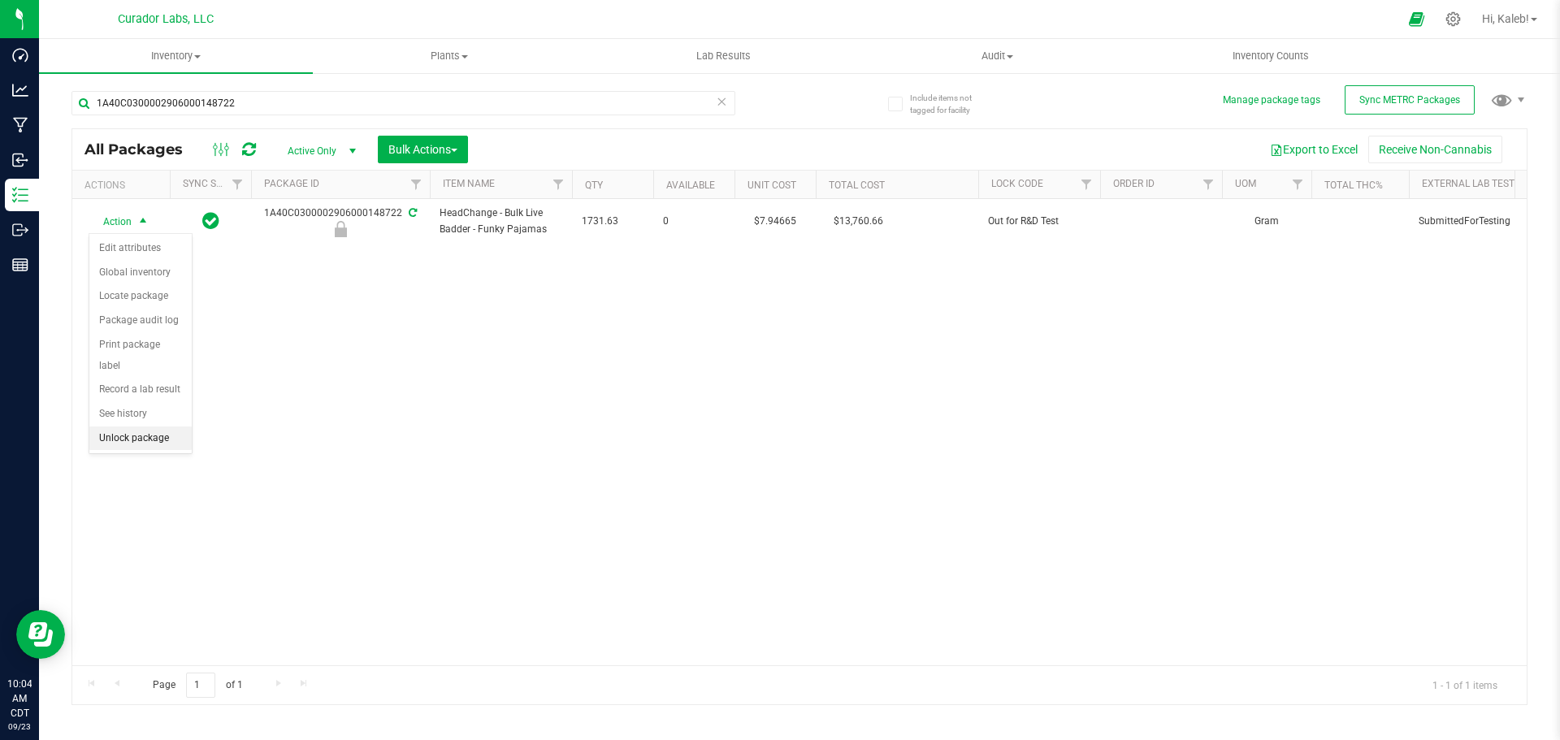
click at [143, 427] on li "Unlock package" at bounding box center [140, 439] width 102 height 24
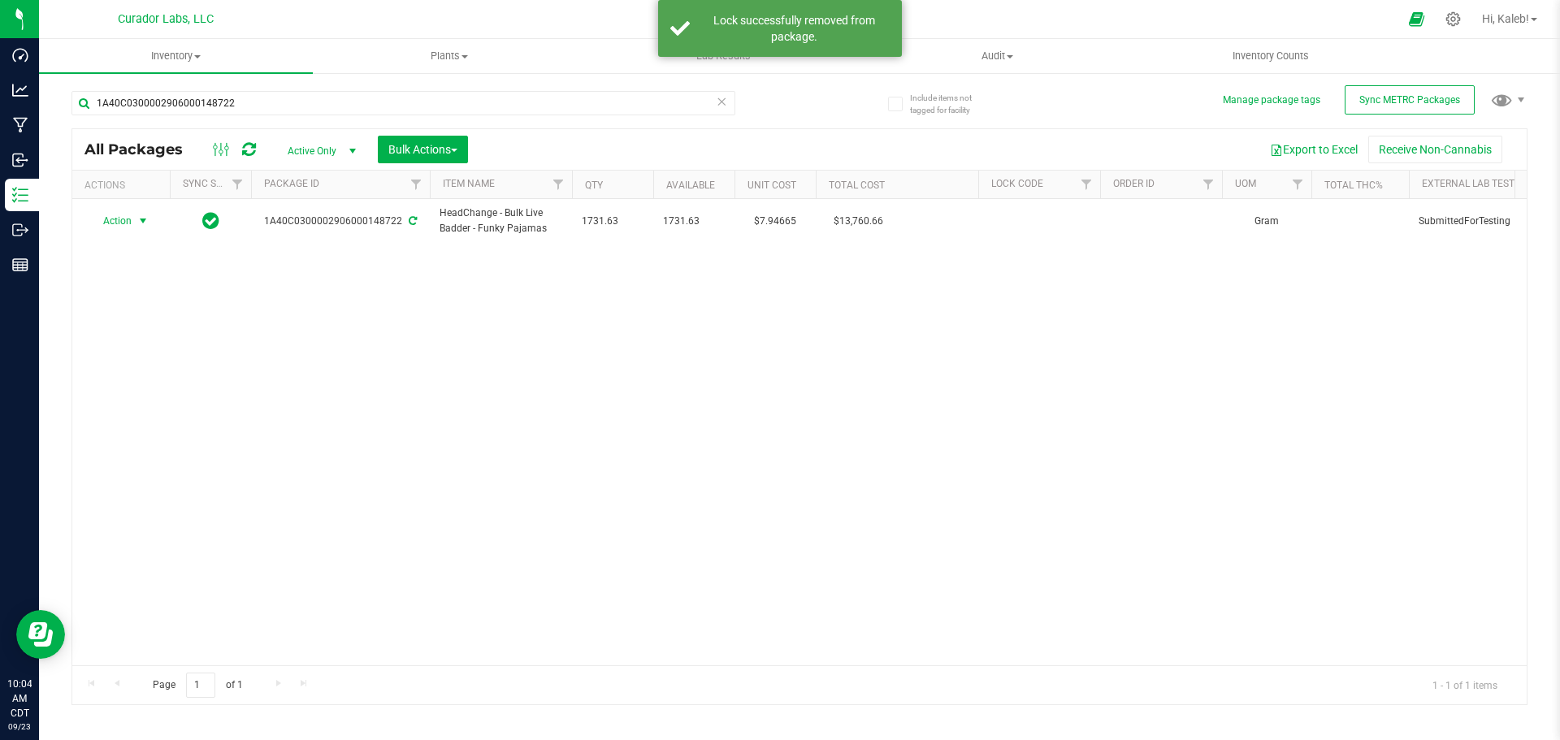
click at [124, 223] on span "Action" at bounding box center [111, 221] width 44 height 23
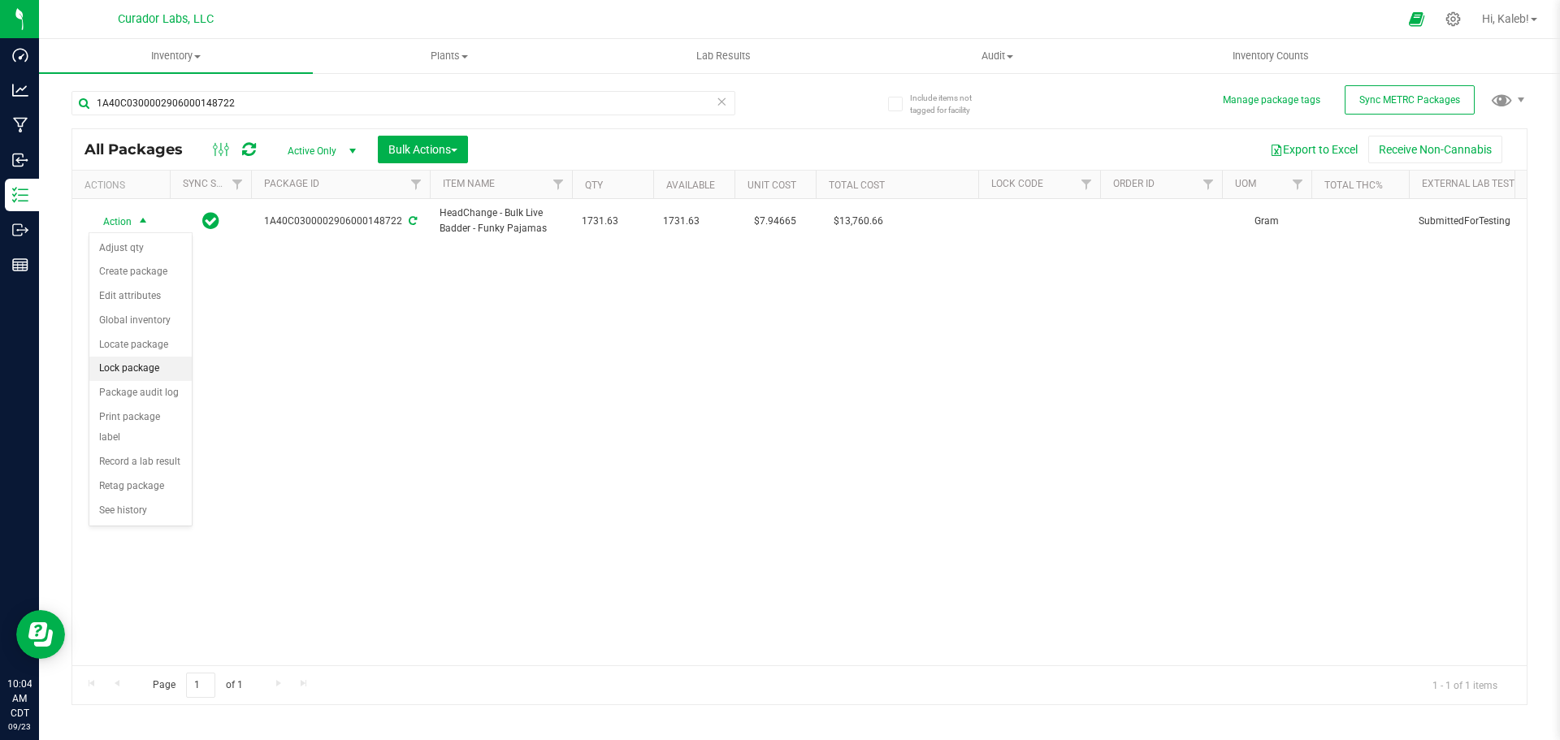
click at [126, 365] on li "Lock package" at bounding box center [140, 369] width 102 height 24
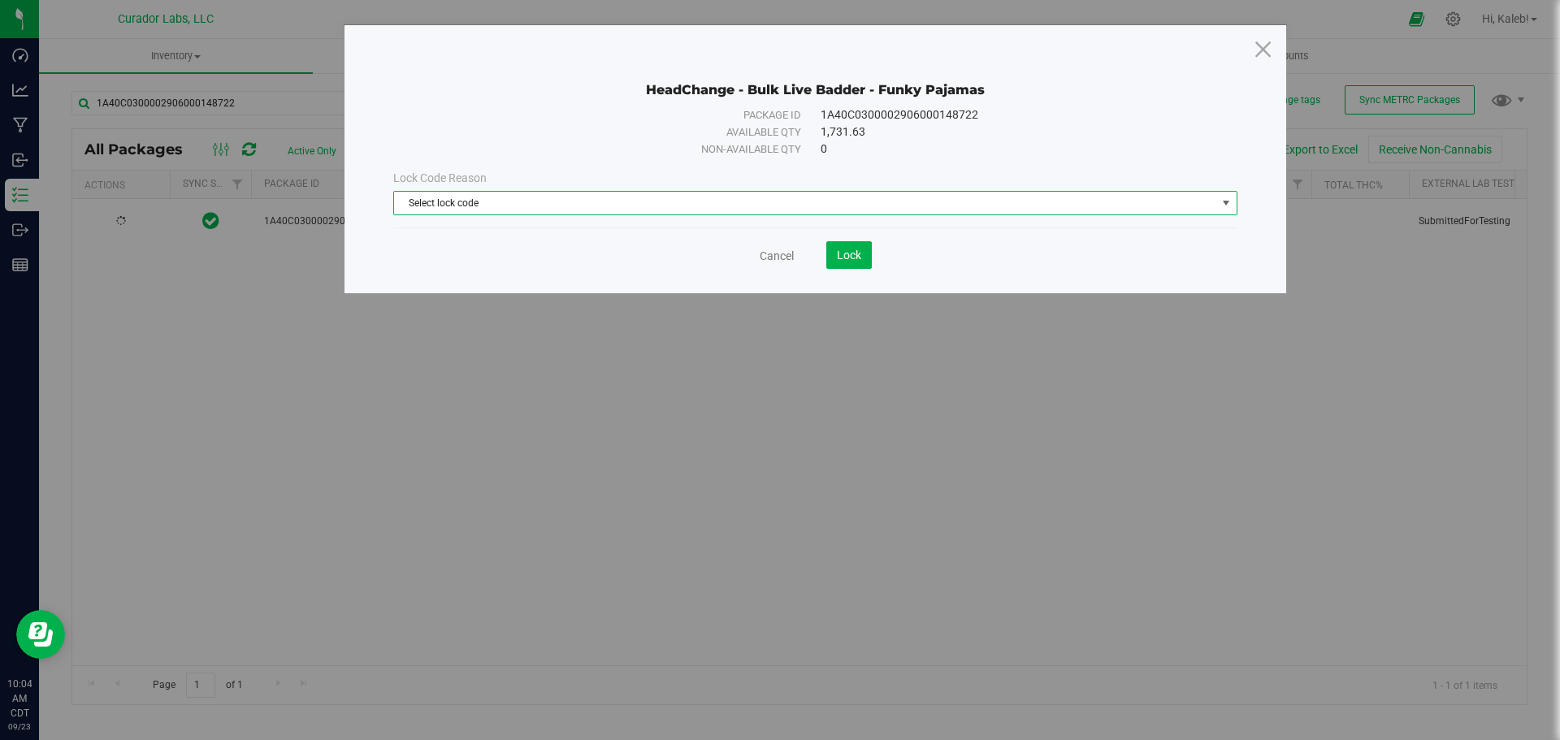
click at [496, 213] on span "Select lock code" at bounding box center [805, 203] width 822 height 23
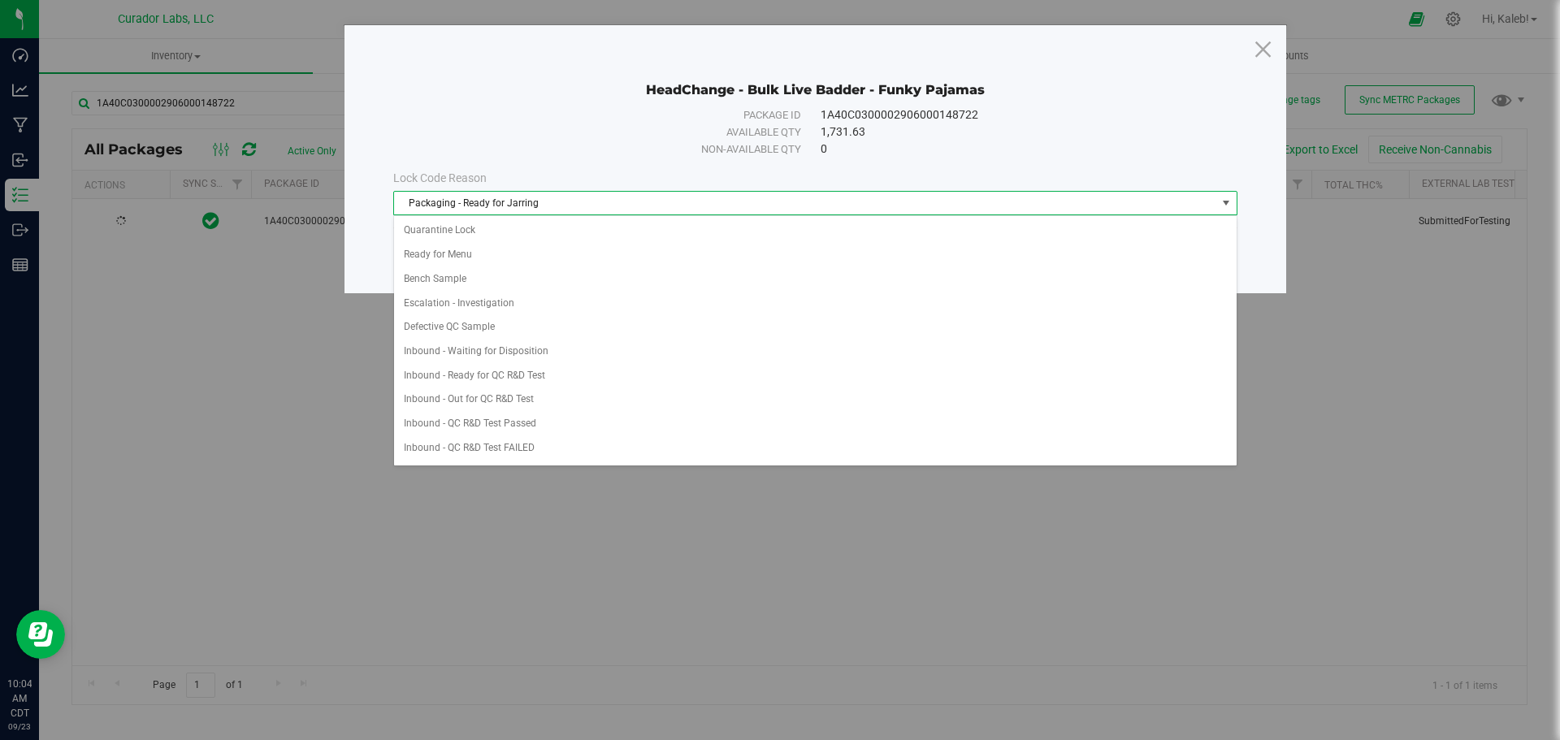
scroll to position [505, 0]
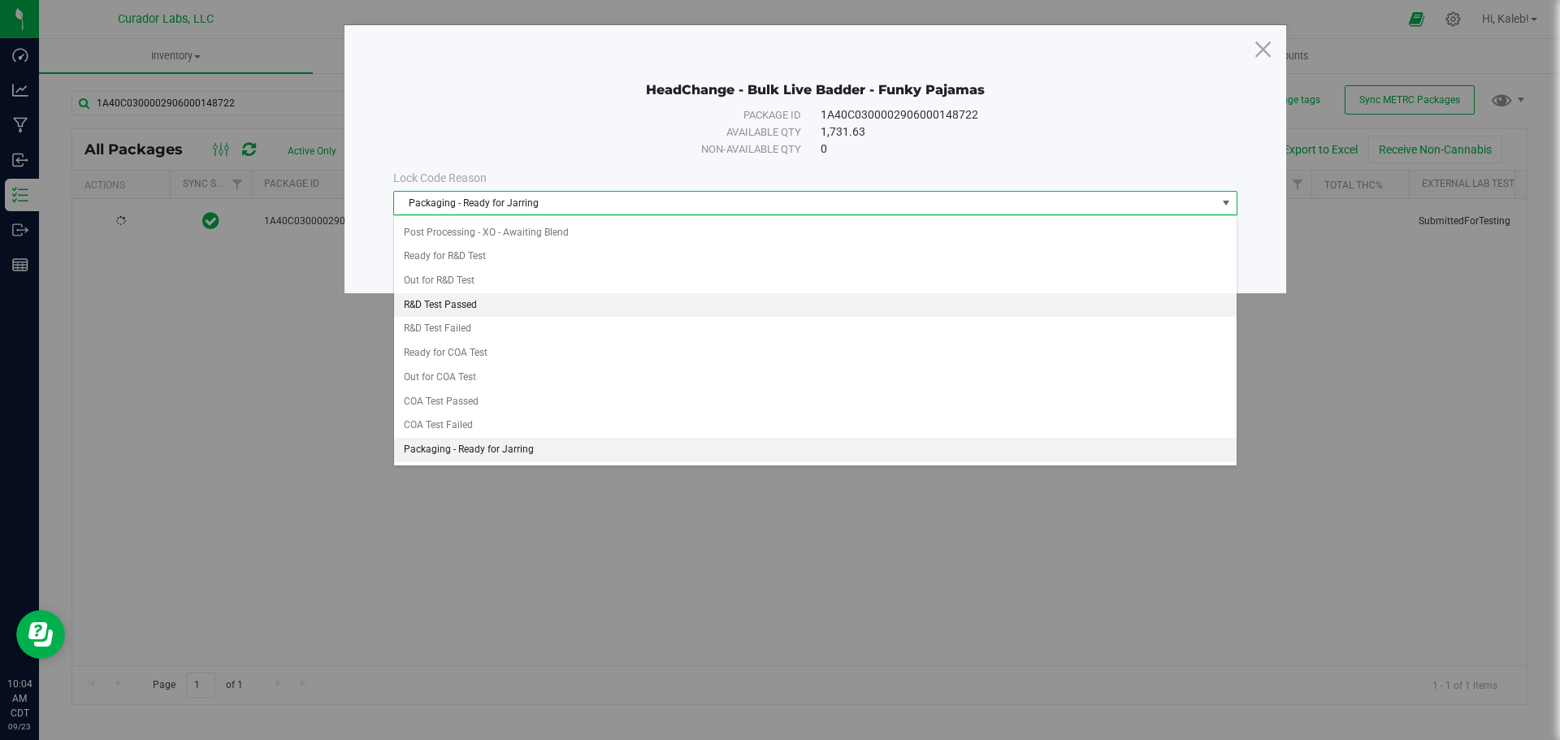
click at [493, 307] on li "R&D Test Passed" at bounding box center [815, 305] width 842 height 24
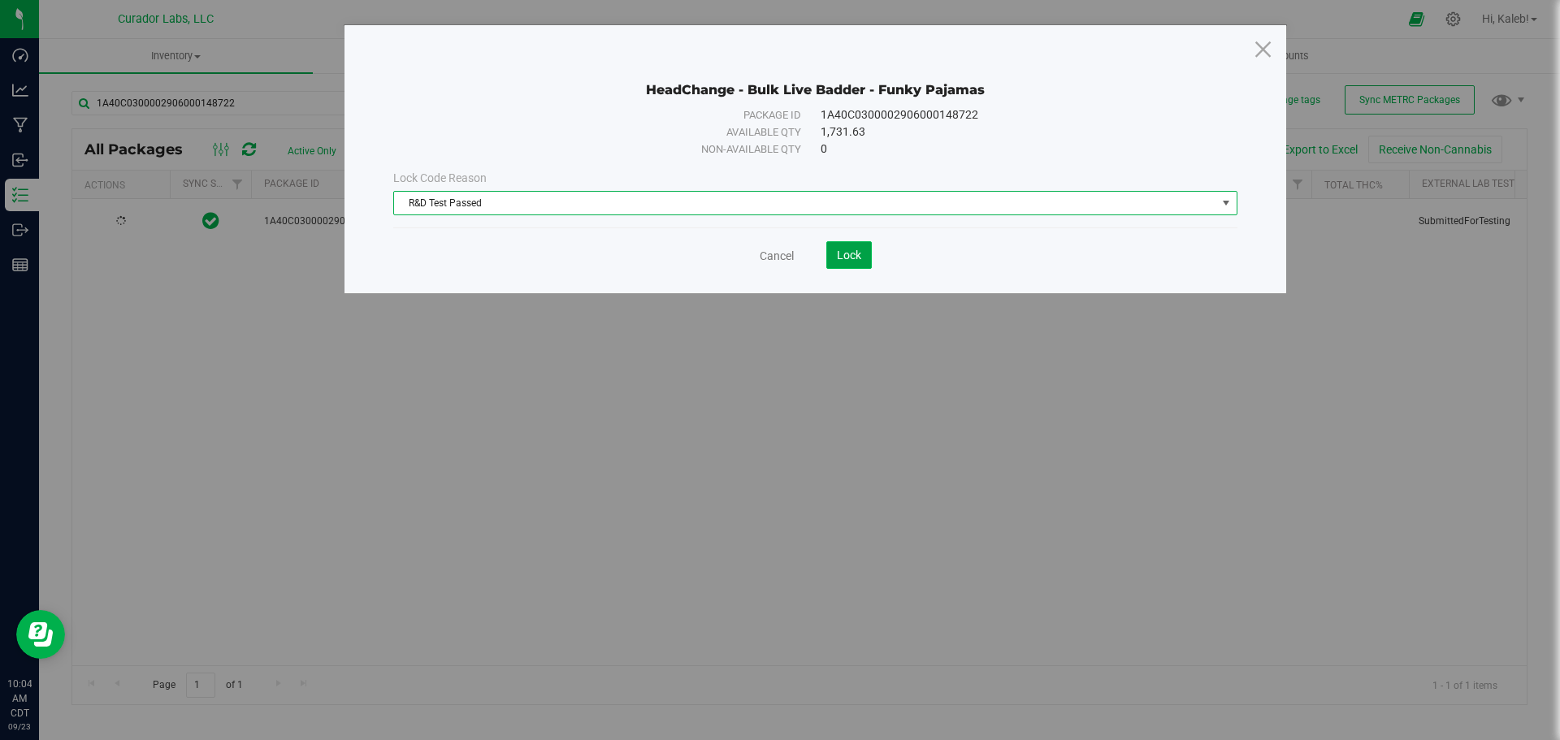
click at [861, 261] on button "Lock" at bounding box center [848, 255] width 45 height 28
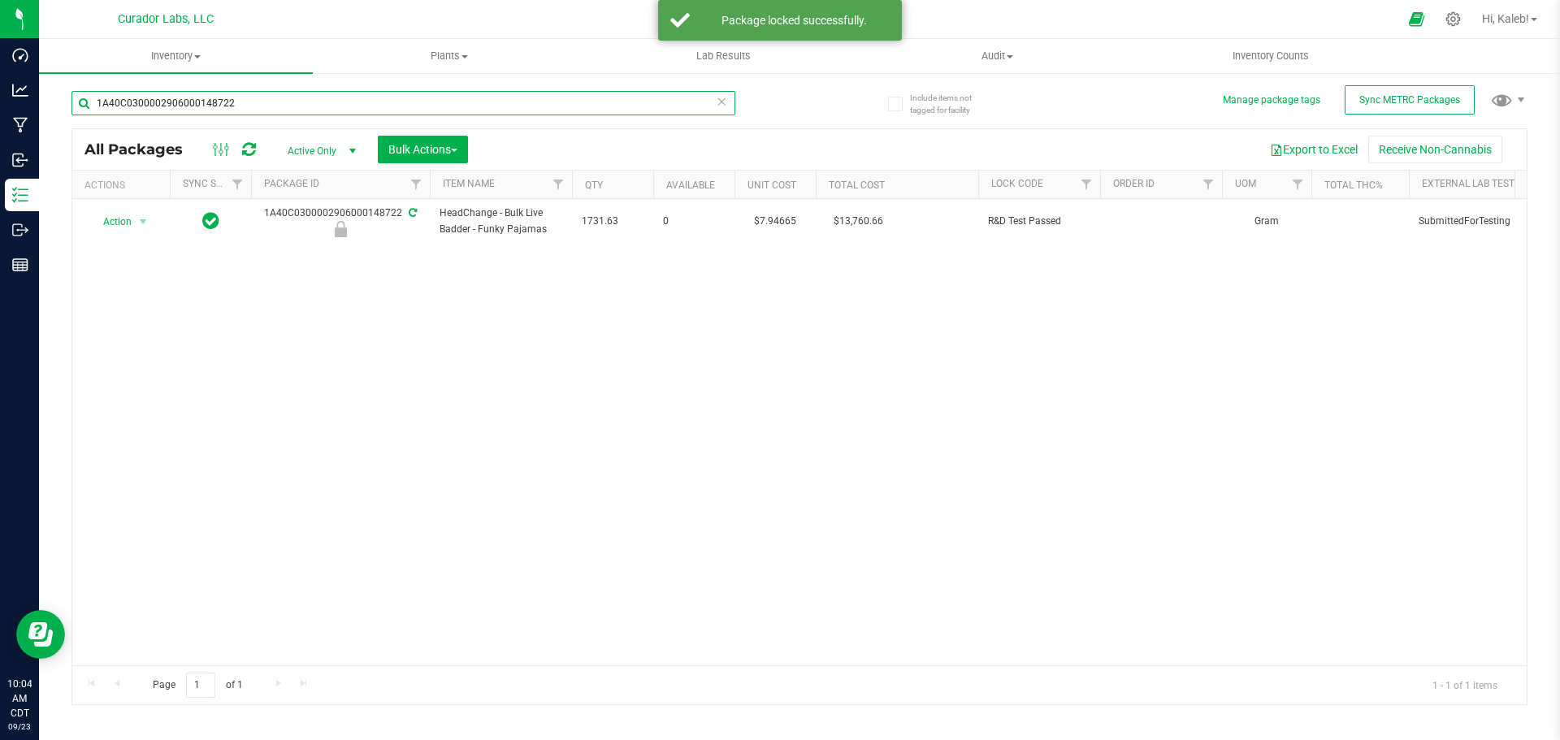
click at [198, 107] on input "1A40C0300002906000148722" at bounding box center [403, 103] width 664 height 24
paste input "2906000159853"
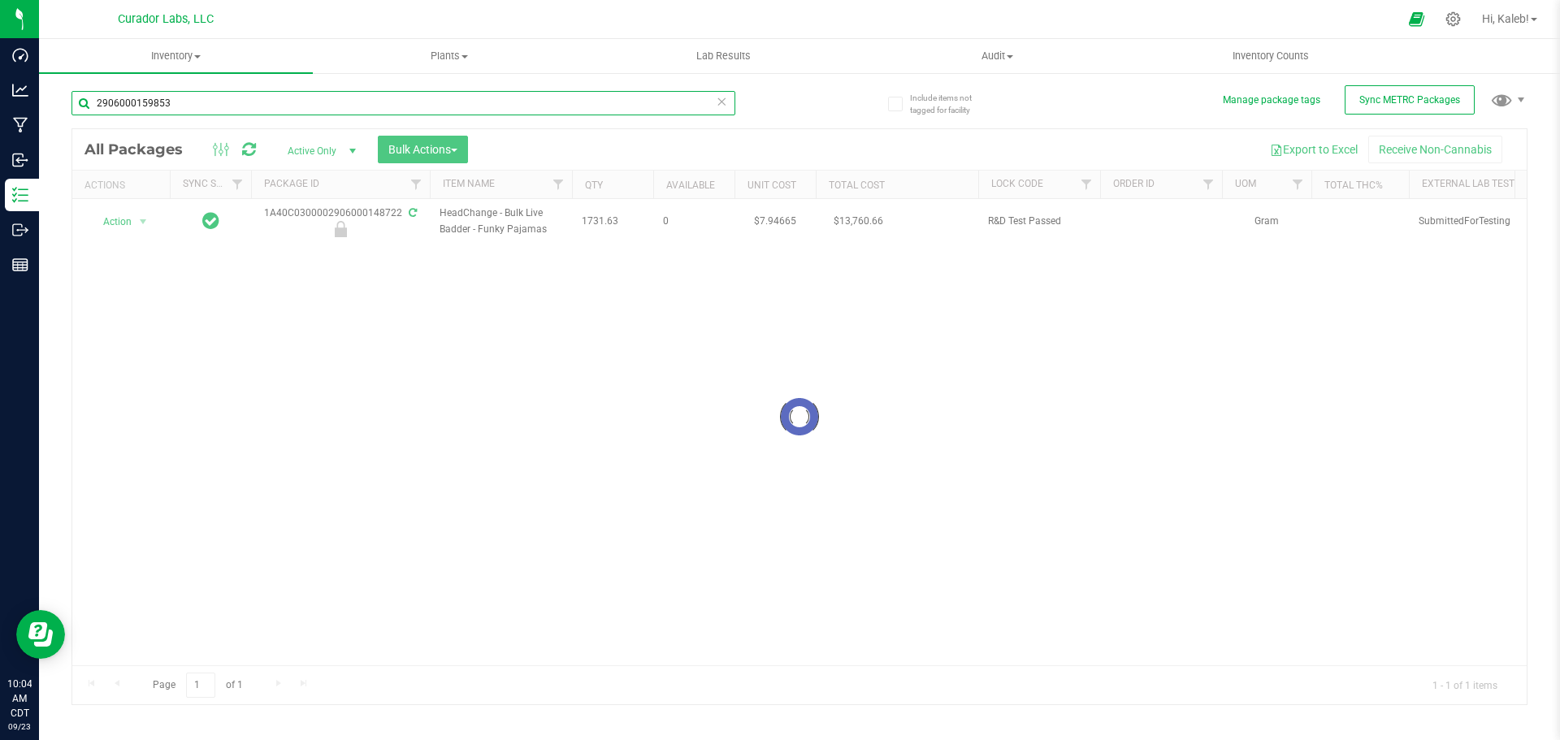
type input "2906000159853"
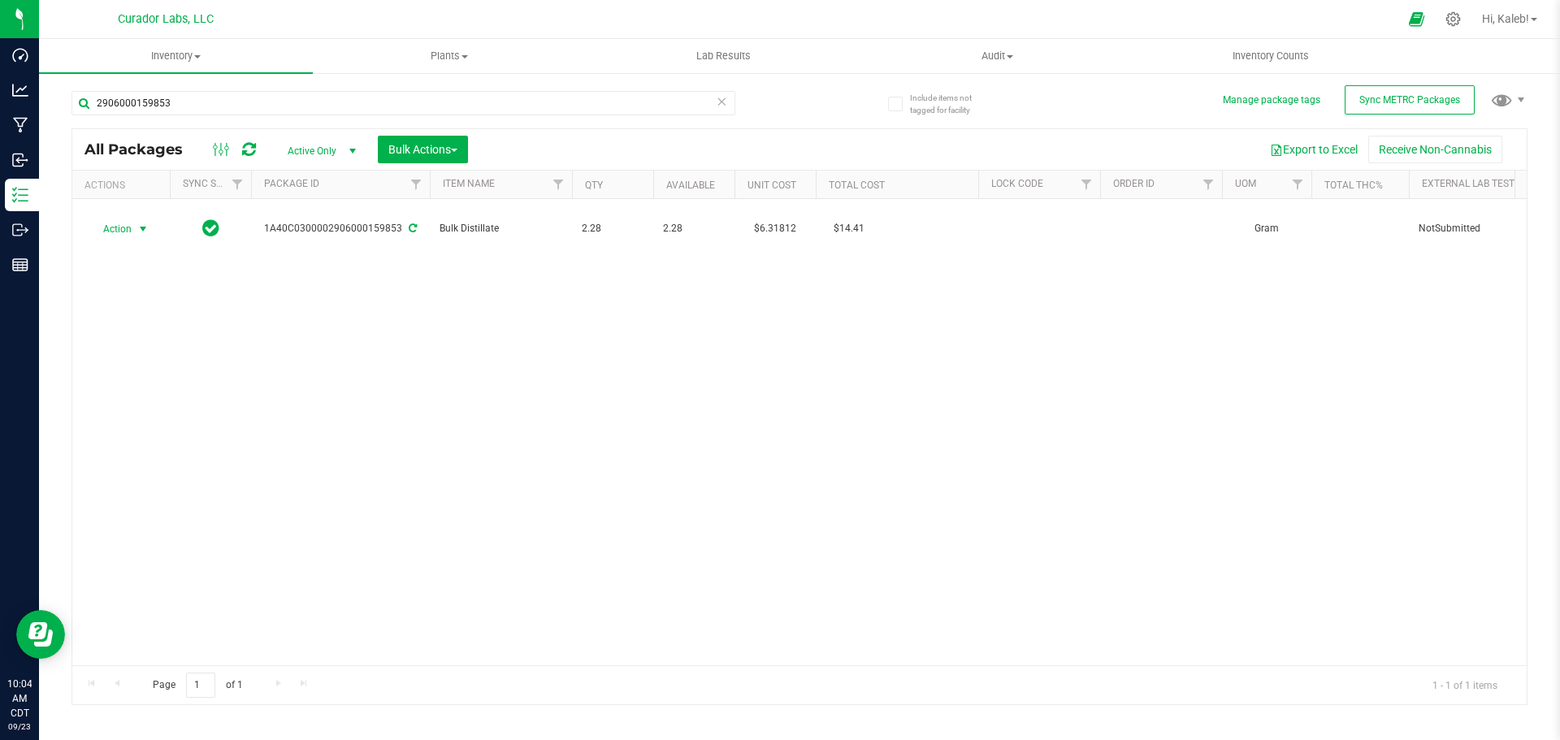
drag, startPoint x: 142, startPoint y: 217, endPoint x: 144, endPoint y: 230, distance: 13.1
click at [142, 223] on span "select" at bounding box center [142, 229] width 13 height 13
click at [134, 362] on li "Lock package" at bounding box center [140, 365] width 102 height 24
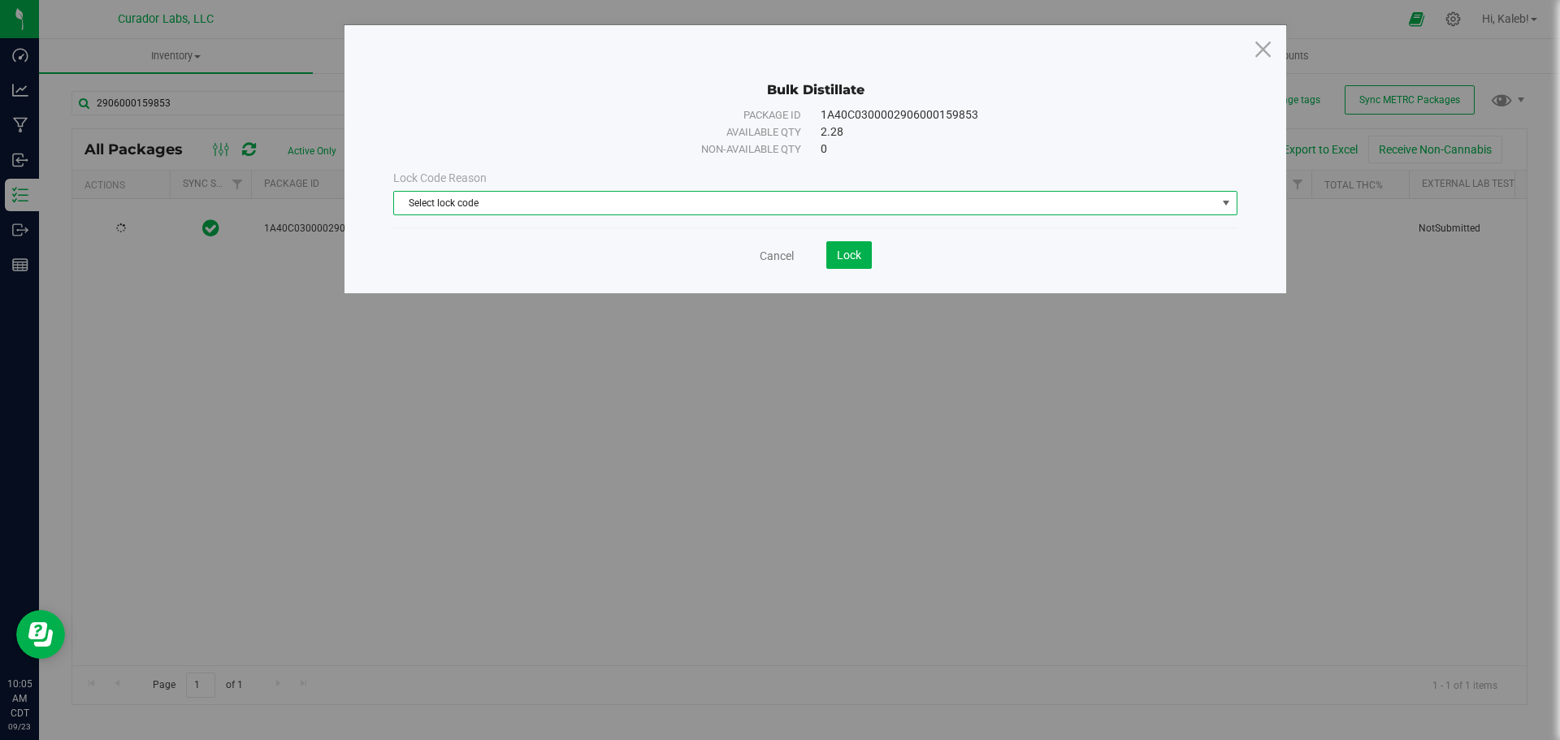
click at [510, 208] on span "Select lock code" at bounding box center [805, 203] width 822 height 23
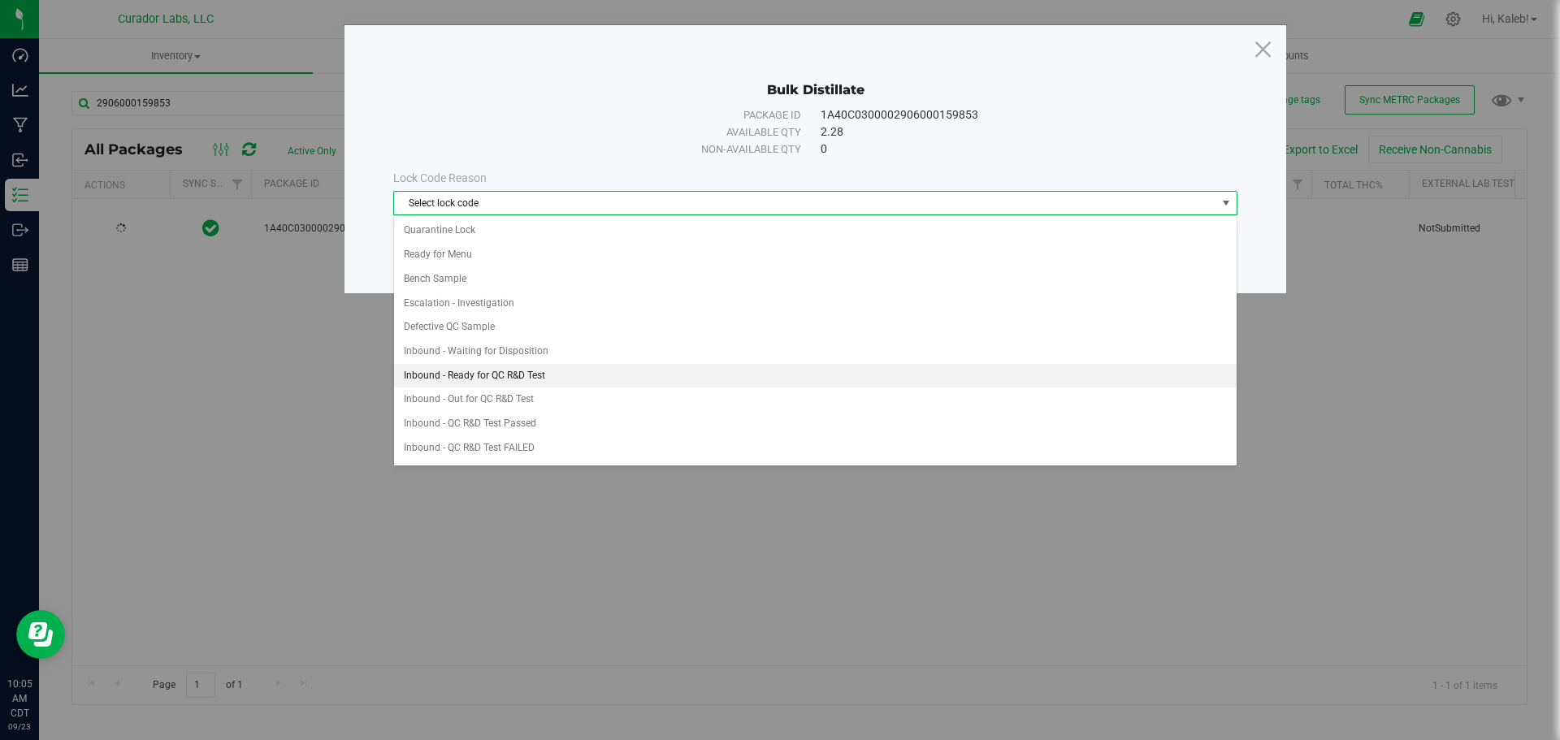
click at [550, 377] on li "Inbound - Ready for QC R&D Test" at bounding box center [815, 376] width 842 height 24
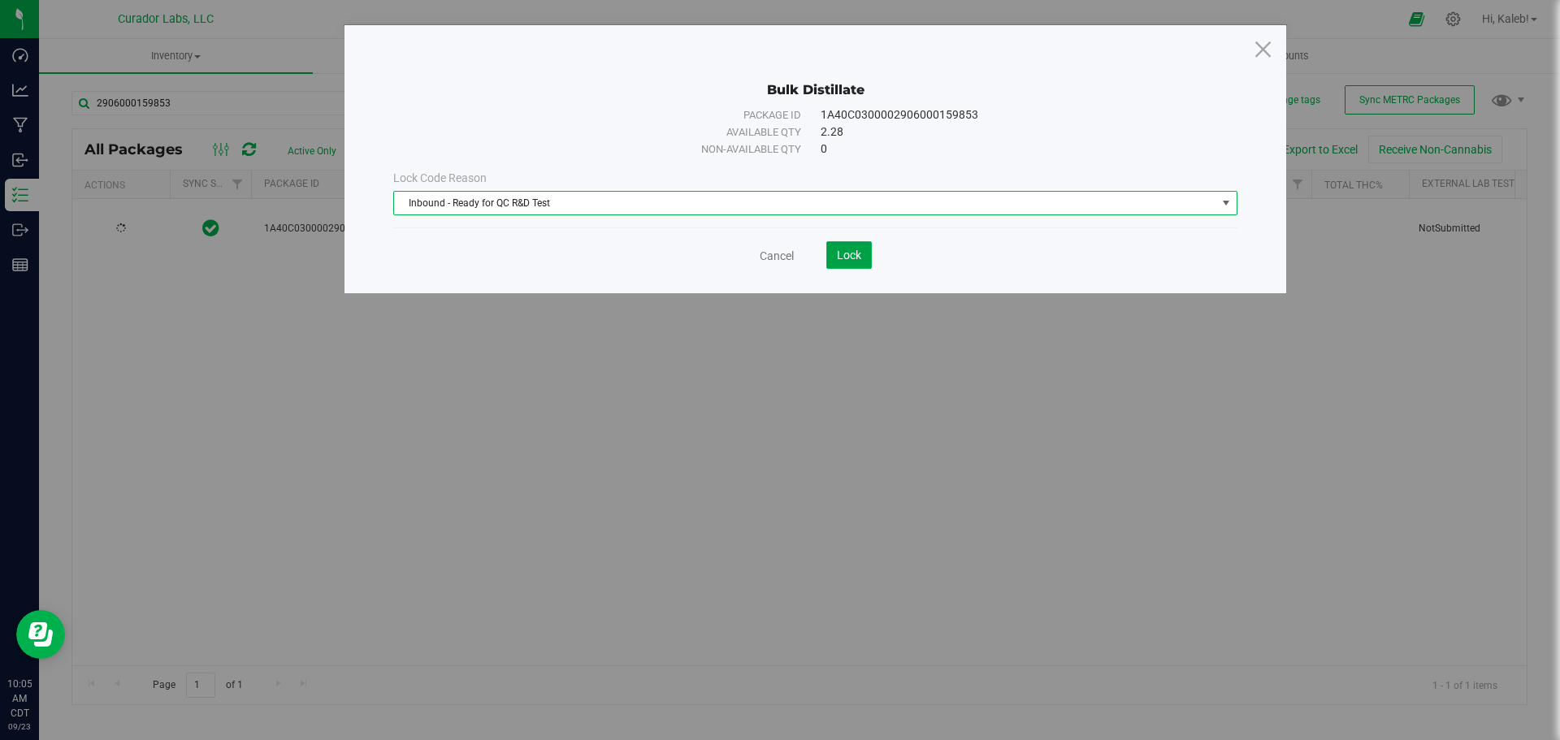
click at [845, 251] on span "Lock" at bounding box center [849, 255] width 24 height 13
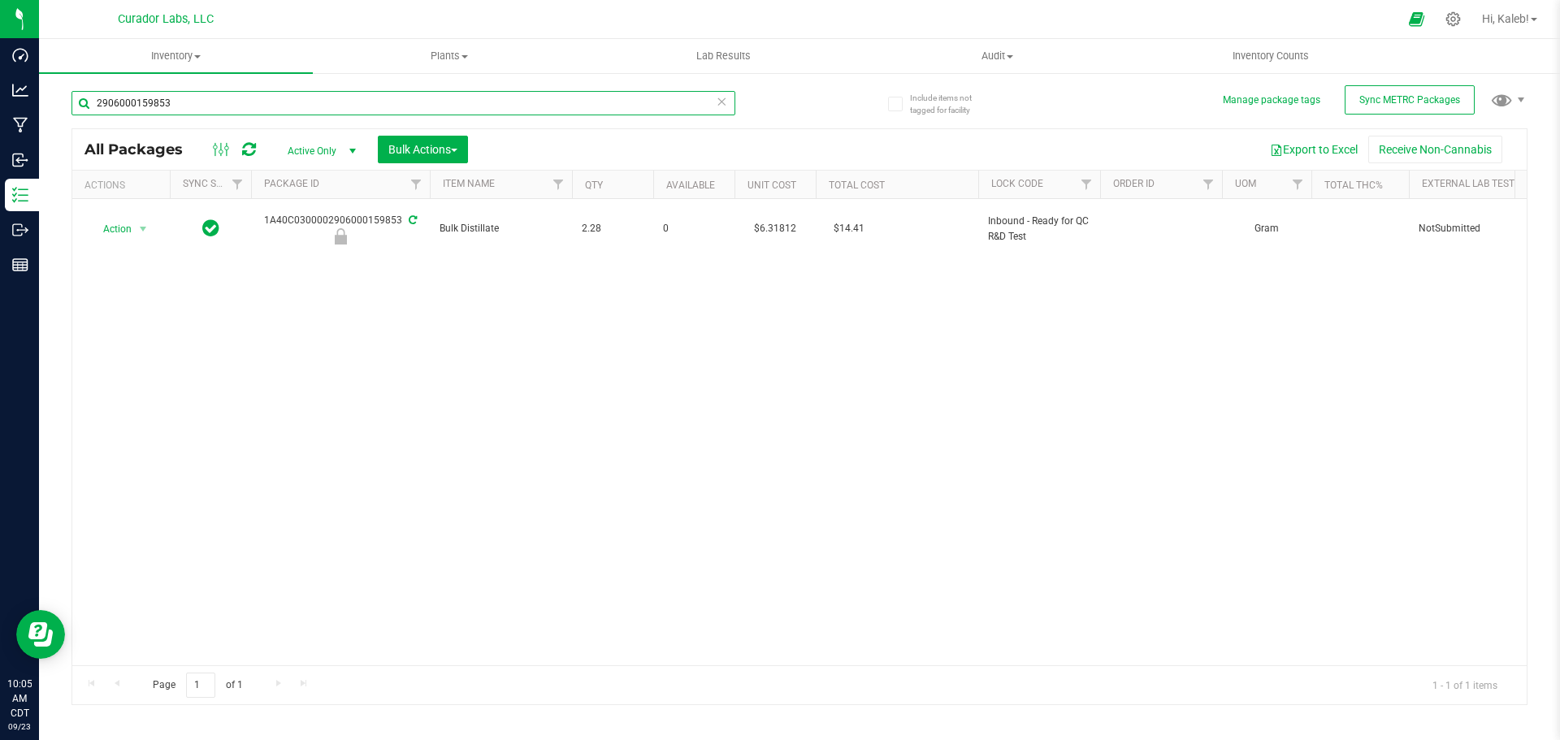
click at [427, 106] on input "2906000159853" at bounding box center [403, 103] width 664 height 24
paste input "1A40C0300002906000172052"
type input "1A40C0300002906000172052"
click at [123, 224] on span "Action" at bounding box center [111, 229] width 44 height 23
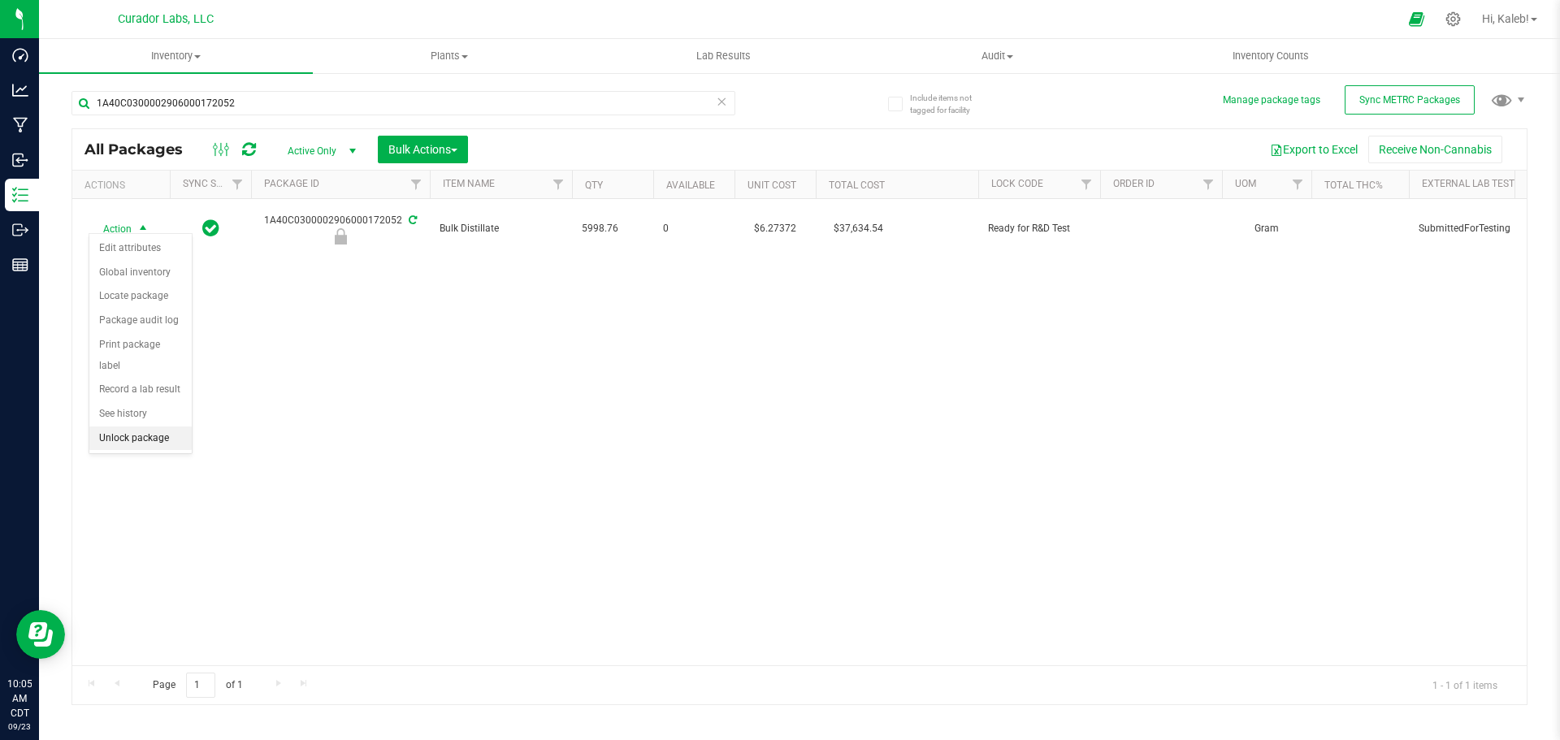
click at [158, 427] on li "Unlock package" at bounding box center [140, 439] width 102 height 24
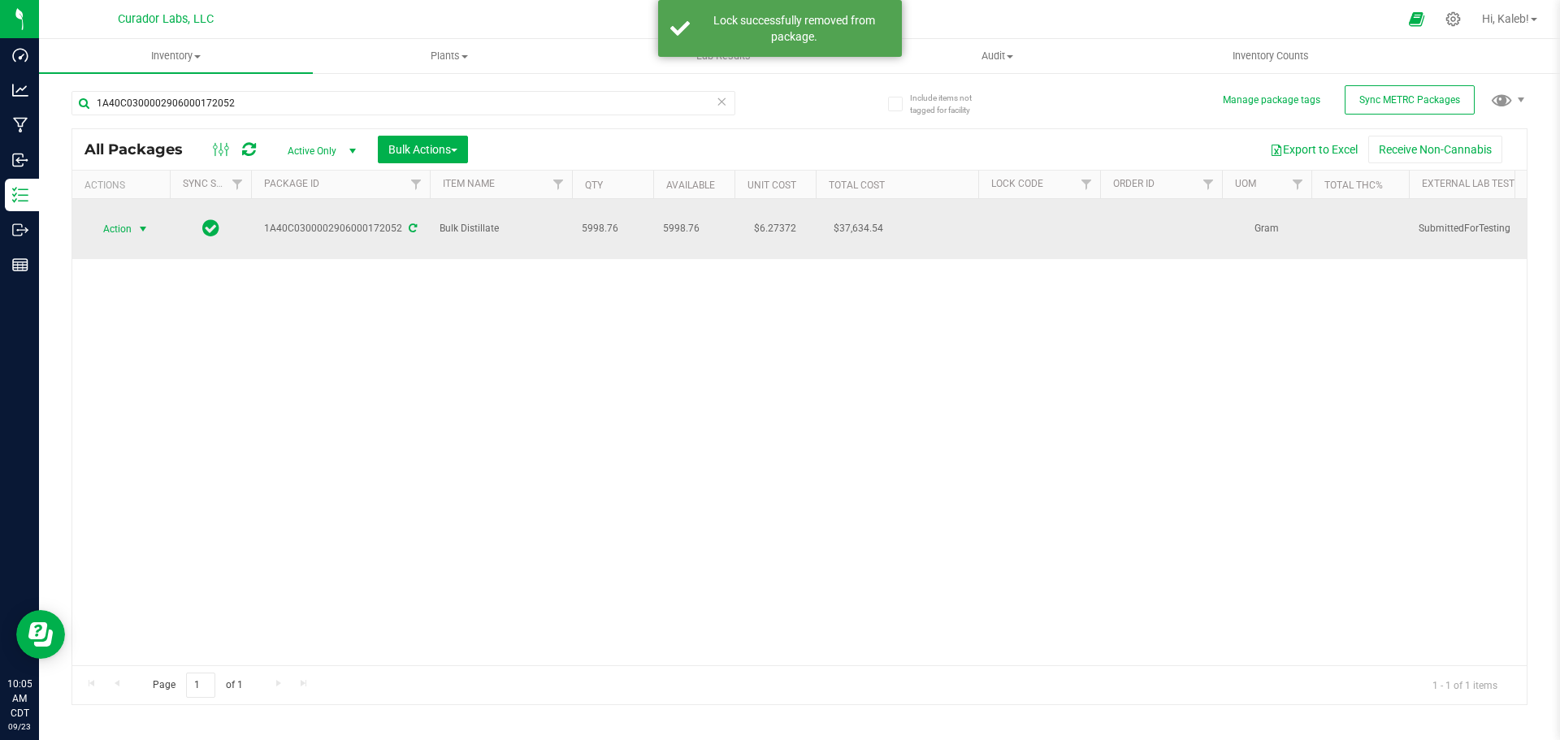
click at [123, 218] on span "Action" at bounding box center [111, 229] width 44 height 23
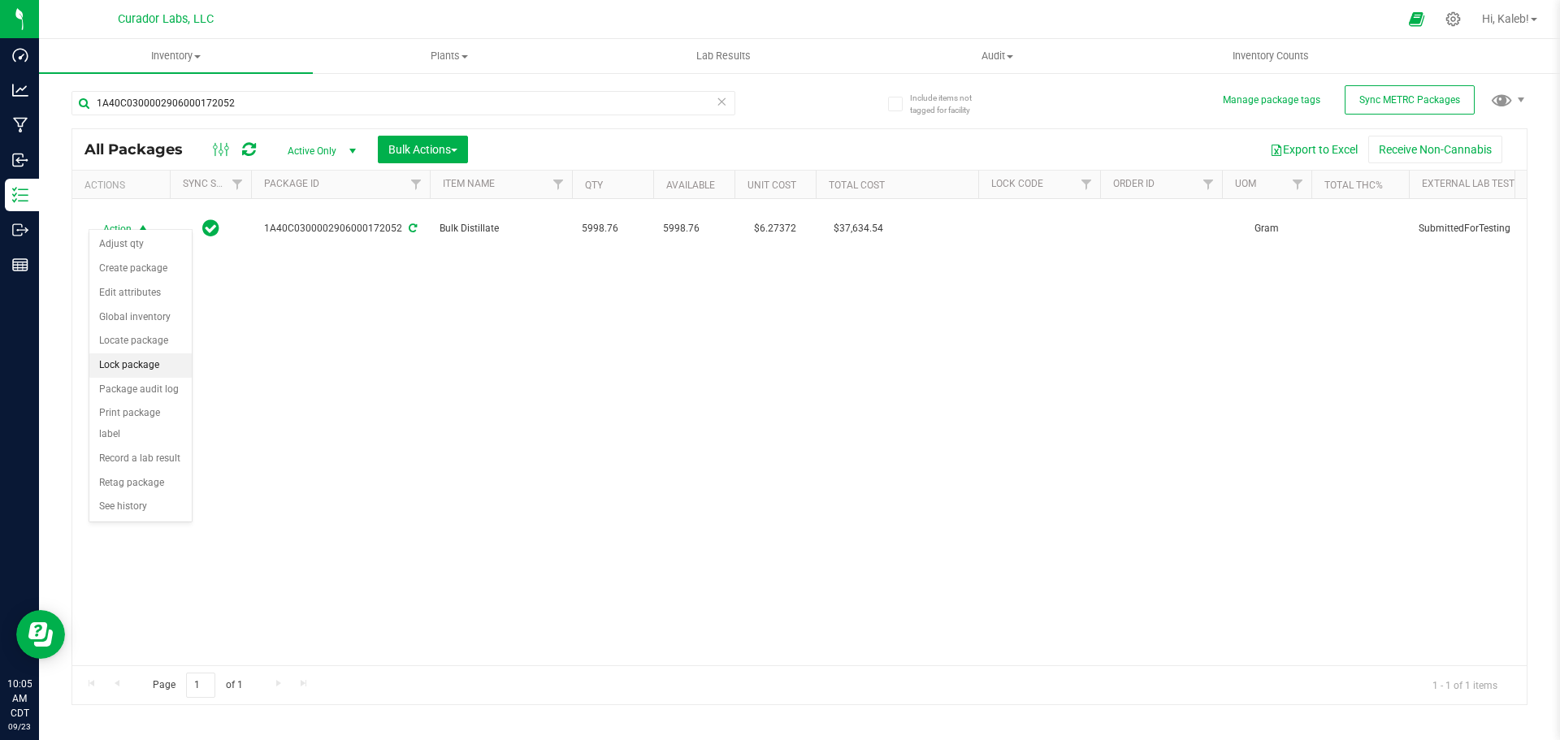
click at [133, 359] on li "Lock package" at bounding box center [140, 365] width 102 height 24
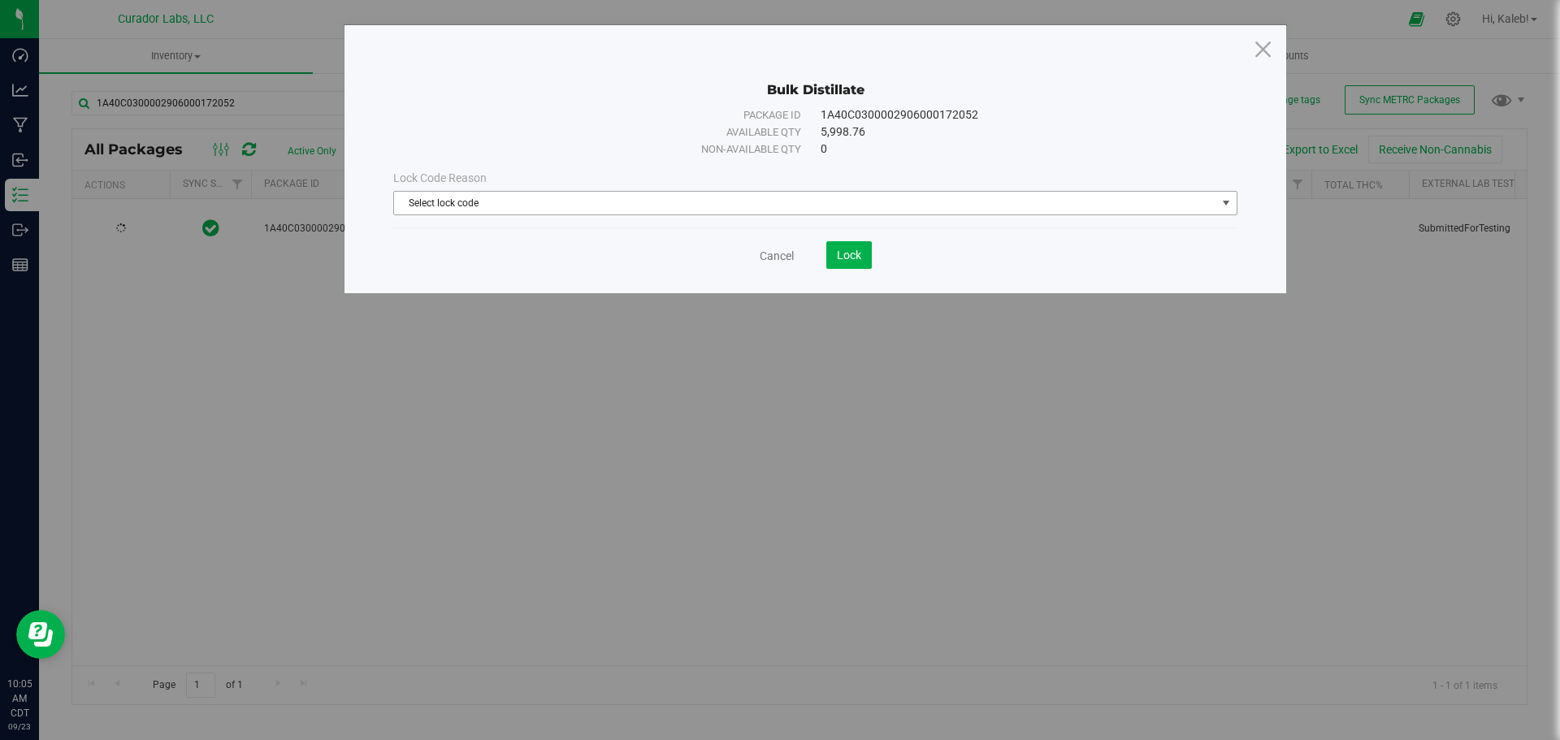
click at [609, 206] on span "Select lock code" at bounding box center [805, 203] width 822 height 23
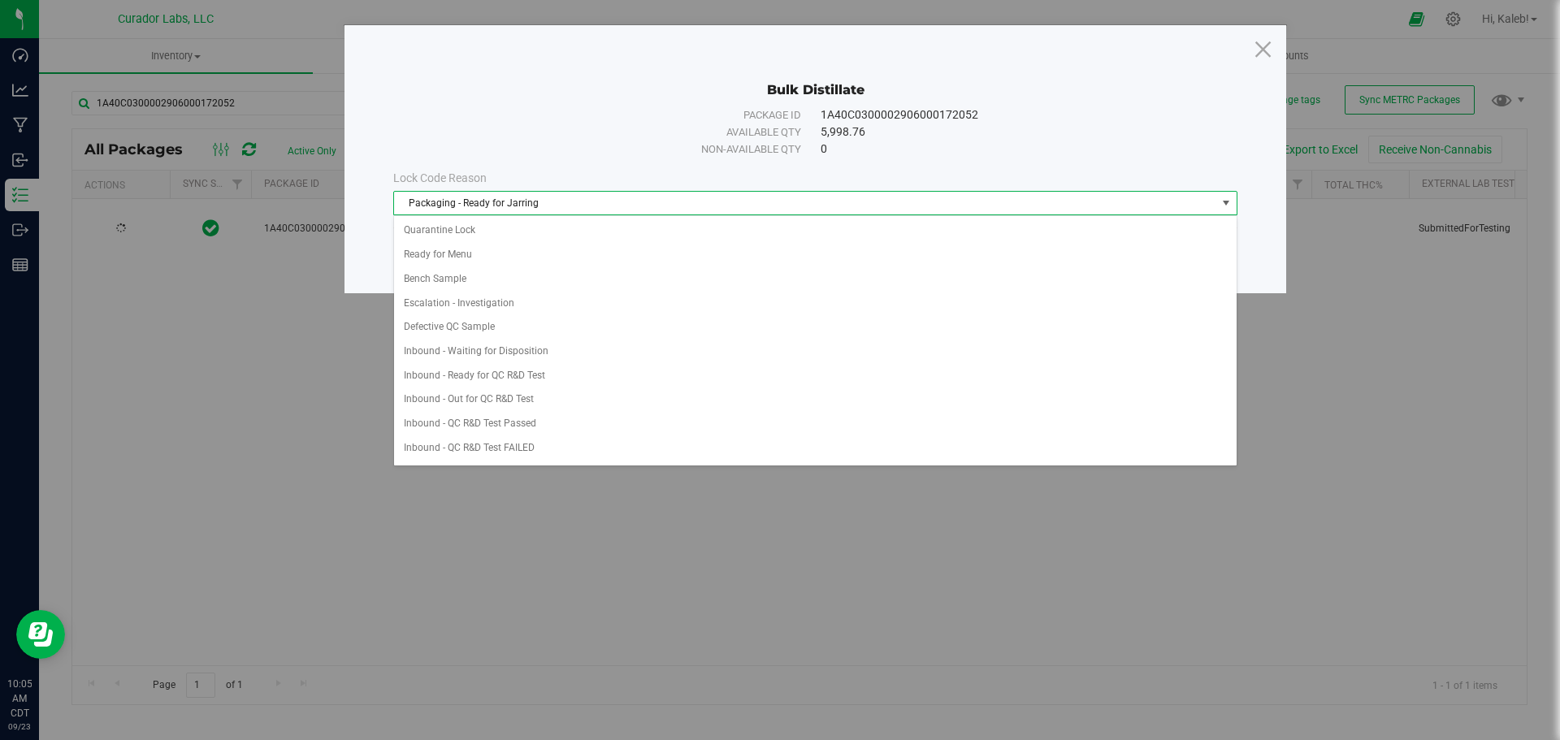
scroll to position [505, 0]
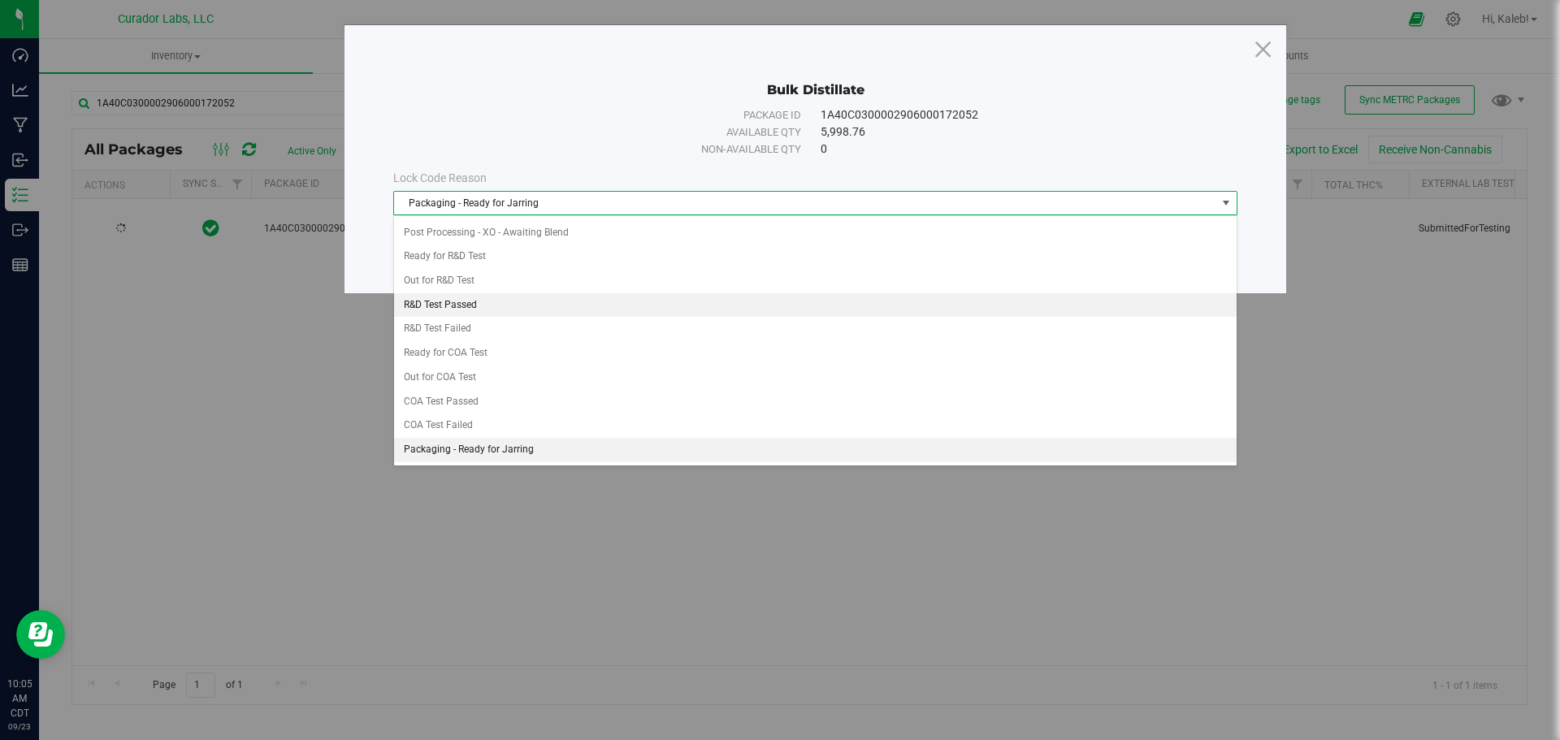
click at [530, 307] on li "R&D Test Passed" at bounding box center [815, 305] width 842 height 24
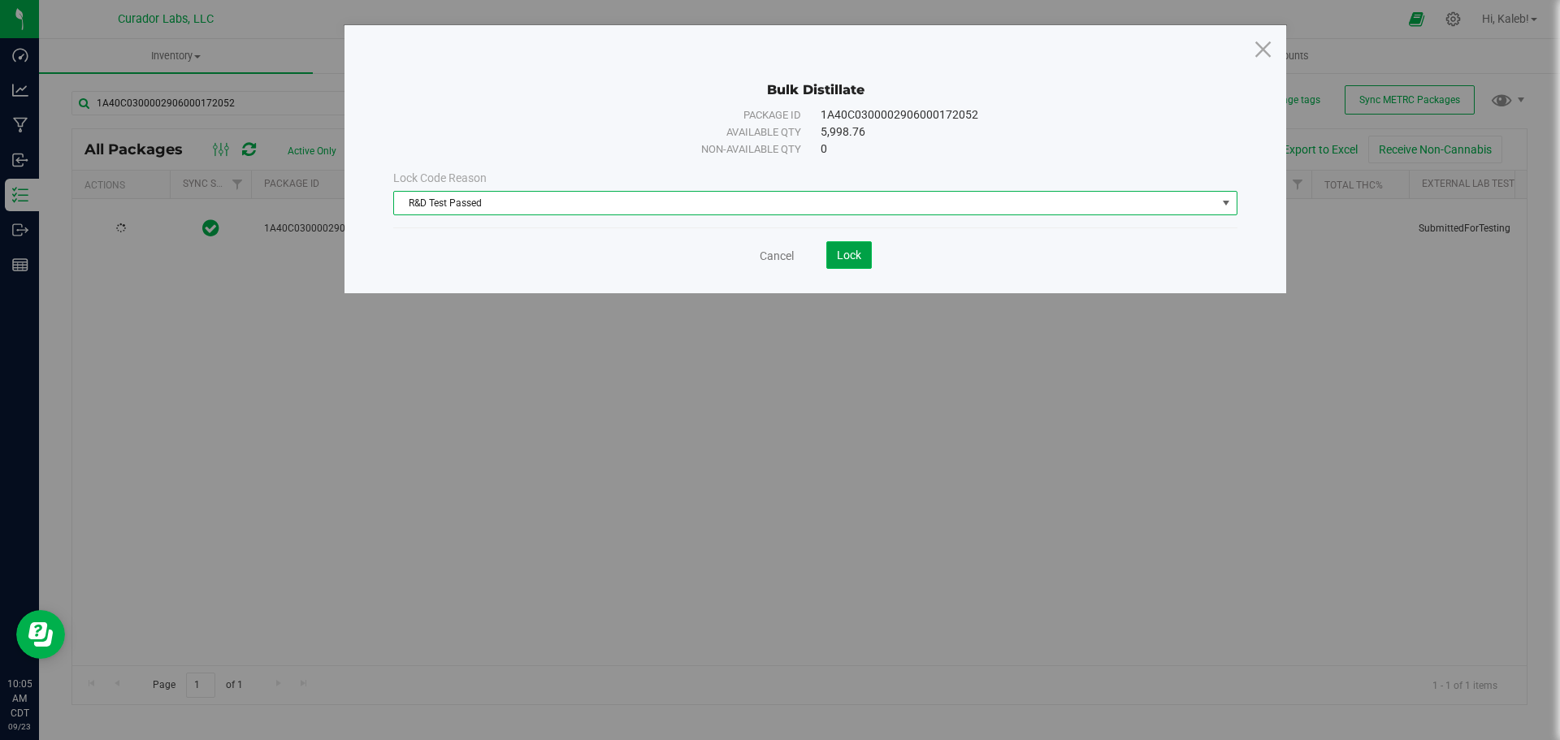
drag, startPoint x: 853, startPoint y: 260, endPoint x: 874, endPoint y: 260, distance: 21.1
click at [855, 260] on span "Lock" at bounding box center [849, 255] width 24 height 13
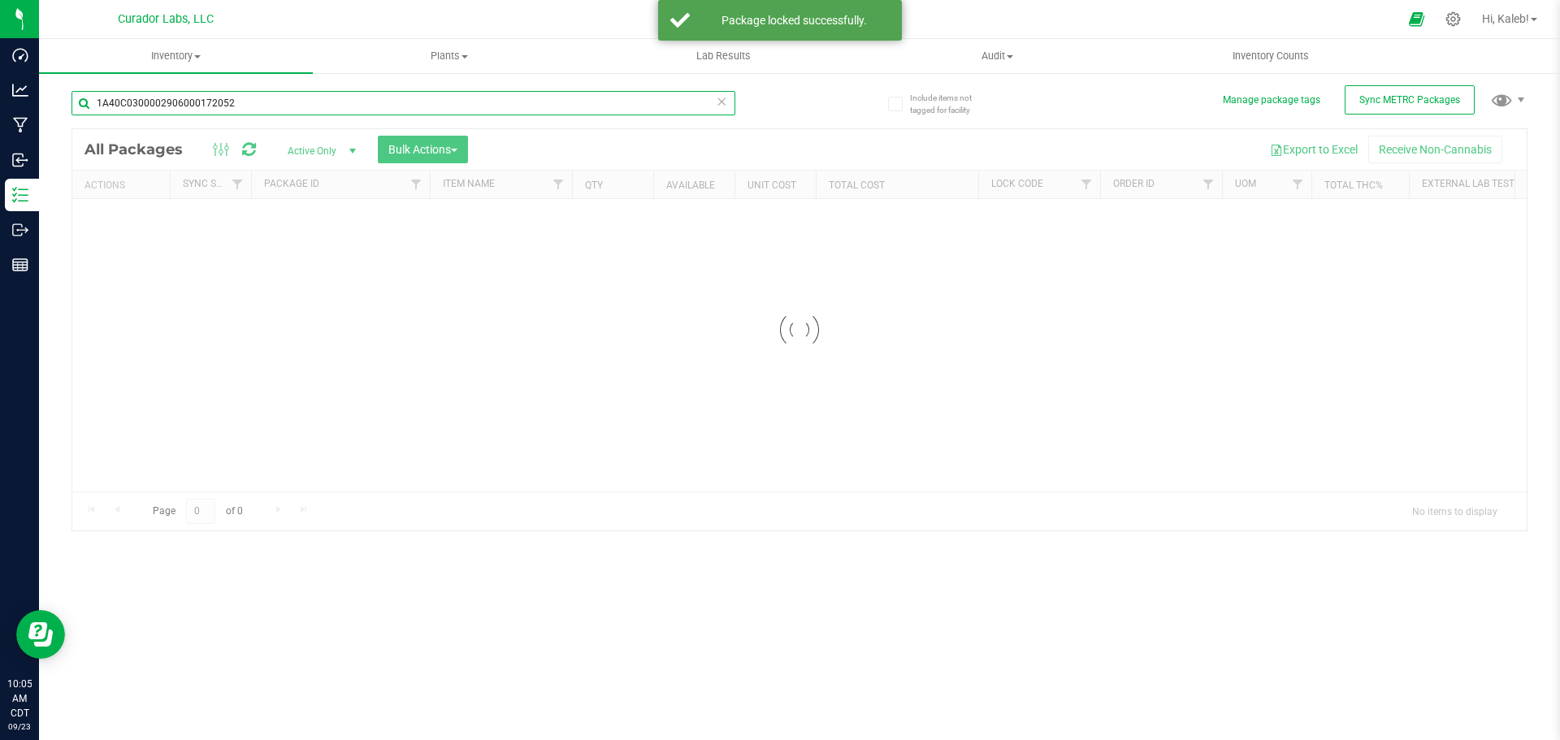
click at [542, 104] on input "1A40C0300002906000172052" at bounding box center [403, 103] width 664 height 24
click at [541, 104] on div "Inventory All packages All inventory Waste log Create inventory Plants All plan…" at bounding box center [799, 389] width 1521 height 701
paste input "000172067"
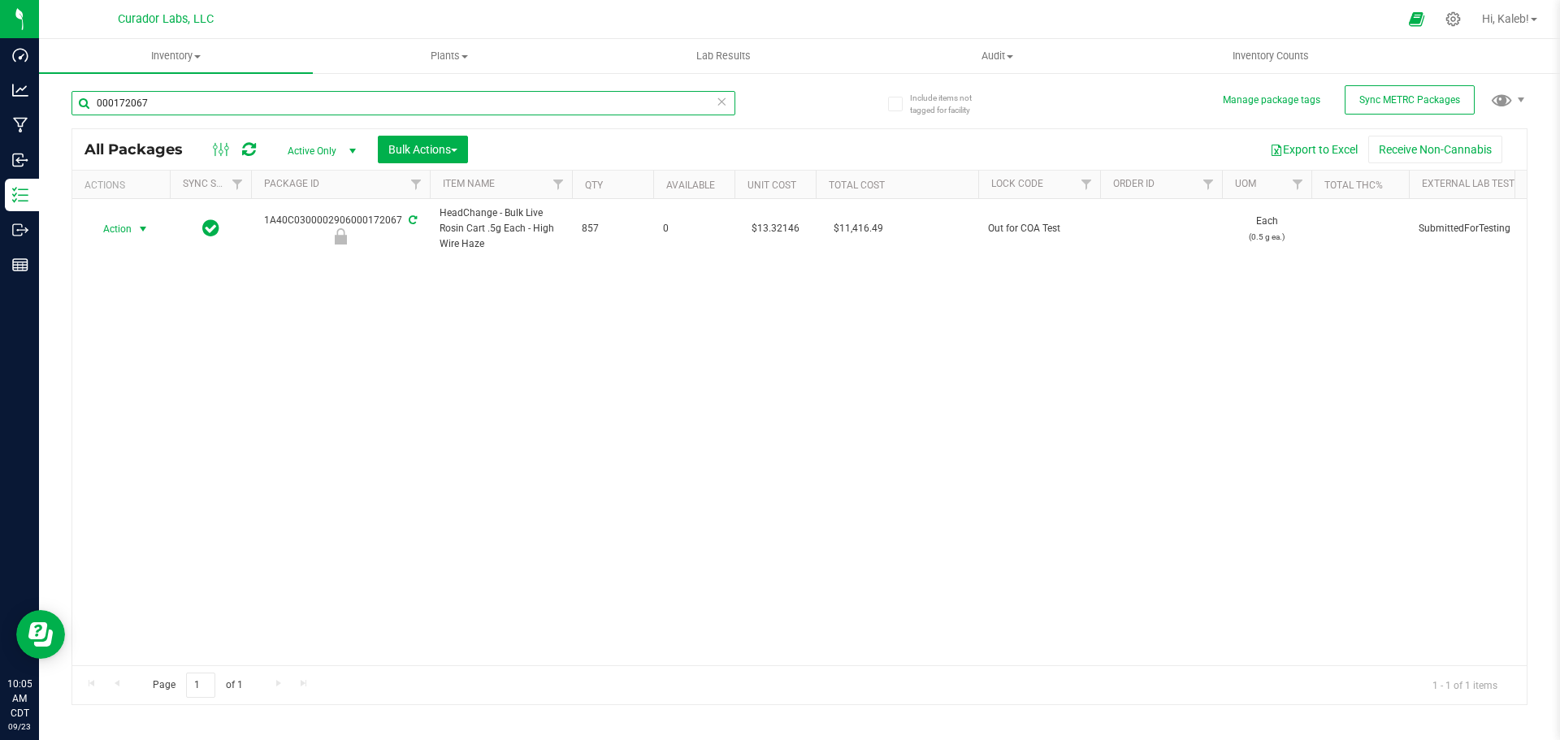
type input "000172067"
click at [127, 230] on span "Action" at bounding box center [111, 229] width 44 height 23
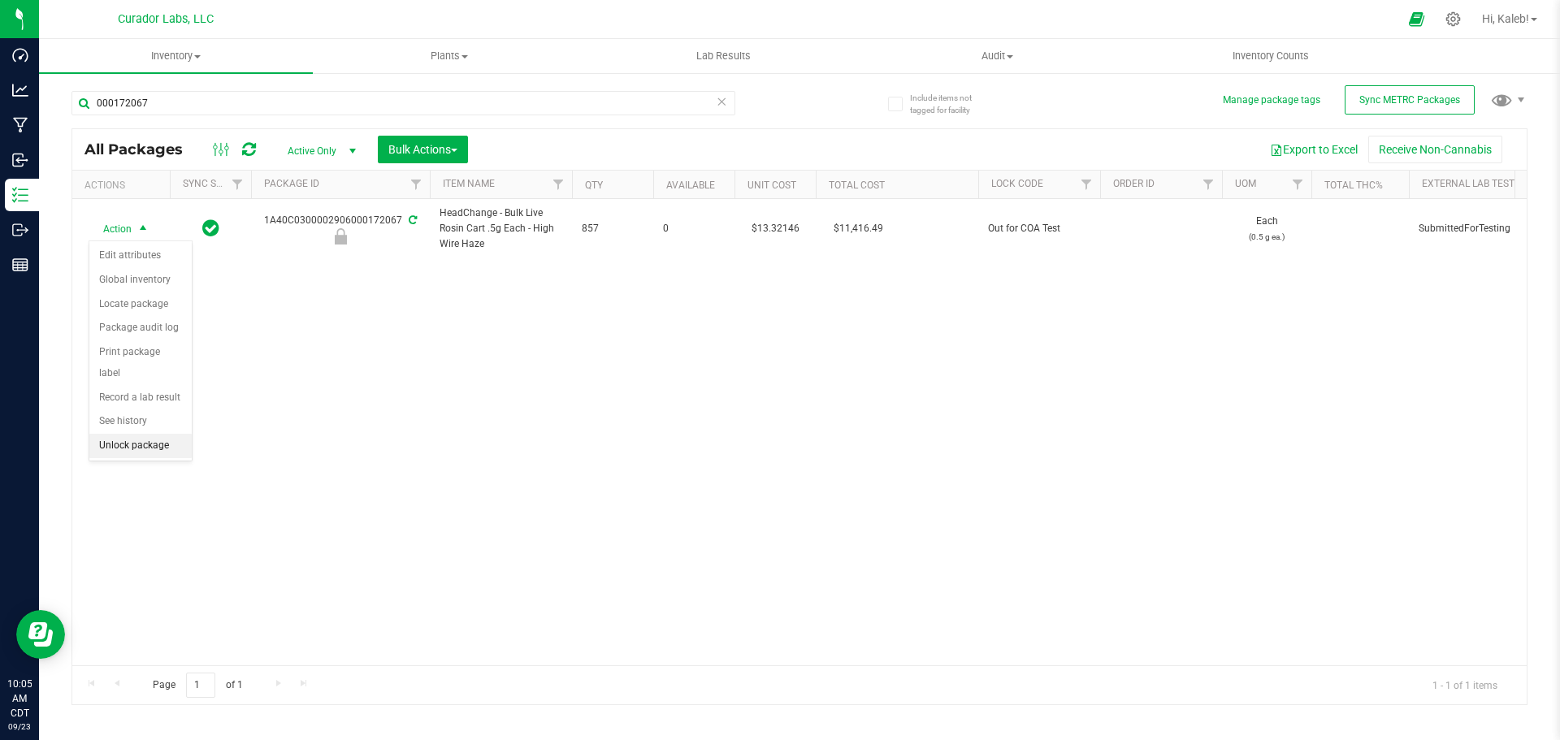
click at [140, 434] on li "Unlock package" at bounding box center [140, 446] width 102 height 24
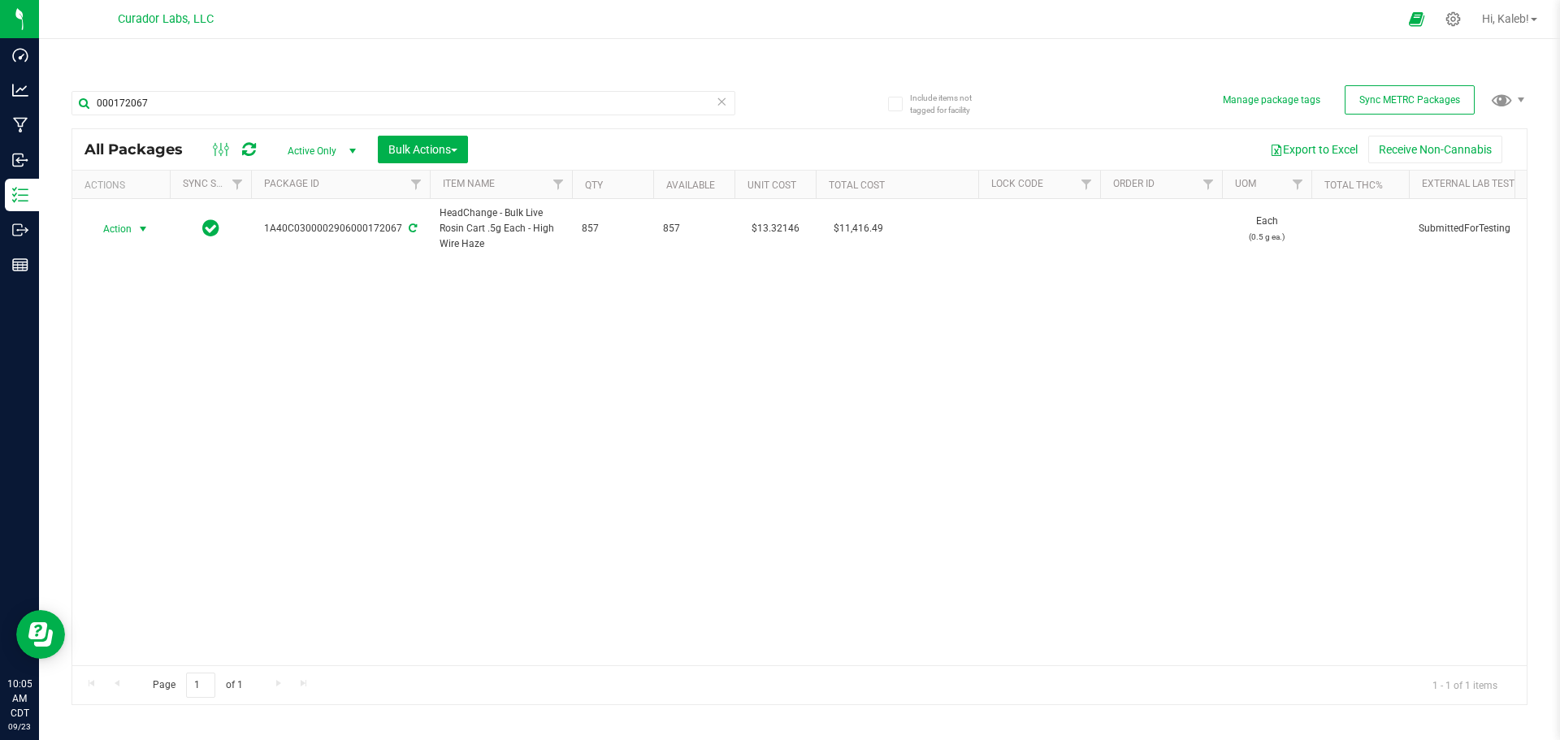
click at [128, 228] on span "Action" at bounding box center [111, 229] width 44 height 23
click at [138, 373] on li "Lock package" at bounding box center [140, 377] width 102 height 24
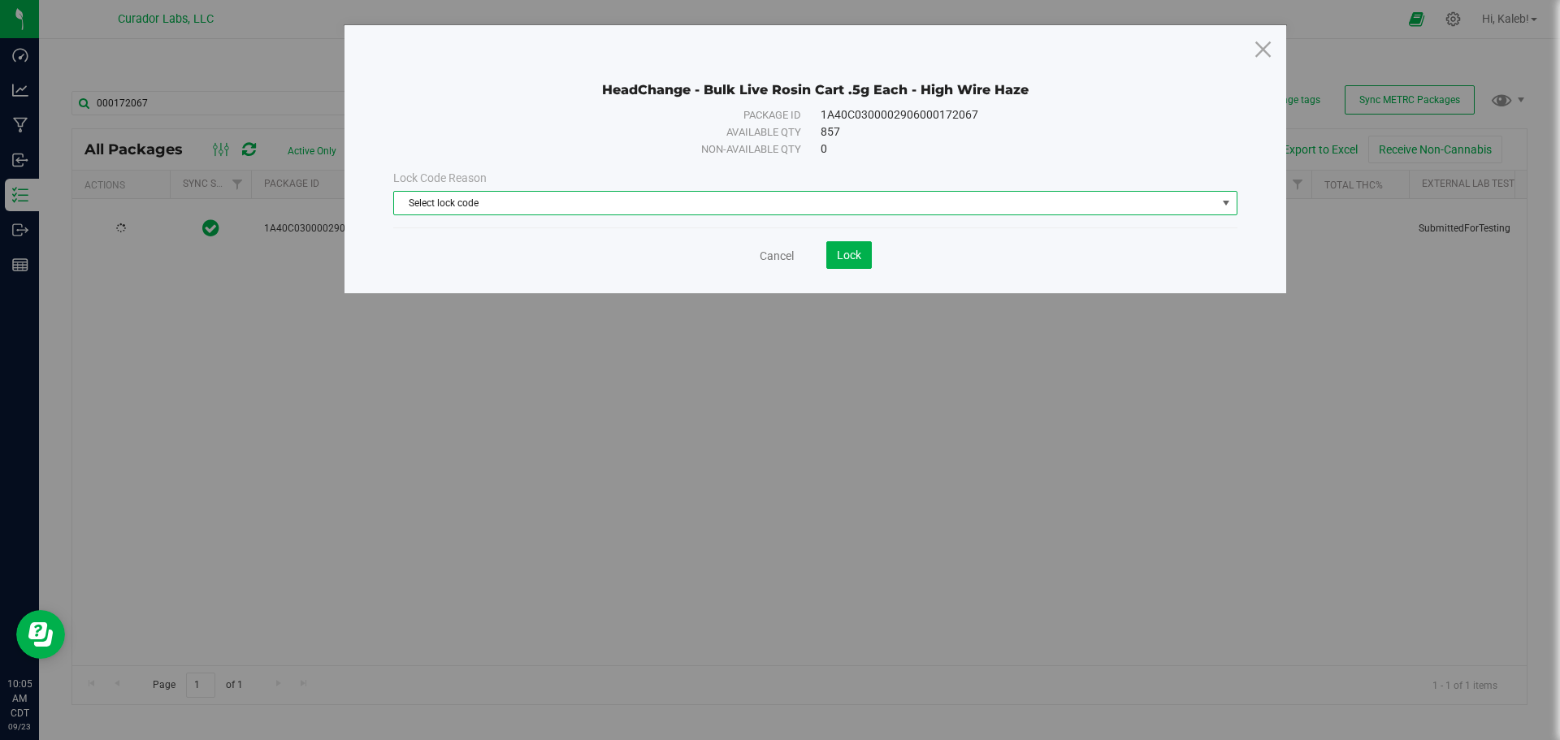
click at [458, 200] on span "Select lock code" at bounding box center [805, 203] width 822 height 23
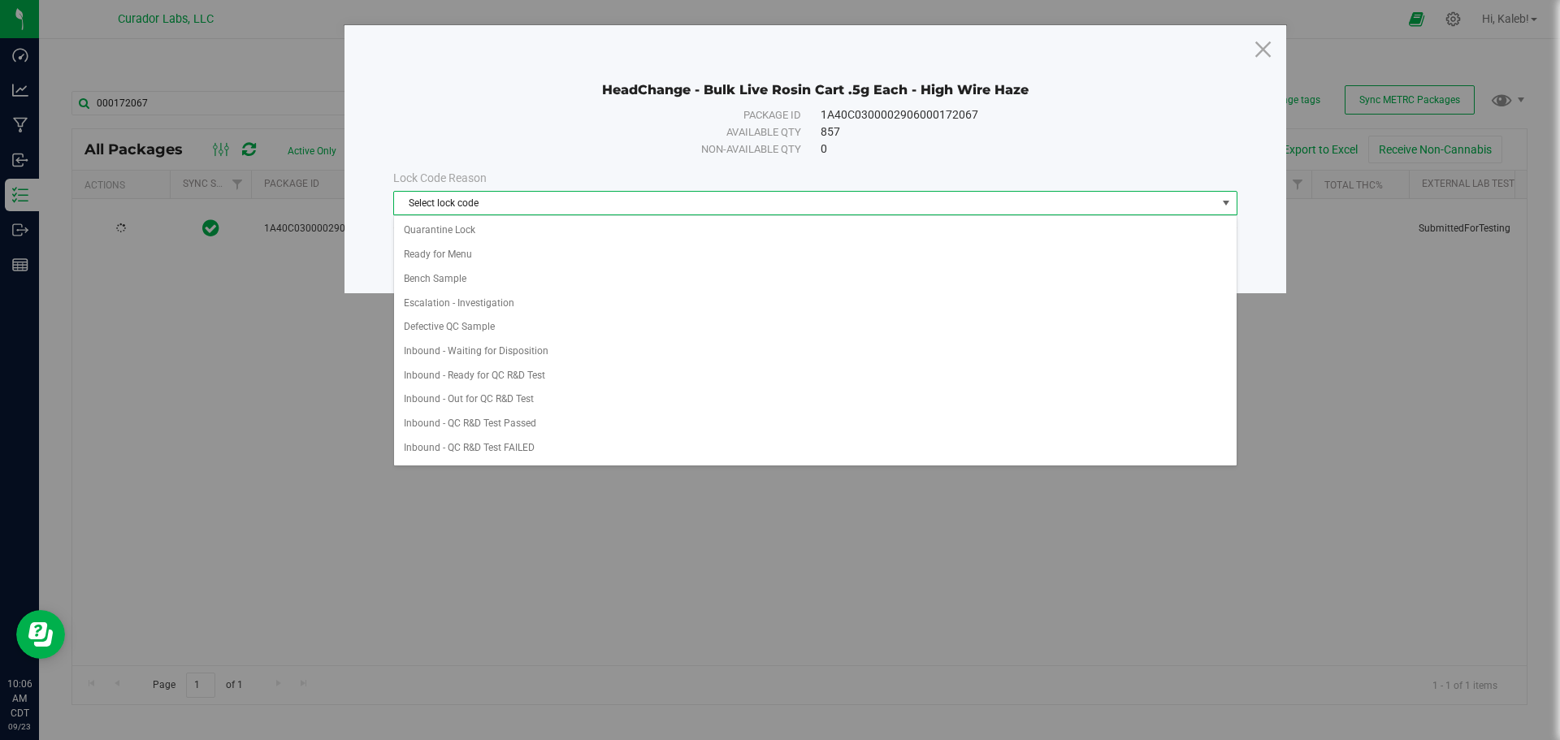
scroll to position [505, 0]
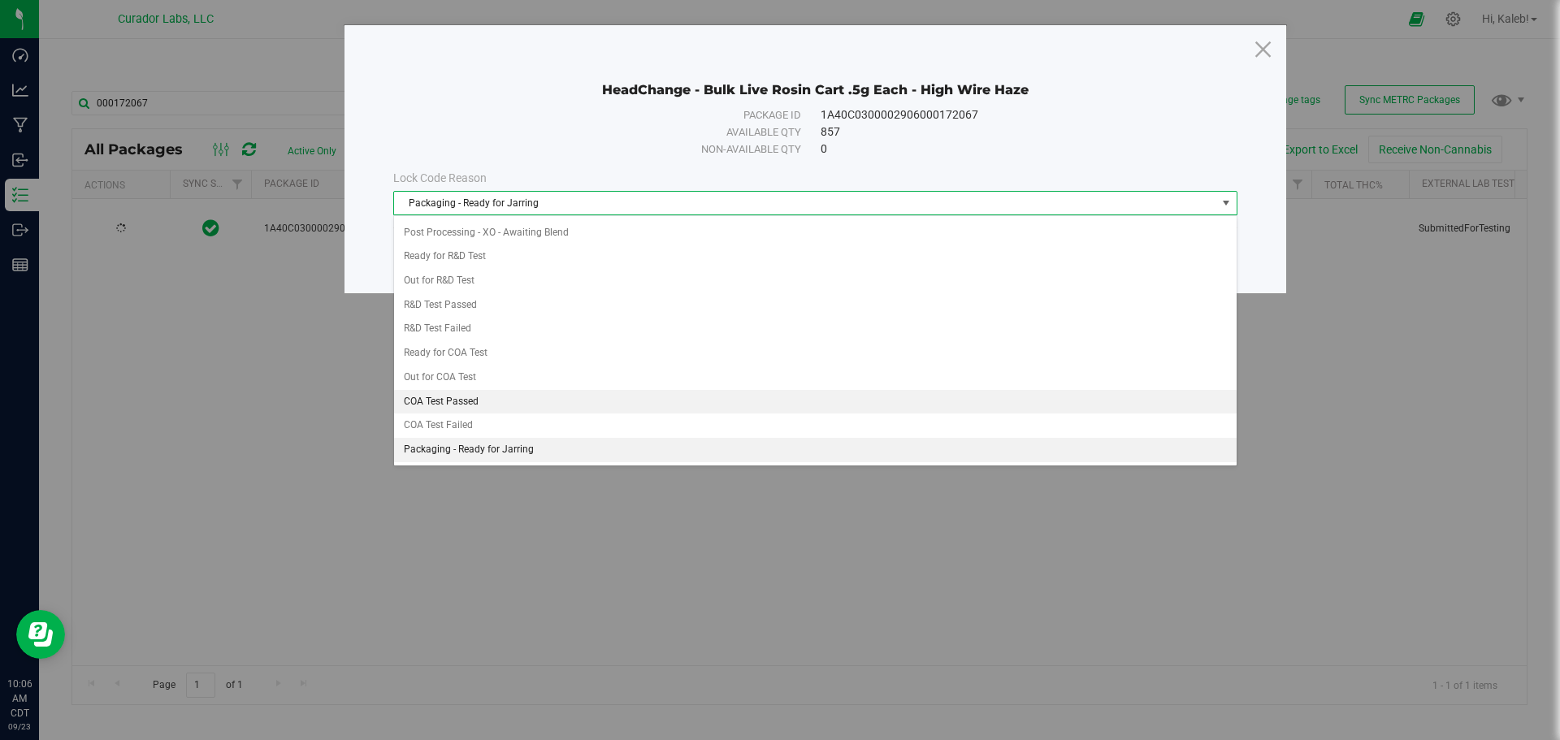
click at [480, 404] on li "COA Test Passed" at bounding box center [815, 402] width 842 height 24
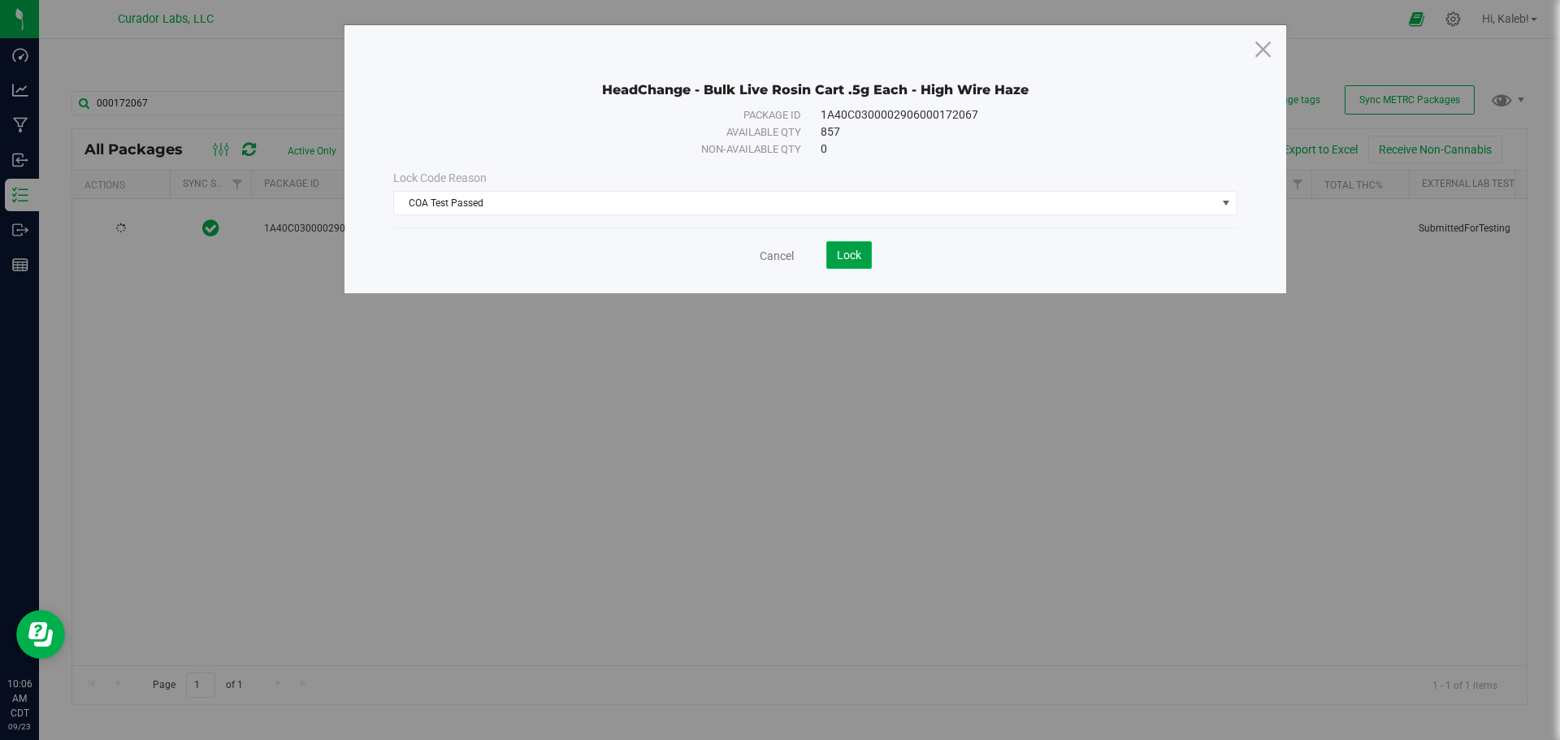
click at [854, 256] on span "Lock" at bounding box center [849, 255] width 24 height 13
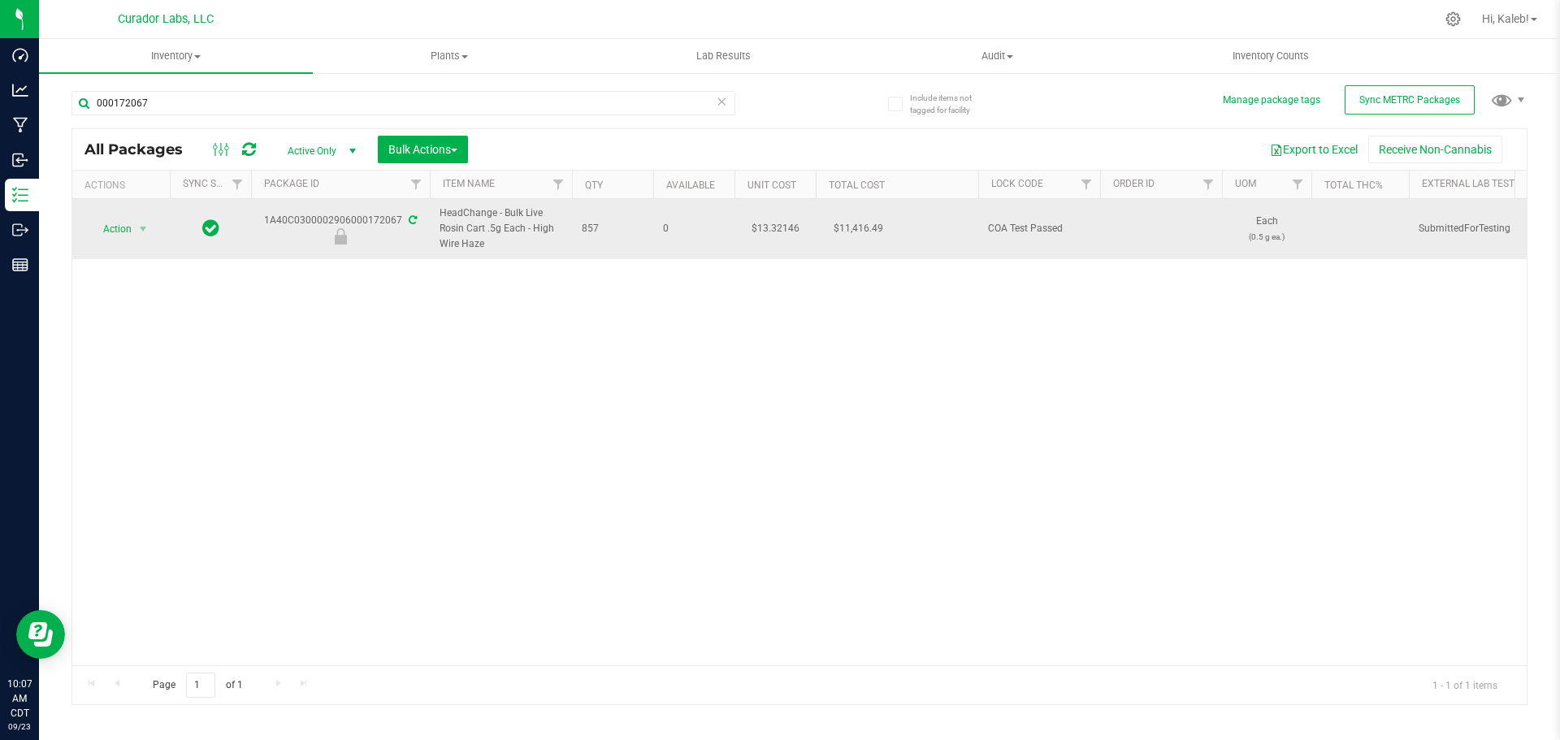
click at [409, 219] on icon at bounding box center [413, 220] width 8 height 10
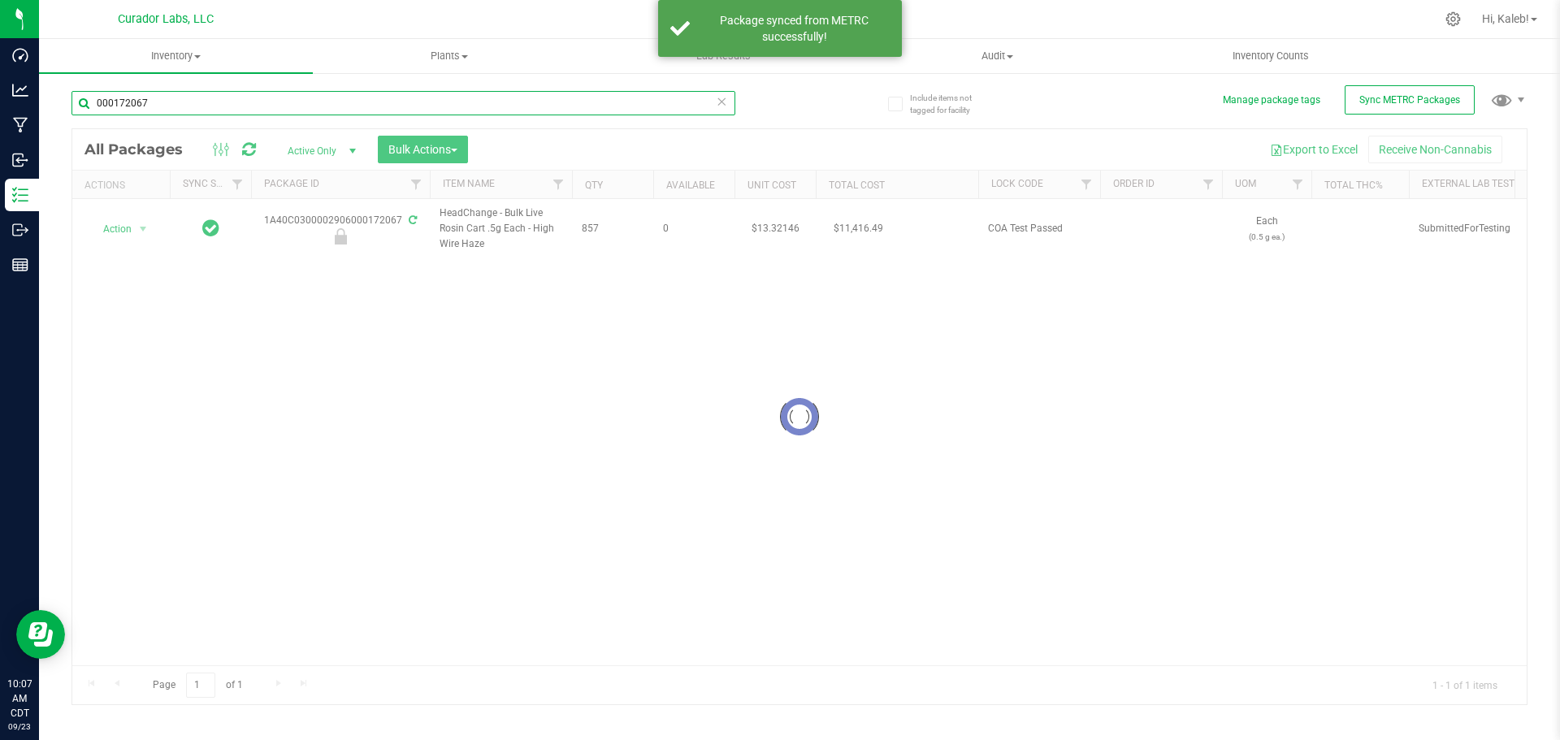
click at [401, 97] on input "000172067" at bounding box center [403, 103] width 664 height 24
paste input "1A40C0300002906000159995"
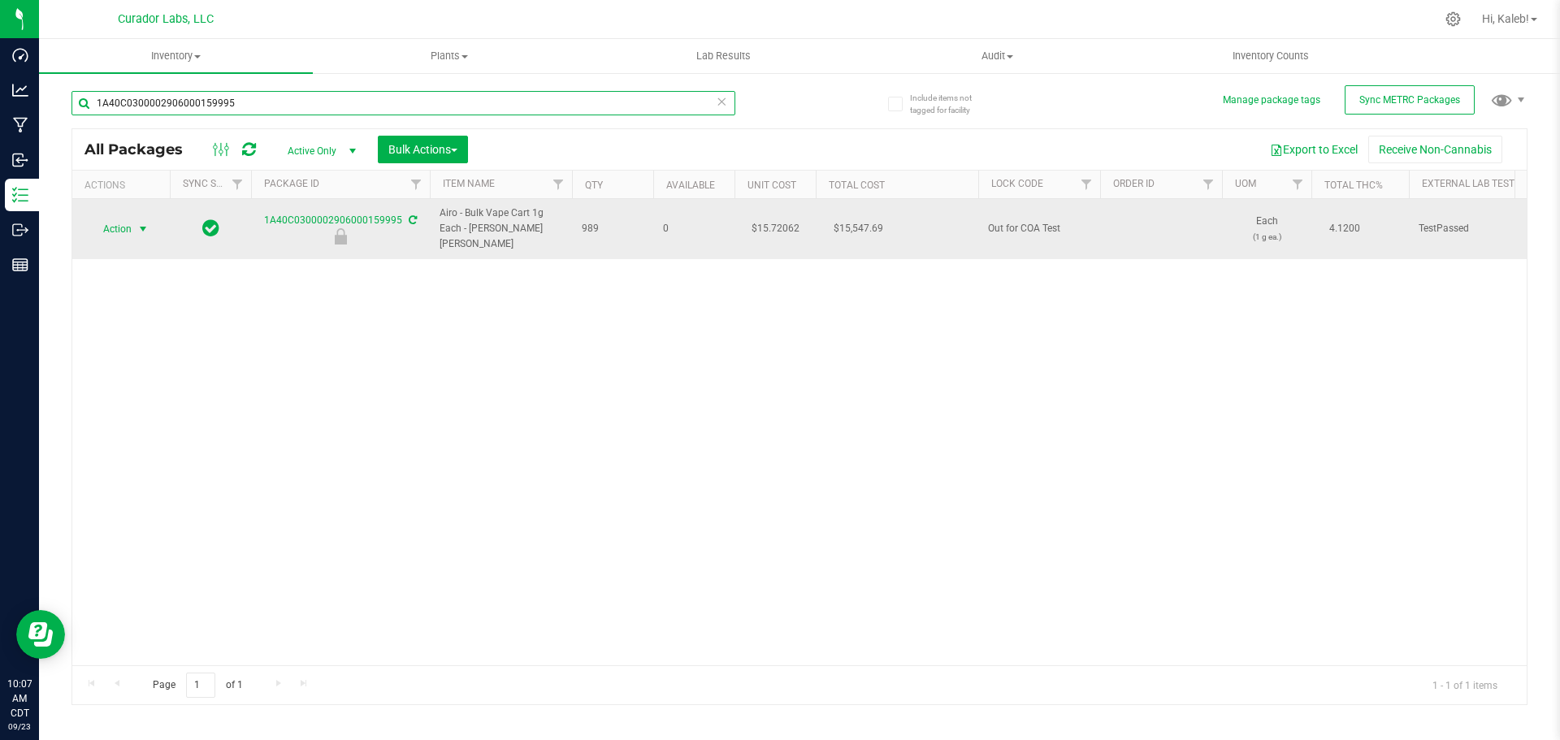
type input "1A40C0300002906000159995"
click at [133, 223] on span "select" at bounding box center [143, 229] width 20 height 23
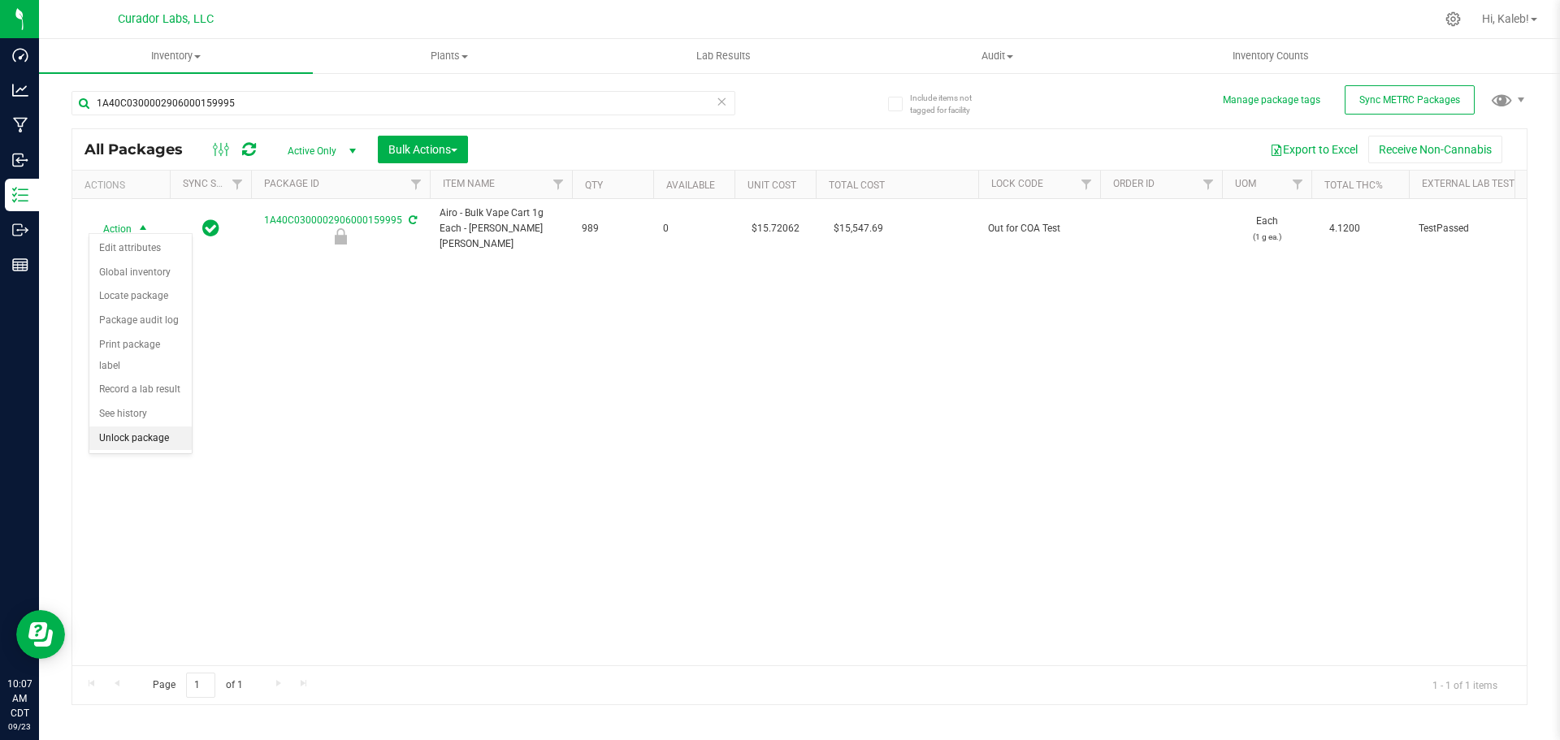
click at [164, 427] on li "Unlock package" at bounding box center [140, 439] width 102 height 24
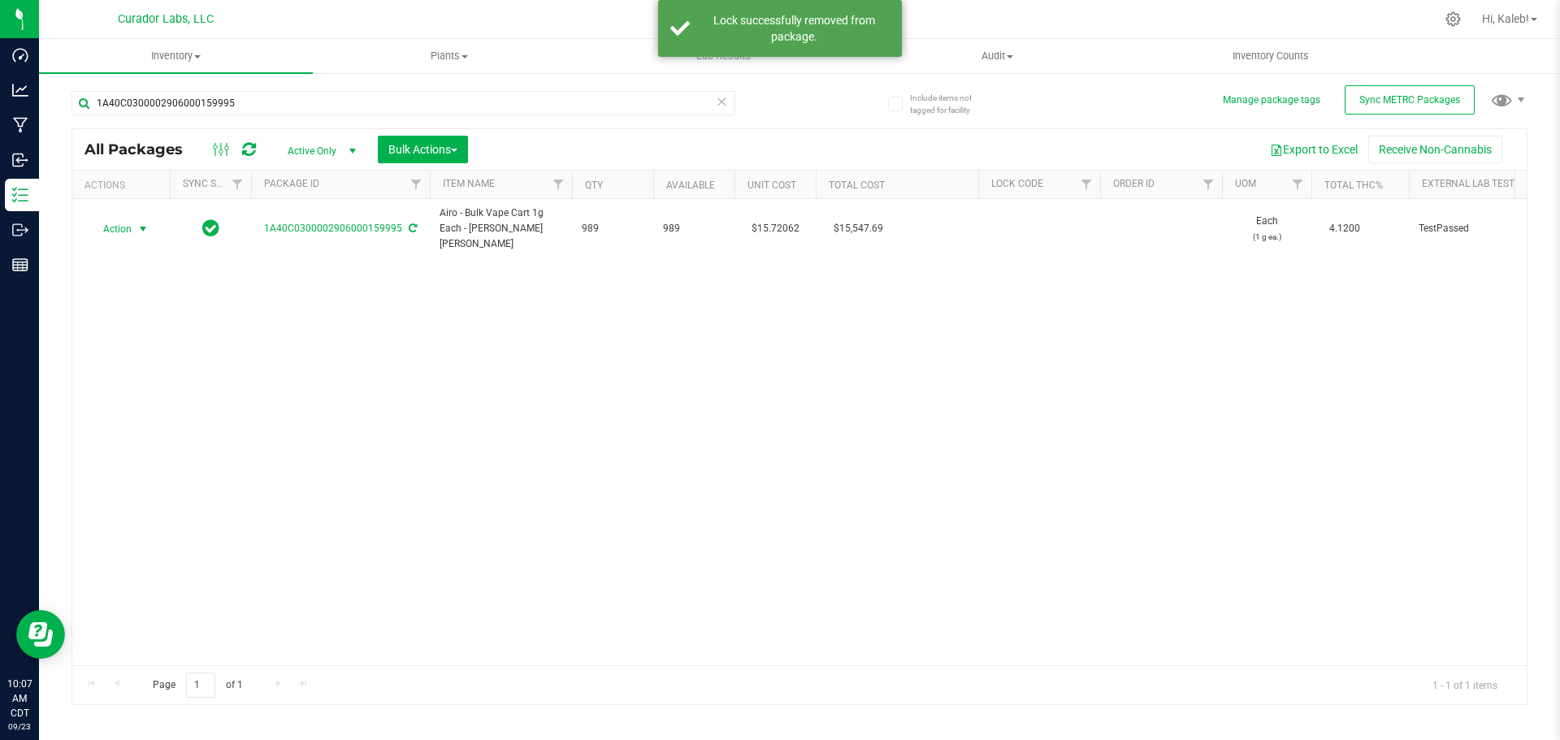
click at [128, 221] on span "Action" at bounding box center [111, 229] width 44 height 23
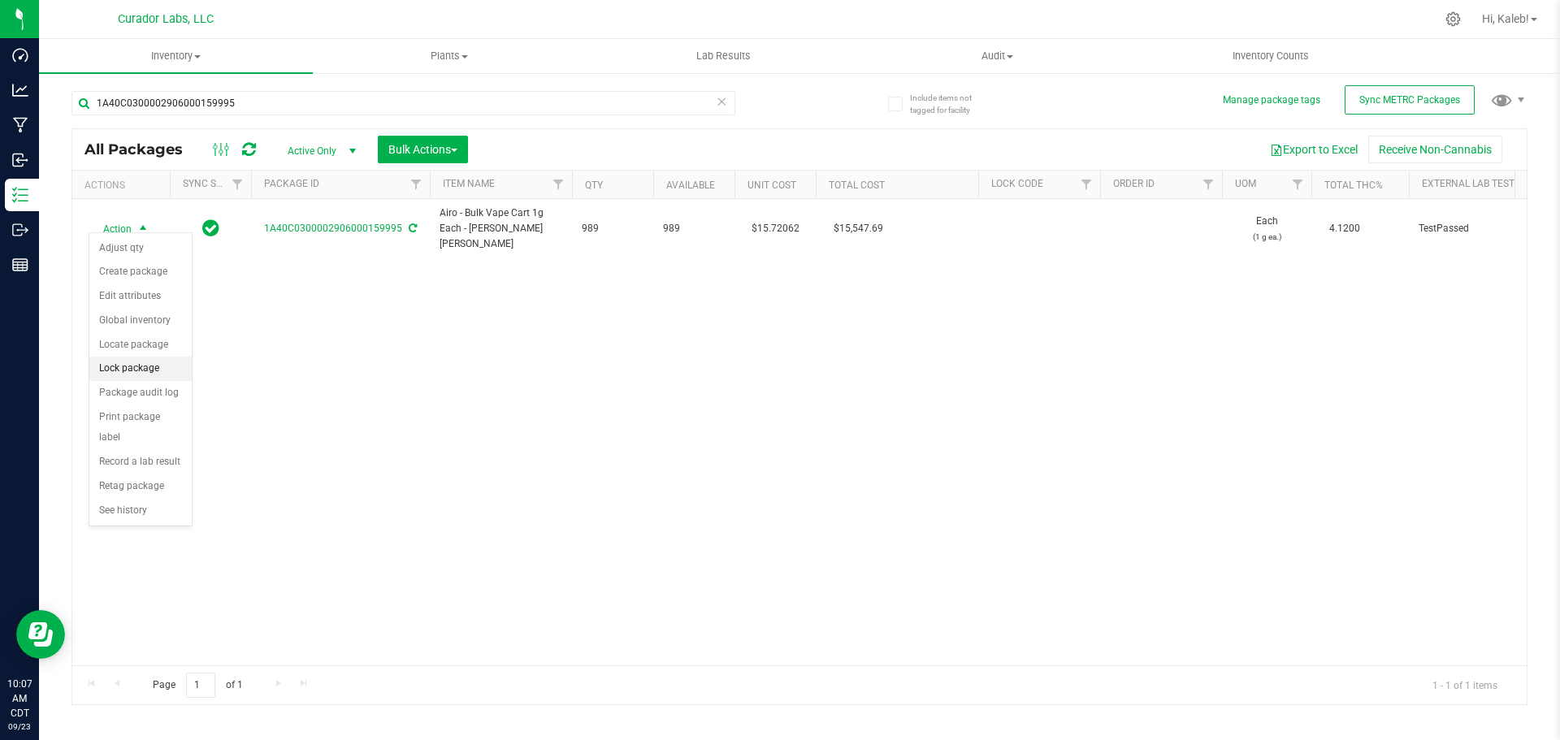
click at [141, 366] on li "Lock package" at bounding box center [140, 369] width 102 height 24
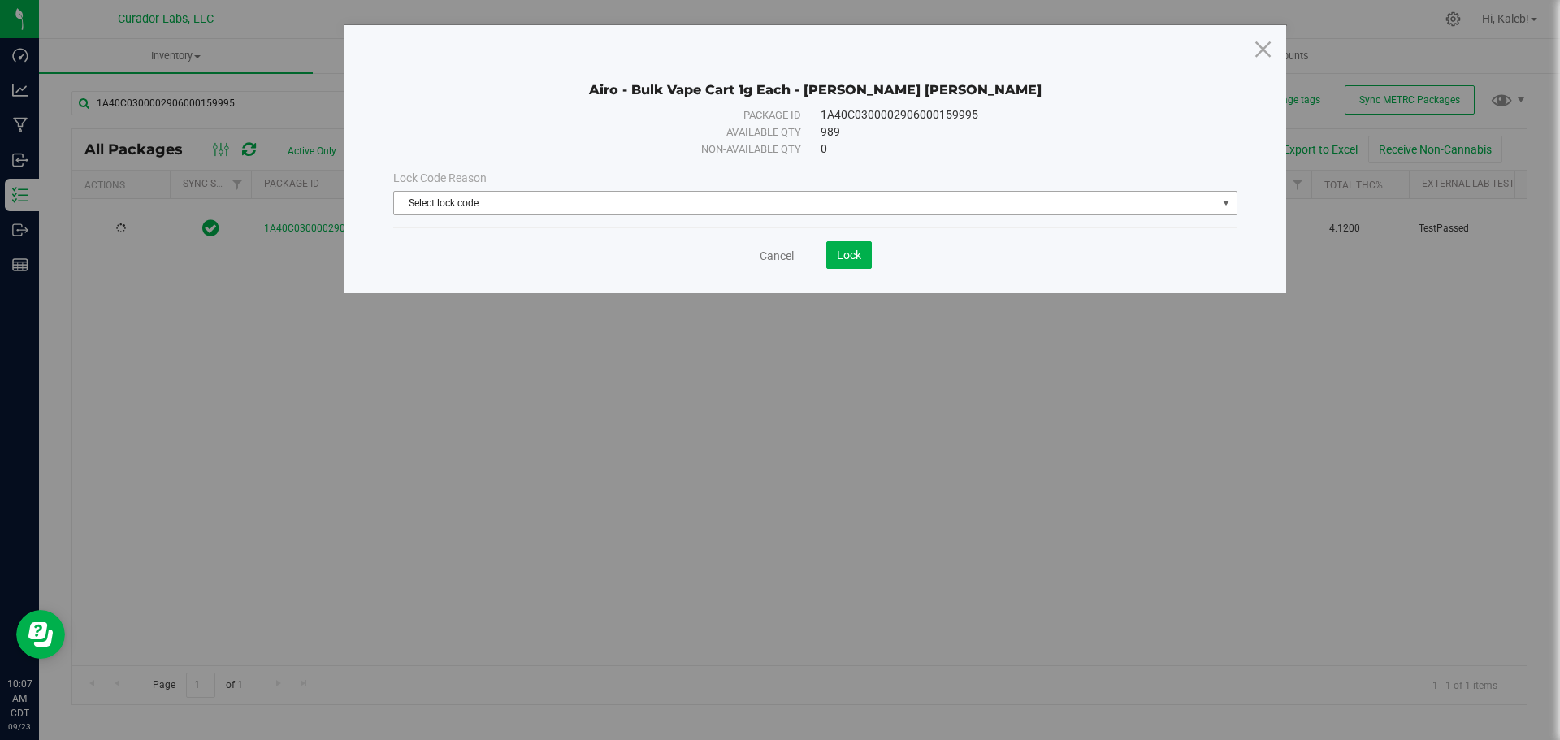
click at [425, 197] on span "Select lock code" at bounding box center [805, 203] width 822 height 23
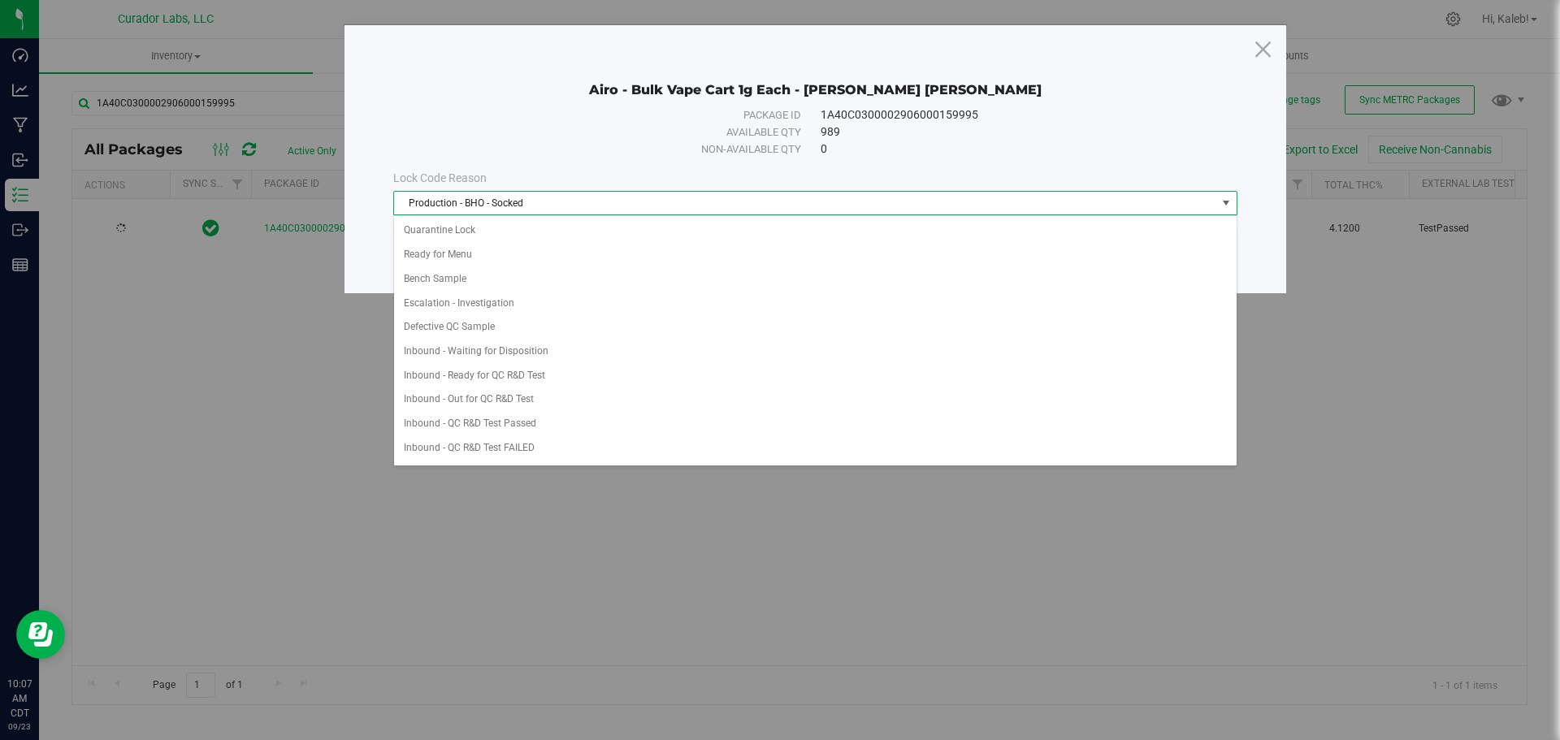
scroll to position [505, 0]
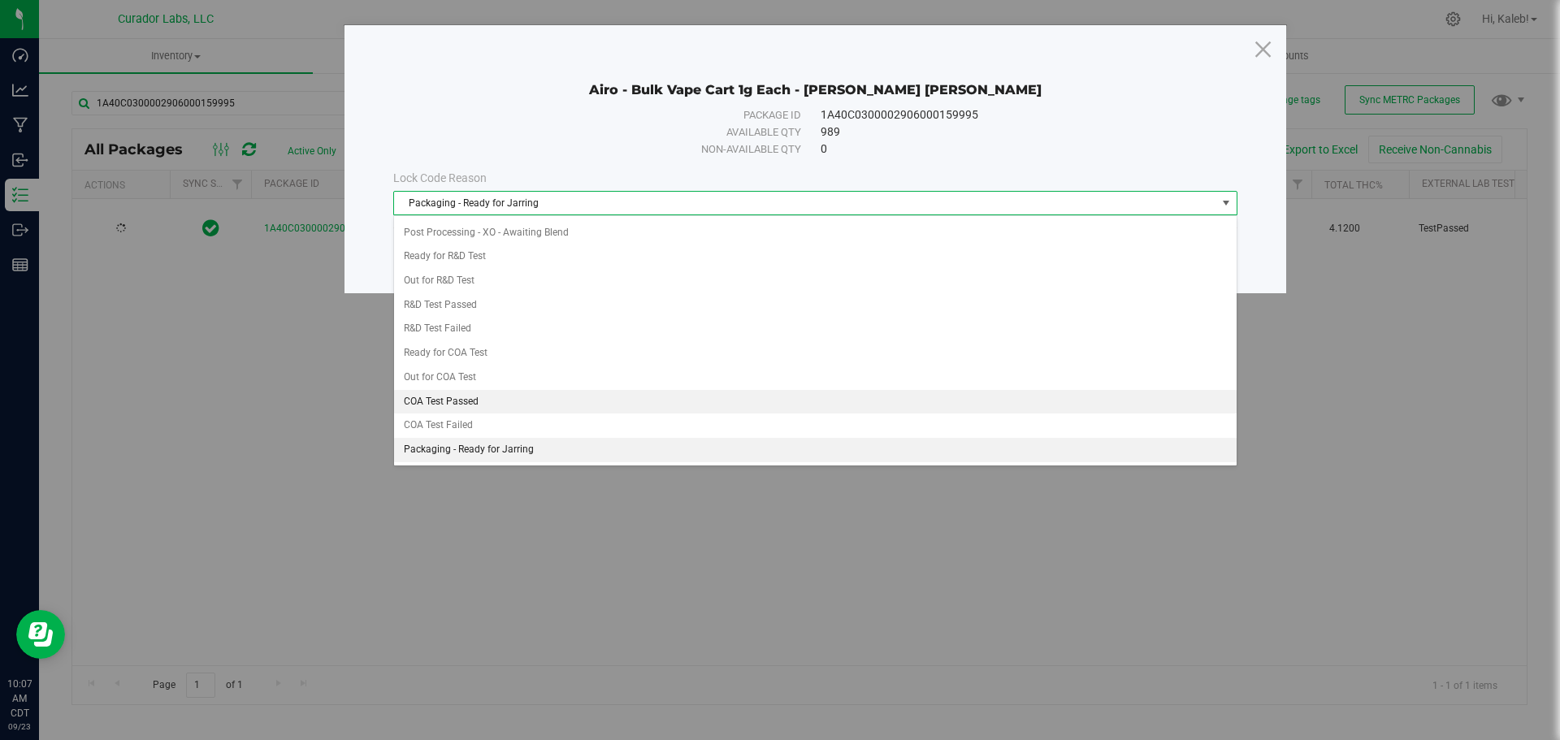
click at [548, 396] on li "COA Test Passed" at bounding box center [815, 402] width 842 height 24
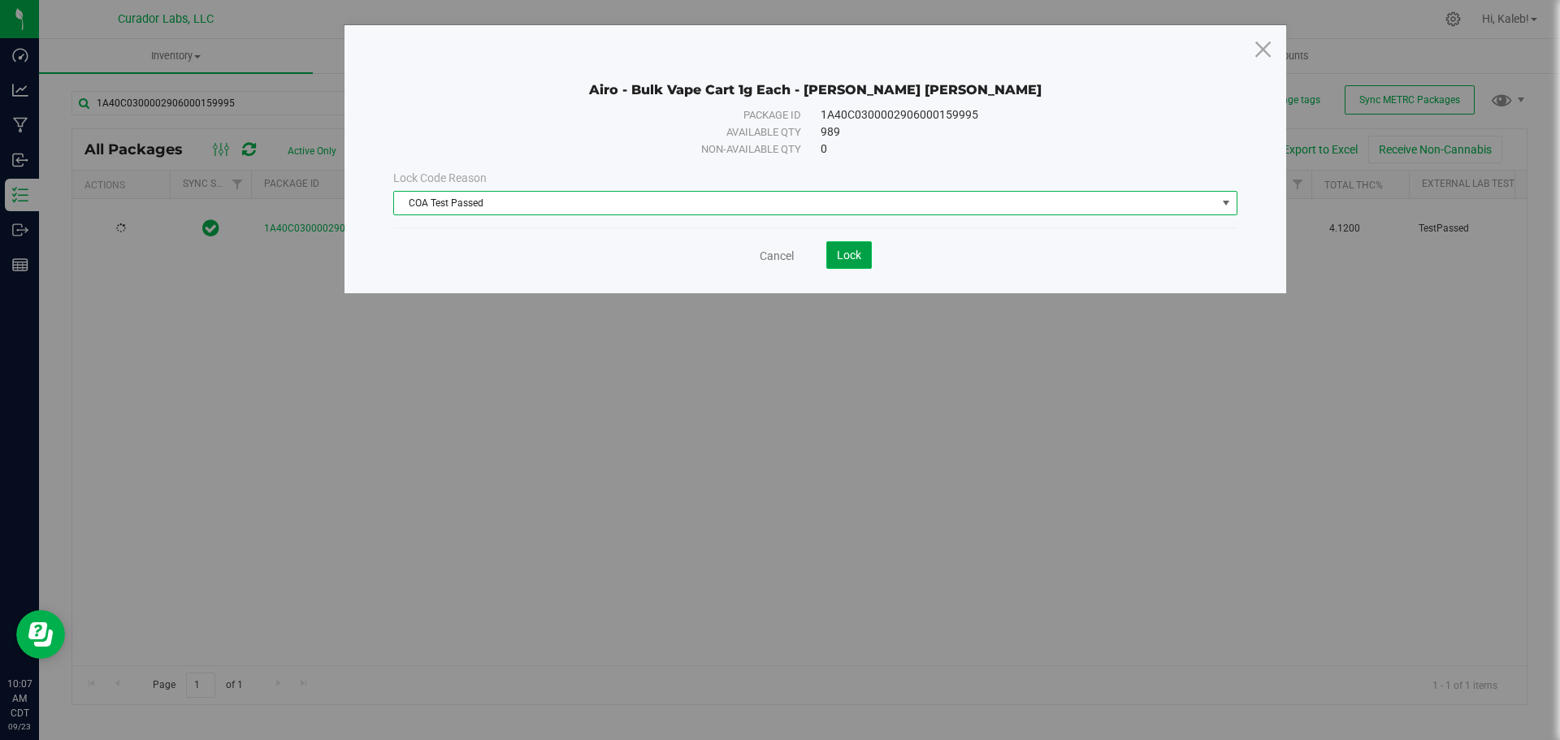
click at [856, 252] on span "Lock" at bounding box center [849, 255] width 24 height 13
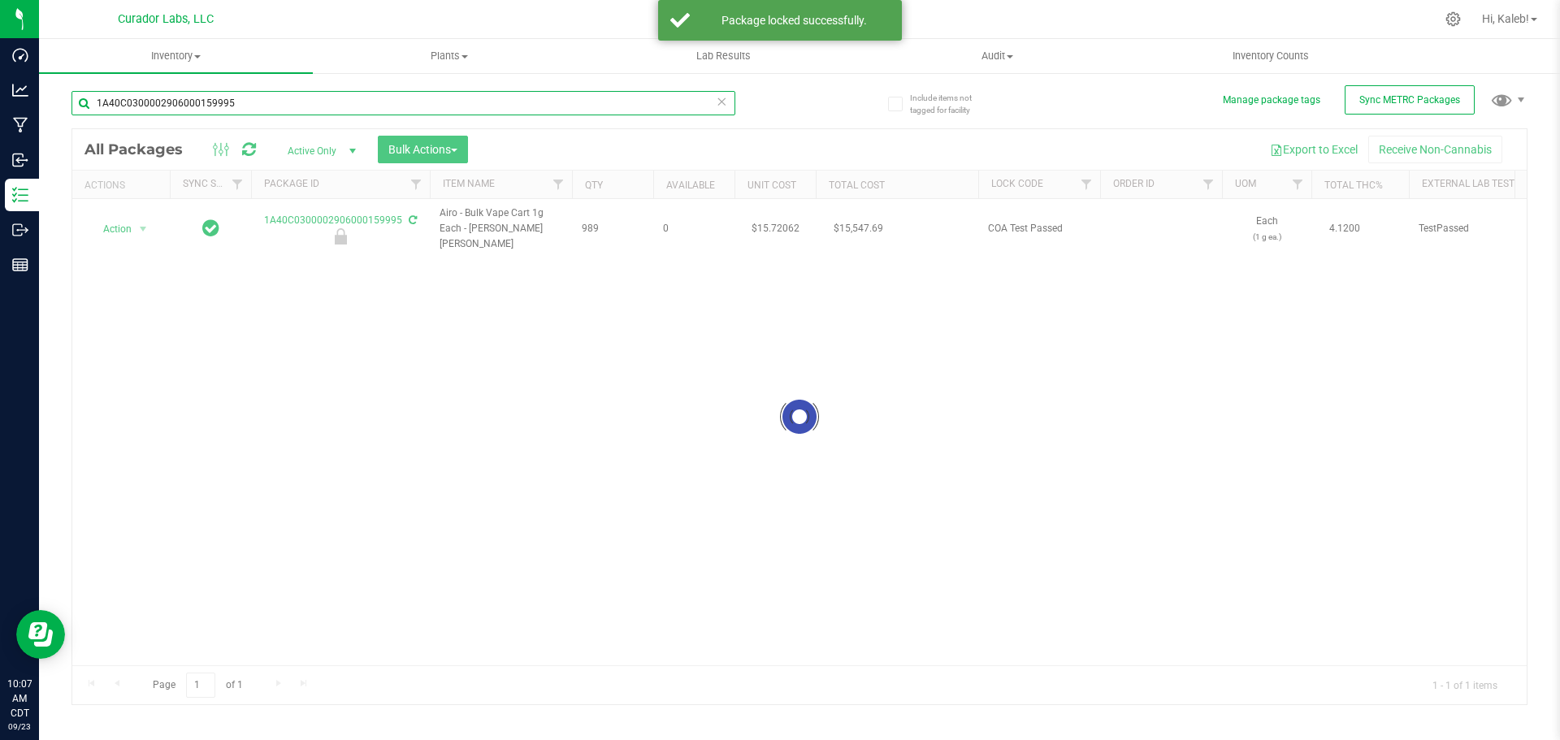
click at [336, 100] on input "1A40C0300002906000159995" at bounding box center [403, 103] width 664 height 24
paste input "6000172069"
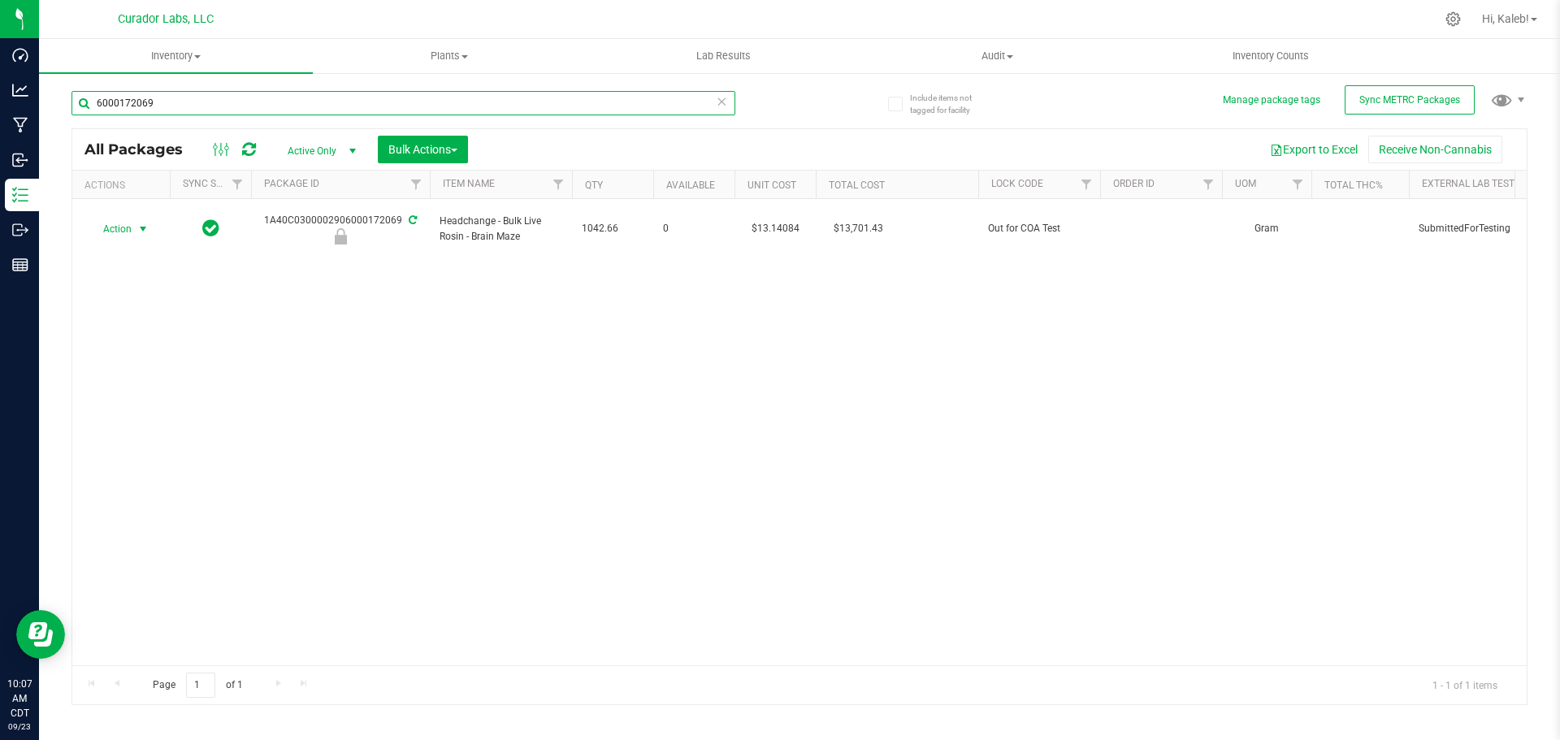
type input "6000172069"
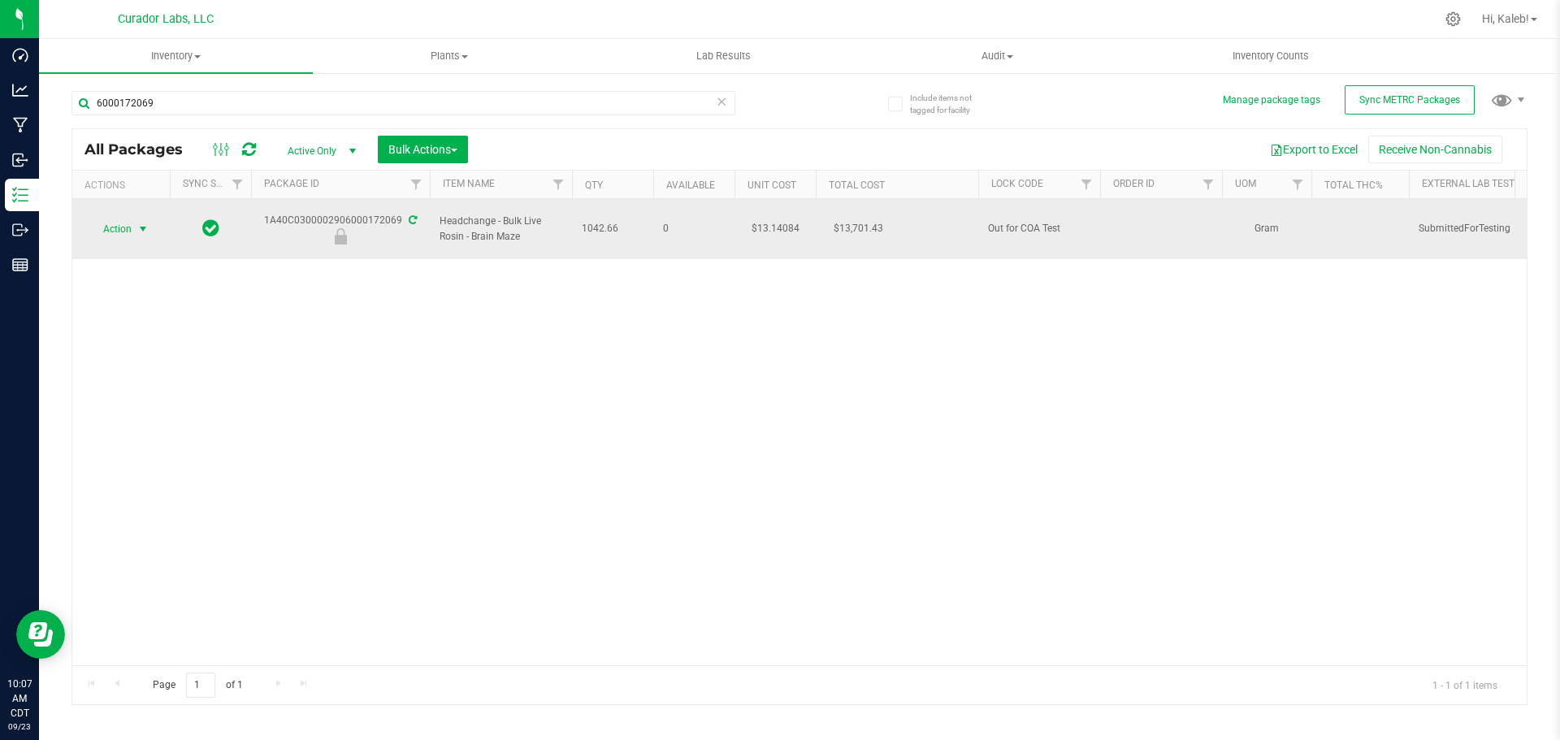
click at [134, 222] on span "select" at bounding box center [143, 229] width 20 height 23
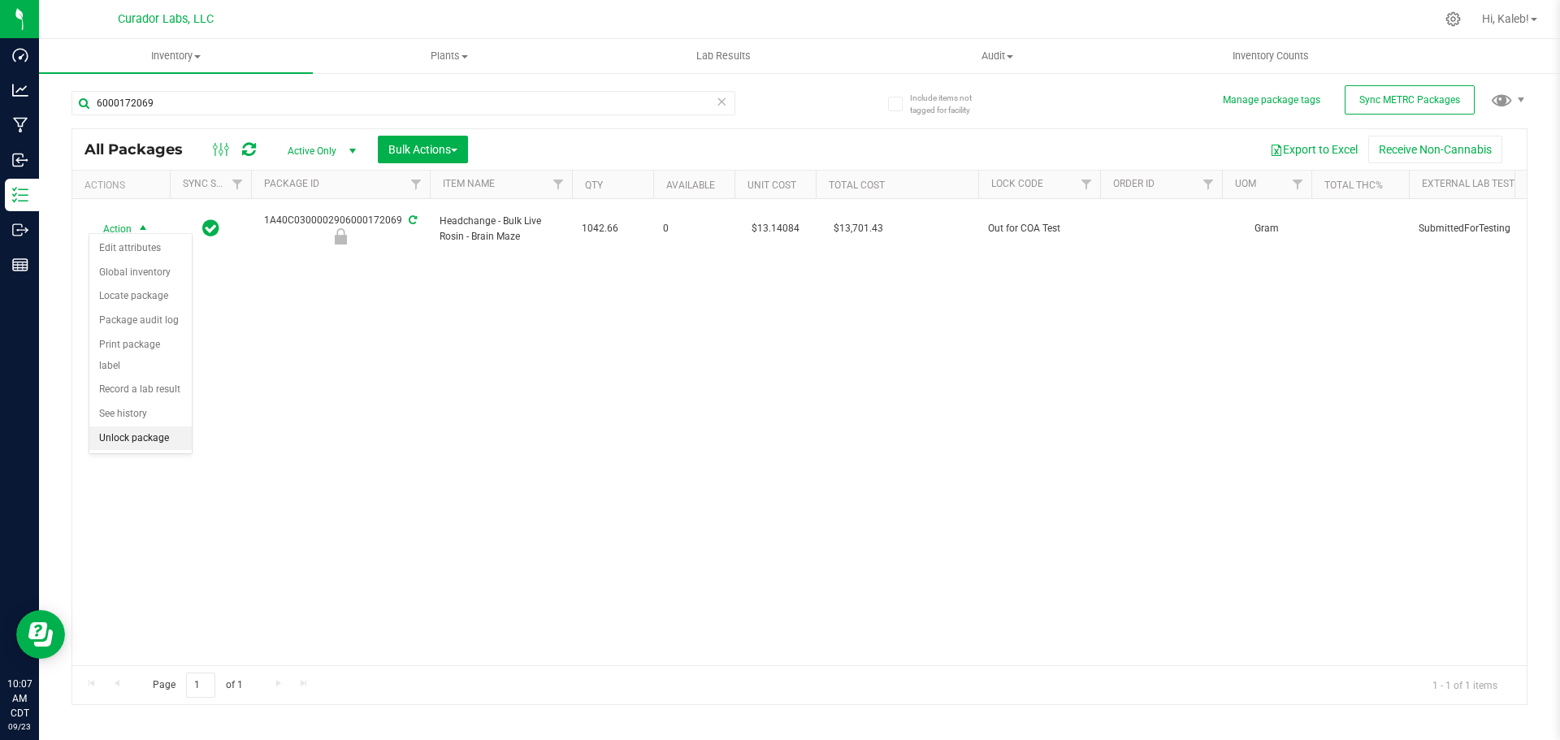
click at [167, 427] on li "Unlock package" at bounding box center [140, 439] width 102 height 24
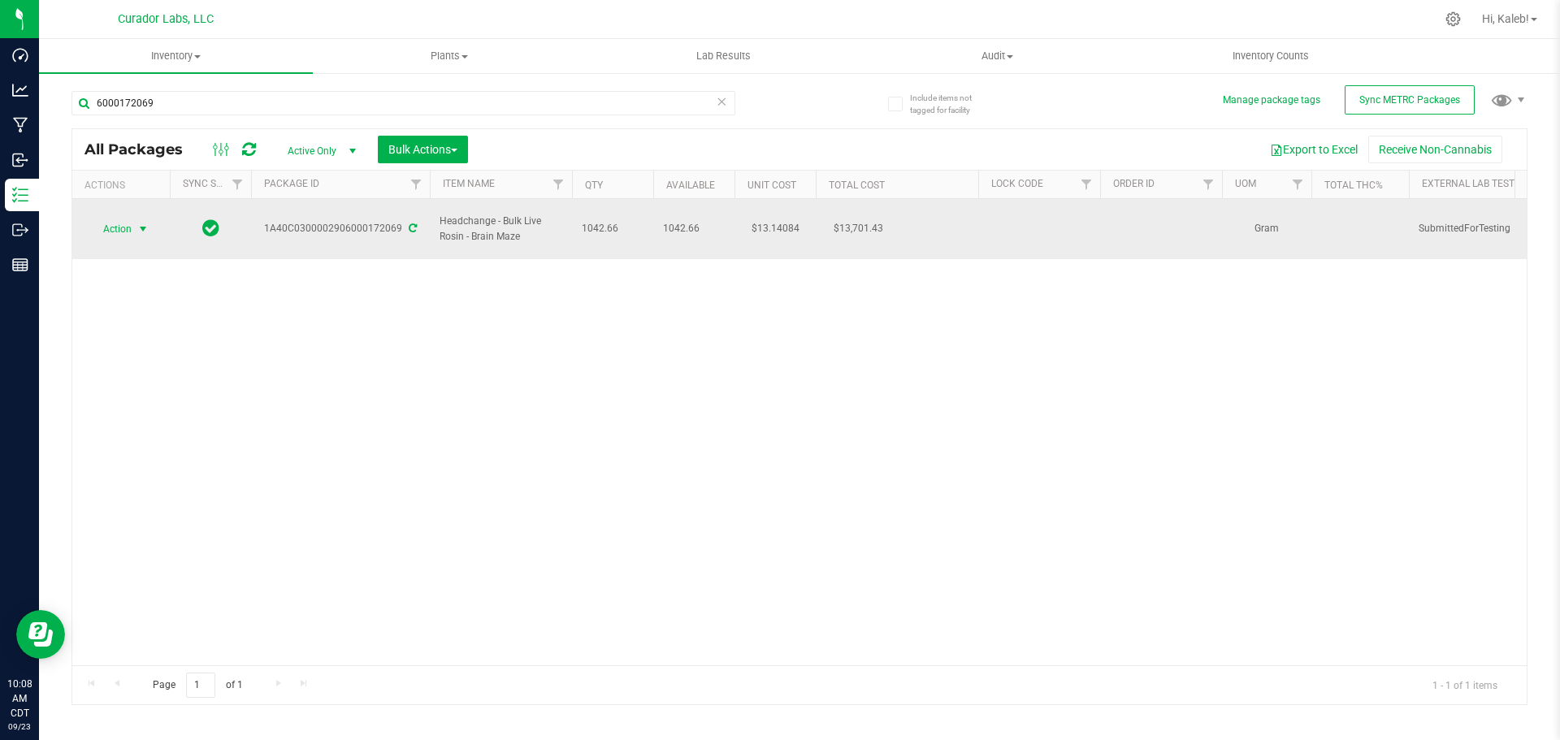
click at [120, 223] on span "Action" at bounding box center [111, 229] width 44 height 23
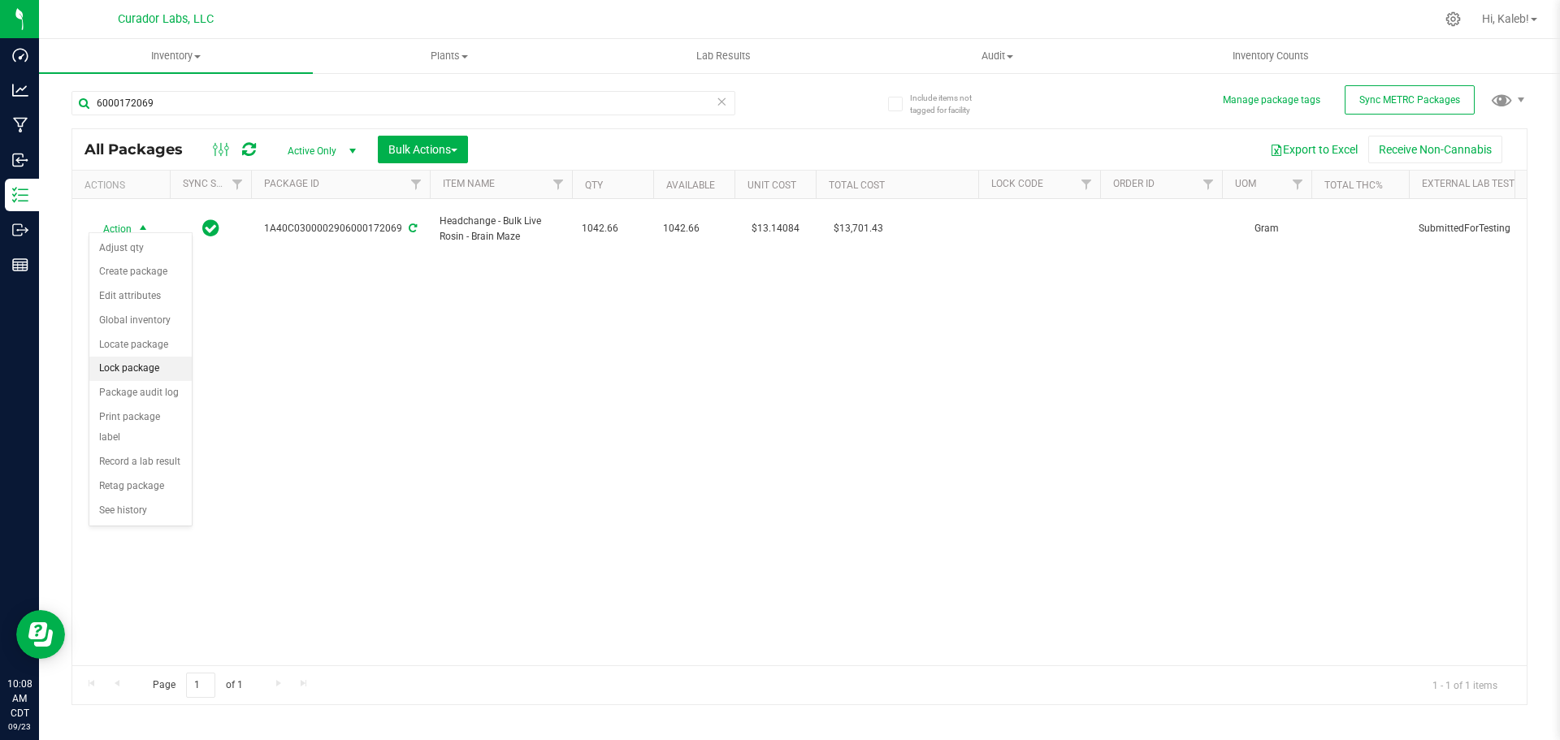
click at [143, 364] on li "Lock package" at bounding box center [140, 369] width 102 height 24
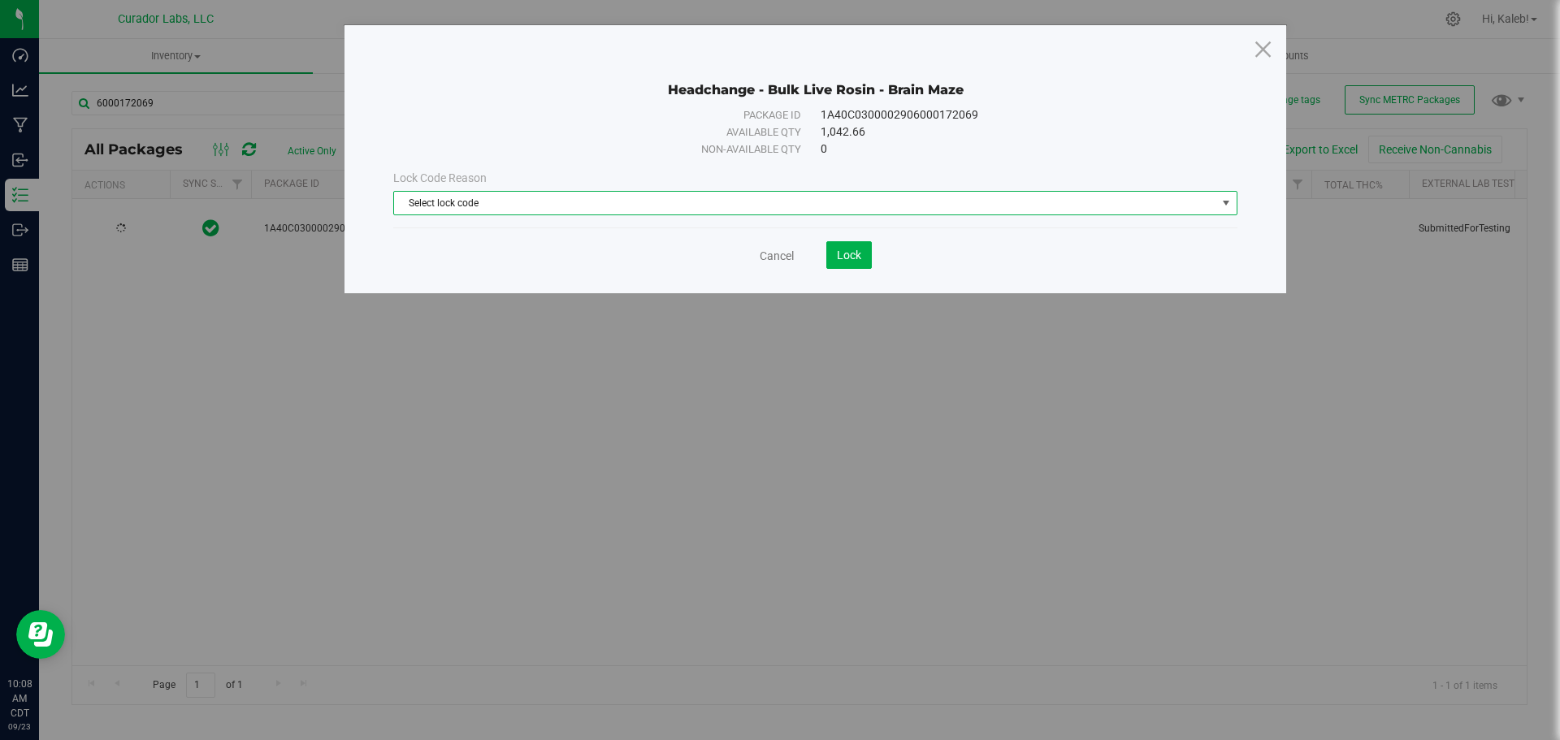
click at [470, 207] on span "Select lock code" at bounding box center [805, 203] width 822 height 23
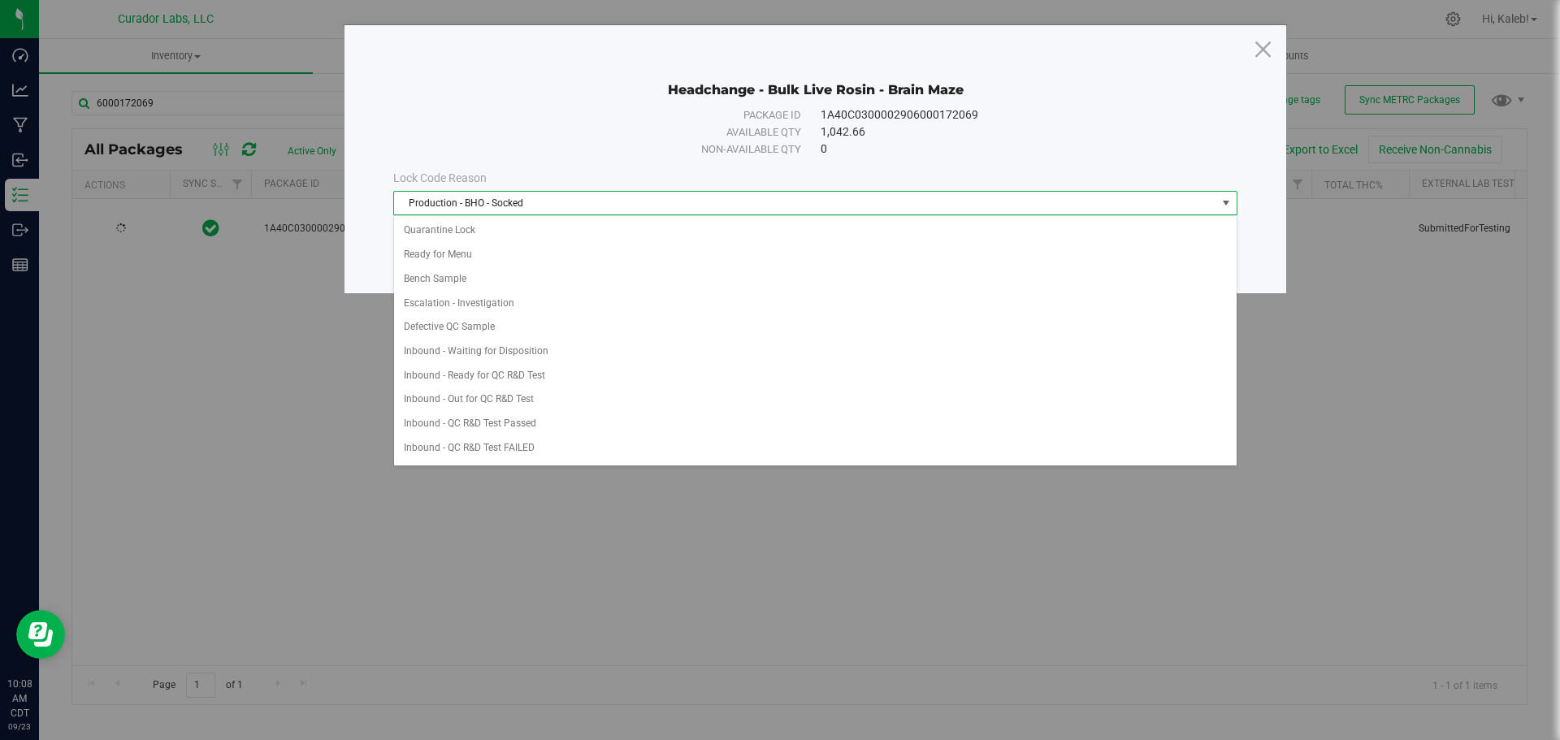
scroll to position [505, 0]
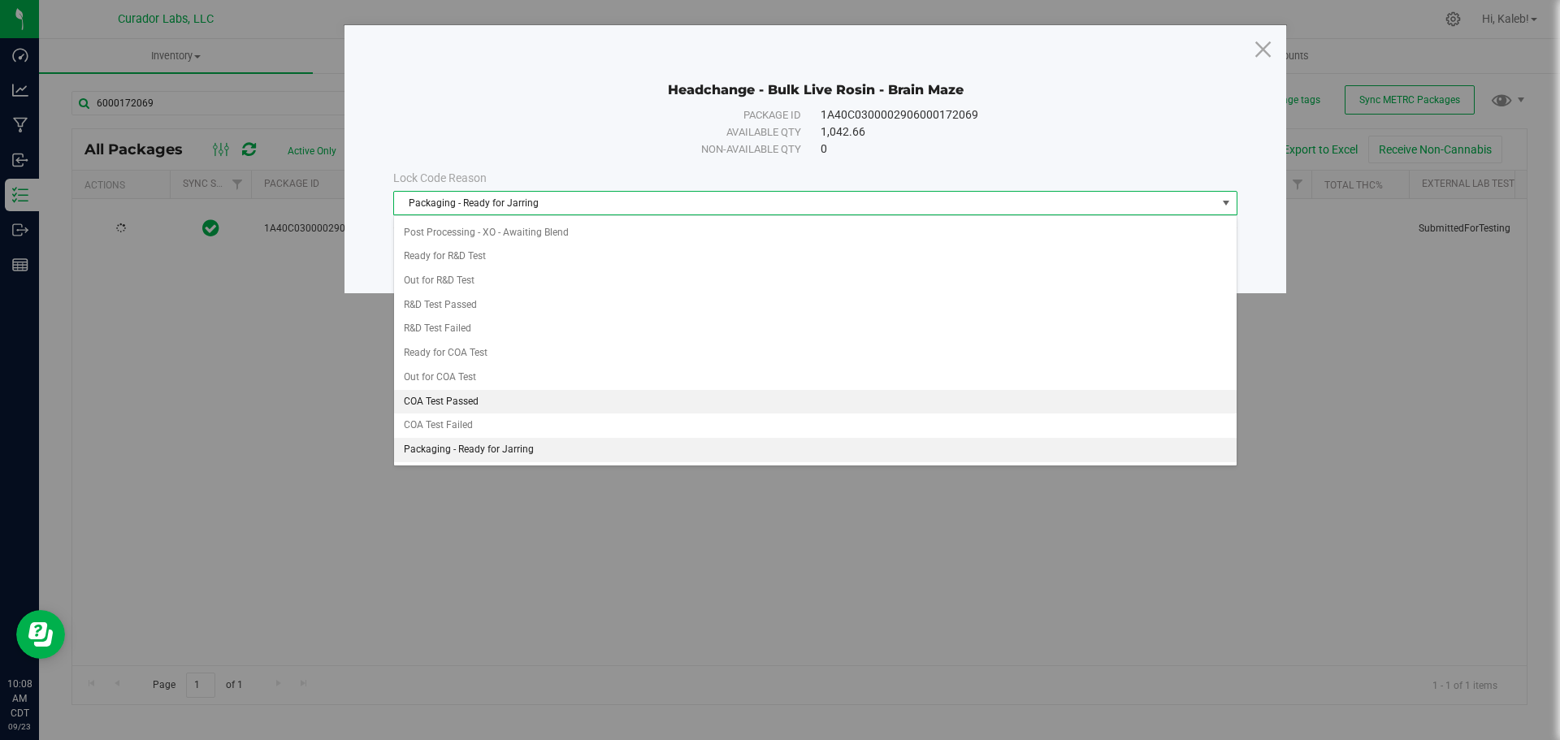
click at [479, 404] on li "COA Test Passed" at bounding box center [815, 402] width 842 height 24
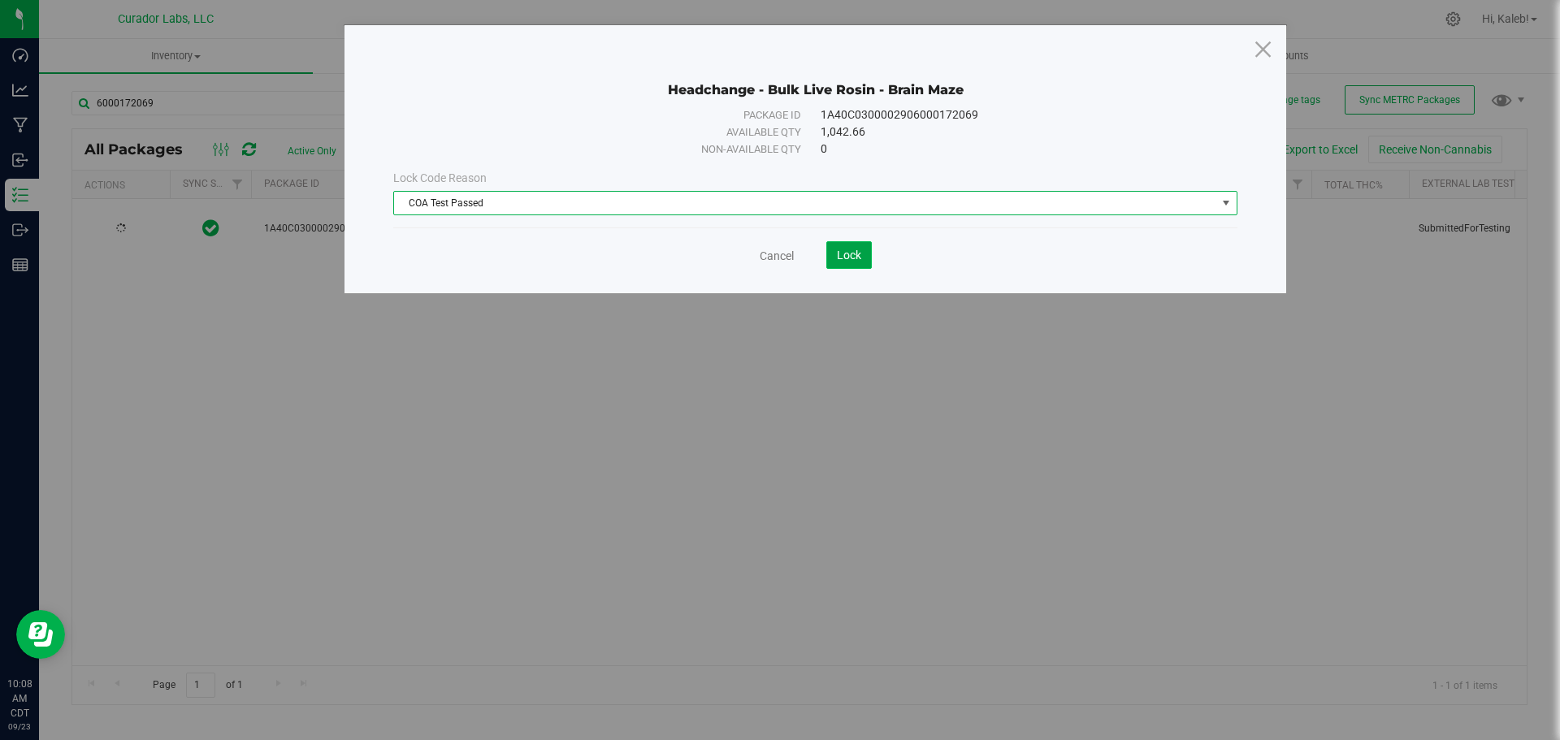
click at [856, 247] on button "Lock" at bounding box center [848, 255] width 45 height 28
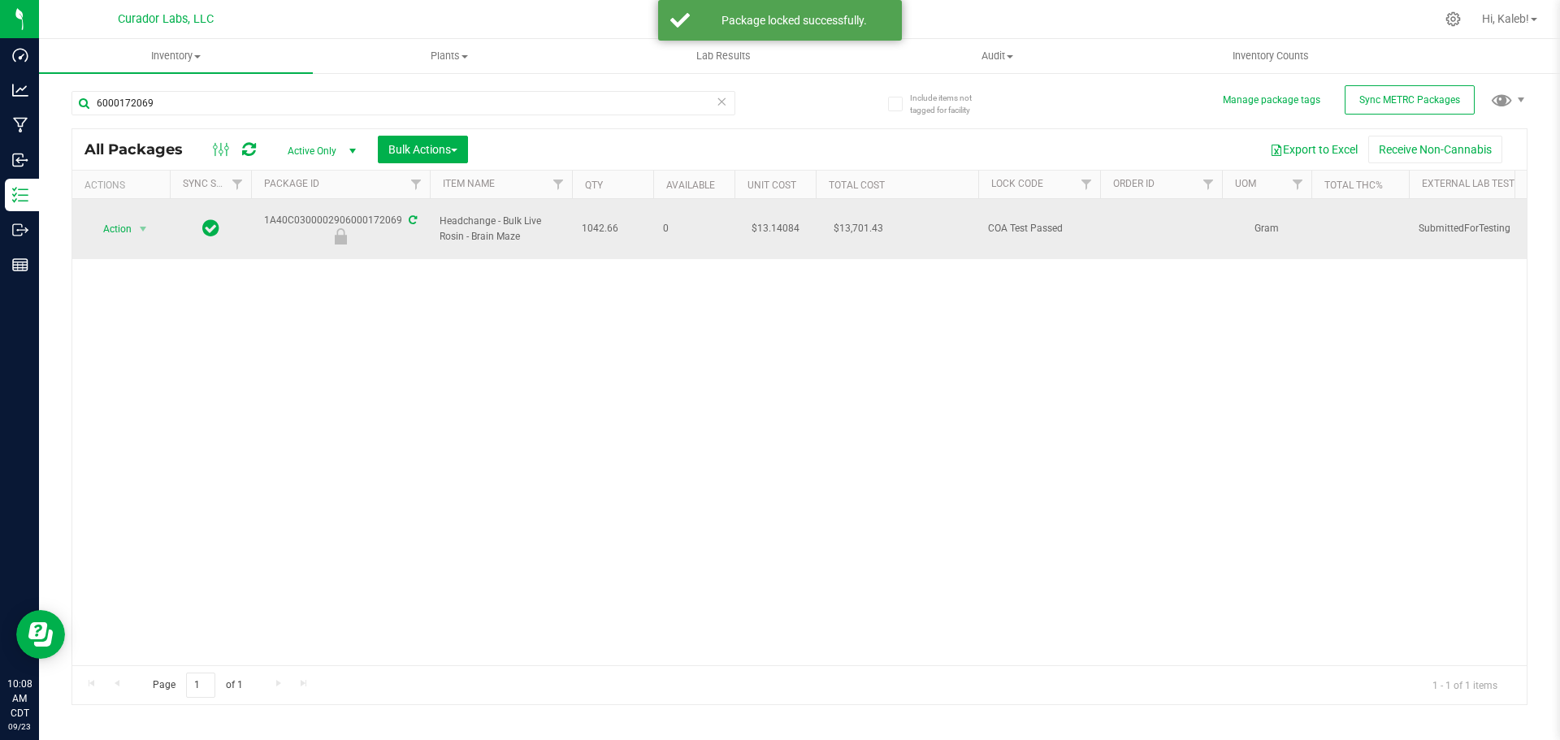
click at [411, 215] on icon at bounding box center [413, 220] width 8 height 10
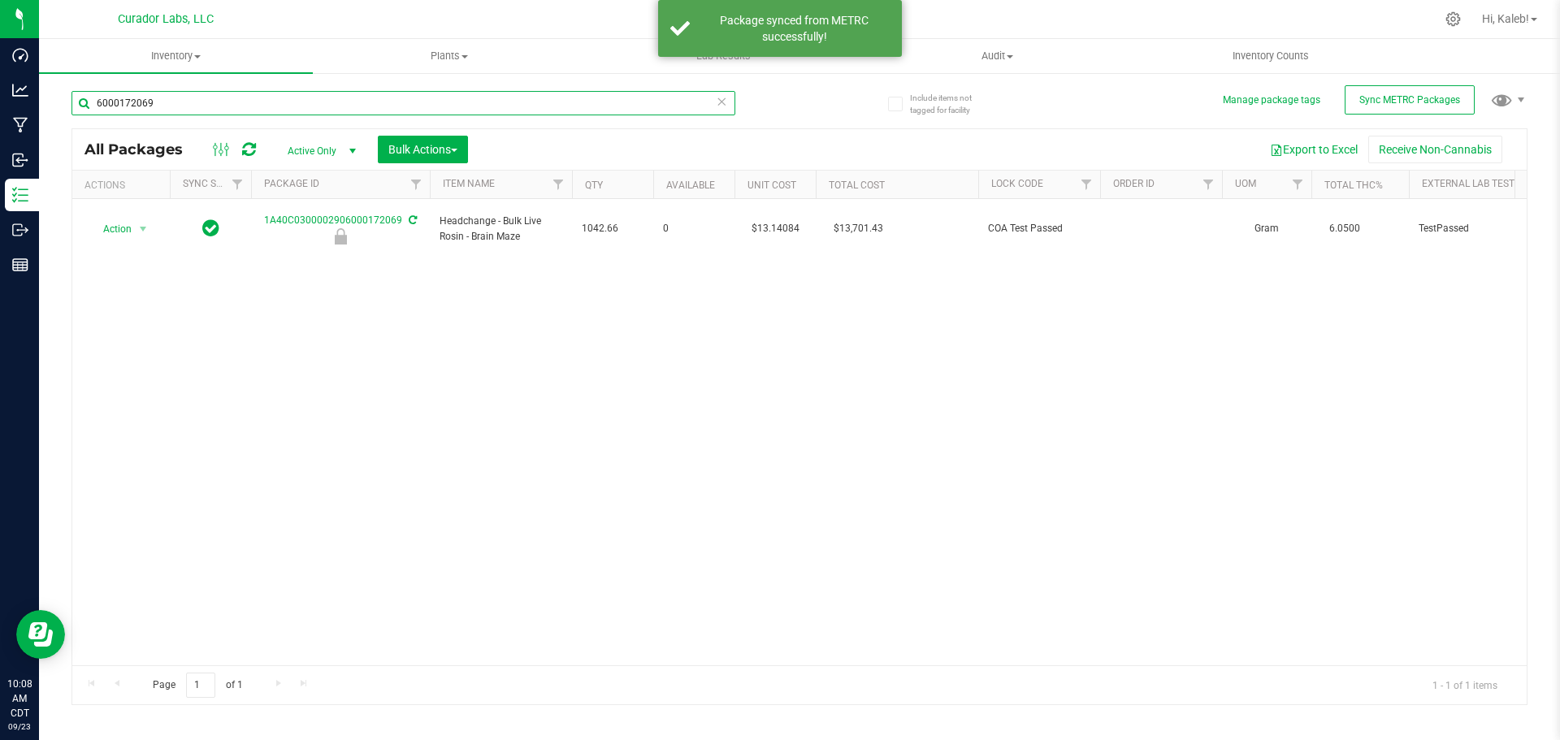
click at [134, 102] on body "Dashboard Analytics Manufacturing Inbound Inventory Outbound Reports 10:08 AM C…" at bounding box center [780, 370] width 1560 height 740
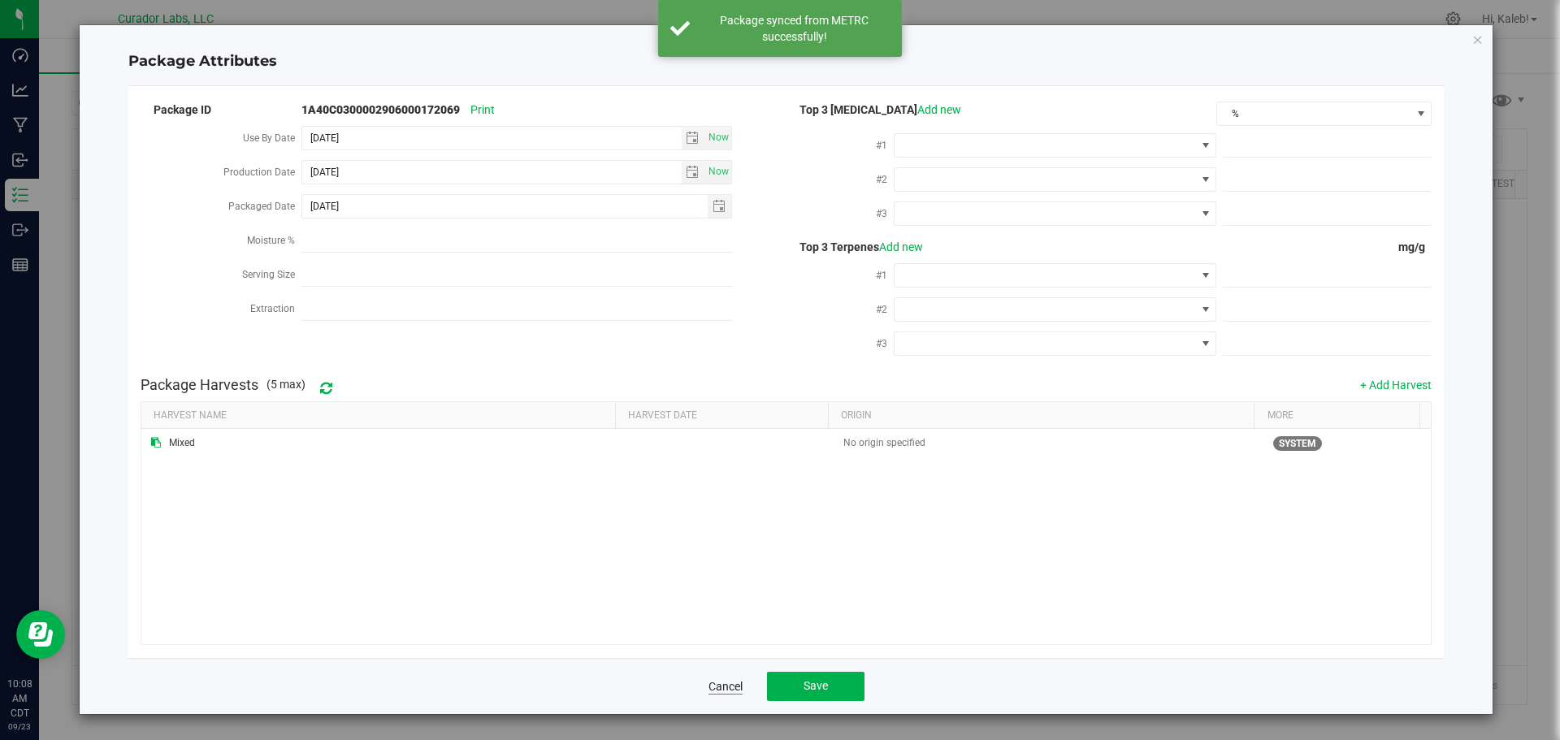
click at [736, 681] on div "Cancel Save" at bounding box center [786, 686] width 1316 height 56
click at [721, 680] on link "Cancel" at bounding box center [725, 686] width 34 height 16
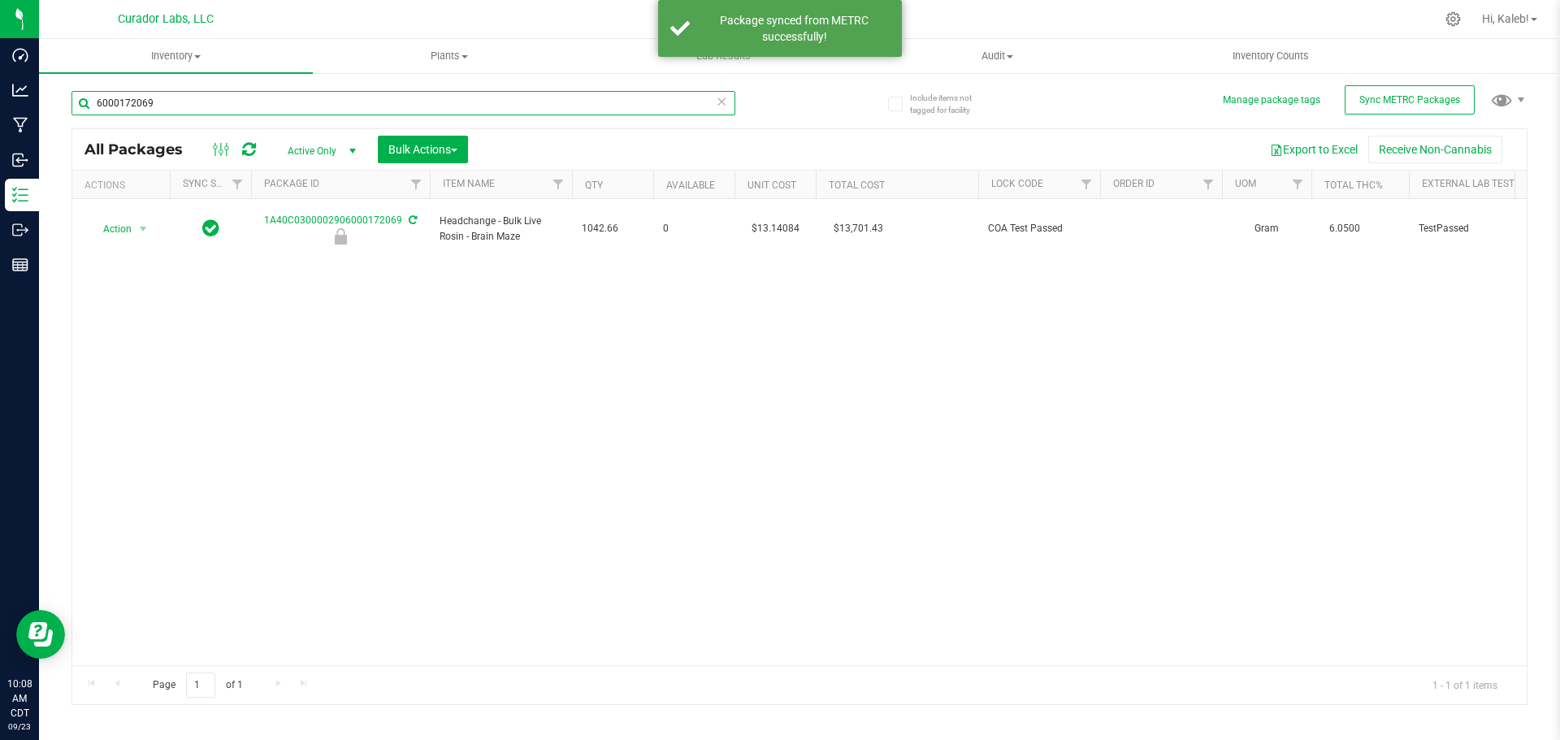
click at [136, 103] on input "6000172069" at bounding box center [403, 103] width 664 height 24
paste input "906000172071"
click at [137, 110] on input "906000172071" at bounding box center [403, 103] width 664 height 24
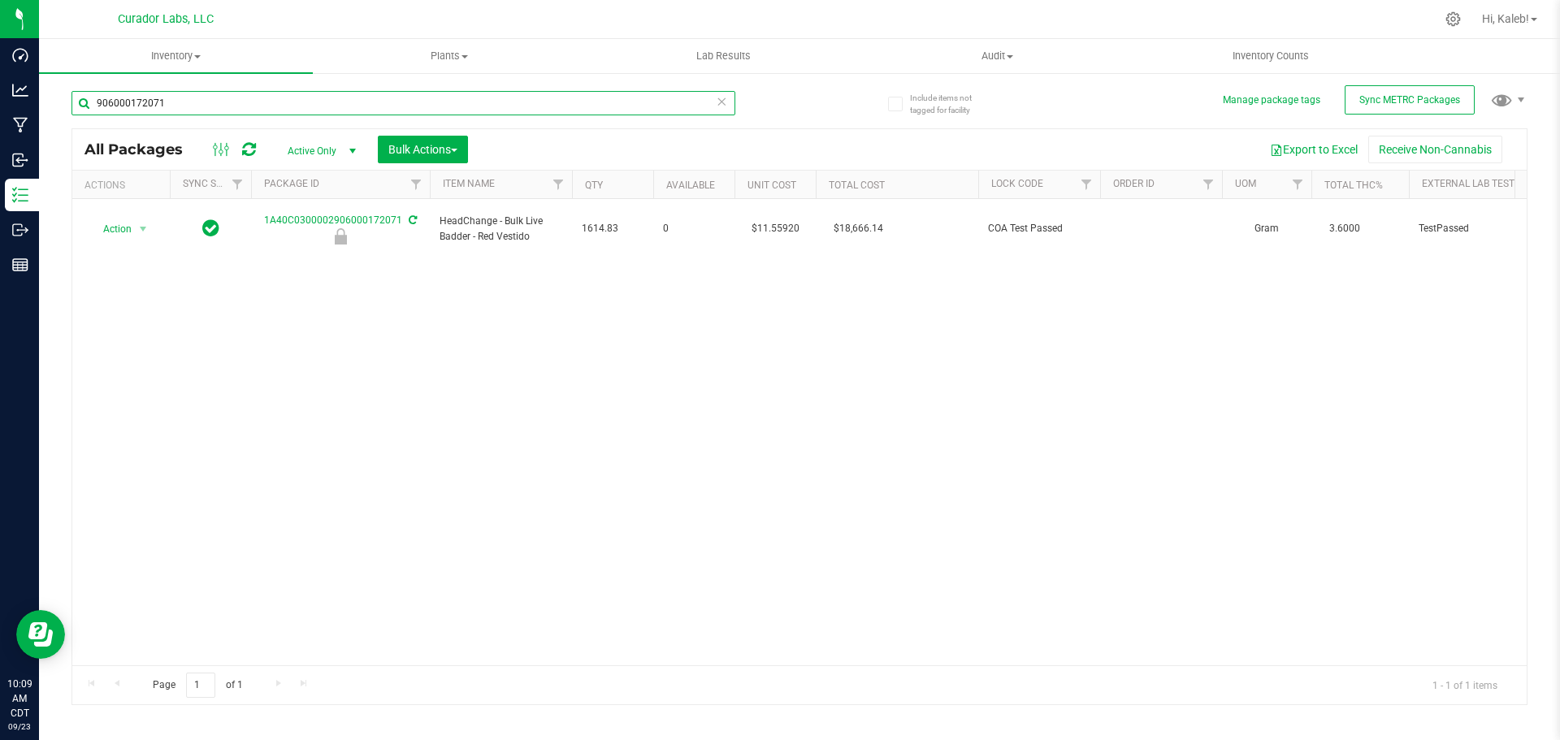
paste input "2906000172065"
click at [145, 97] on input "906000129060001720652071" at bounding box center [403, 103] width 664 height 24
paste input "2906000172065"
type input "2906000172065"
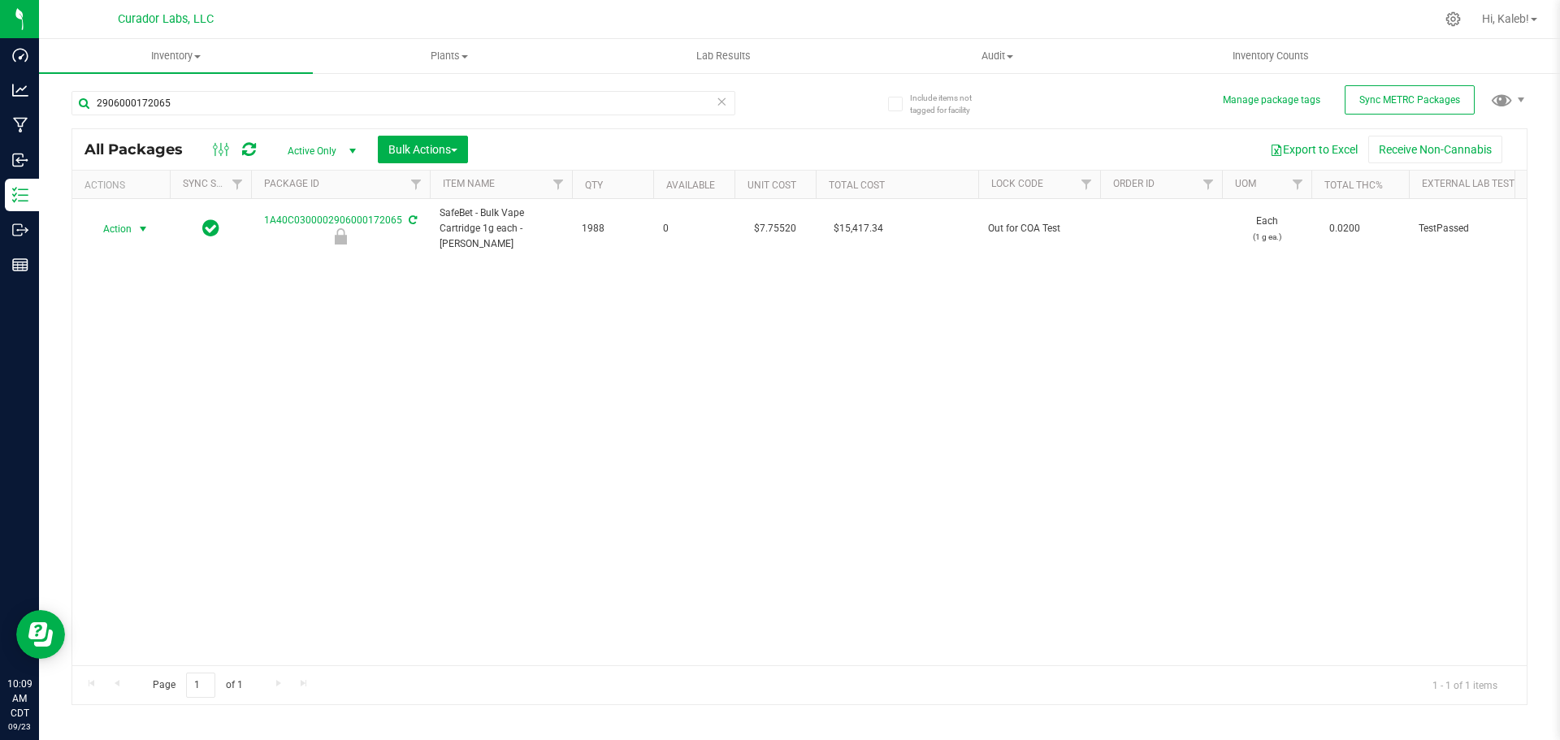
click at [131, 229] on span "Action" at bounding box center [111, 229] width 44 height 23
click at [157, 434] on li "Unlock package" at bounding box center [140, 446] width 102 height 24
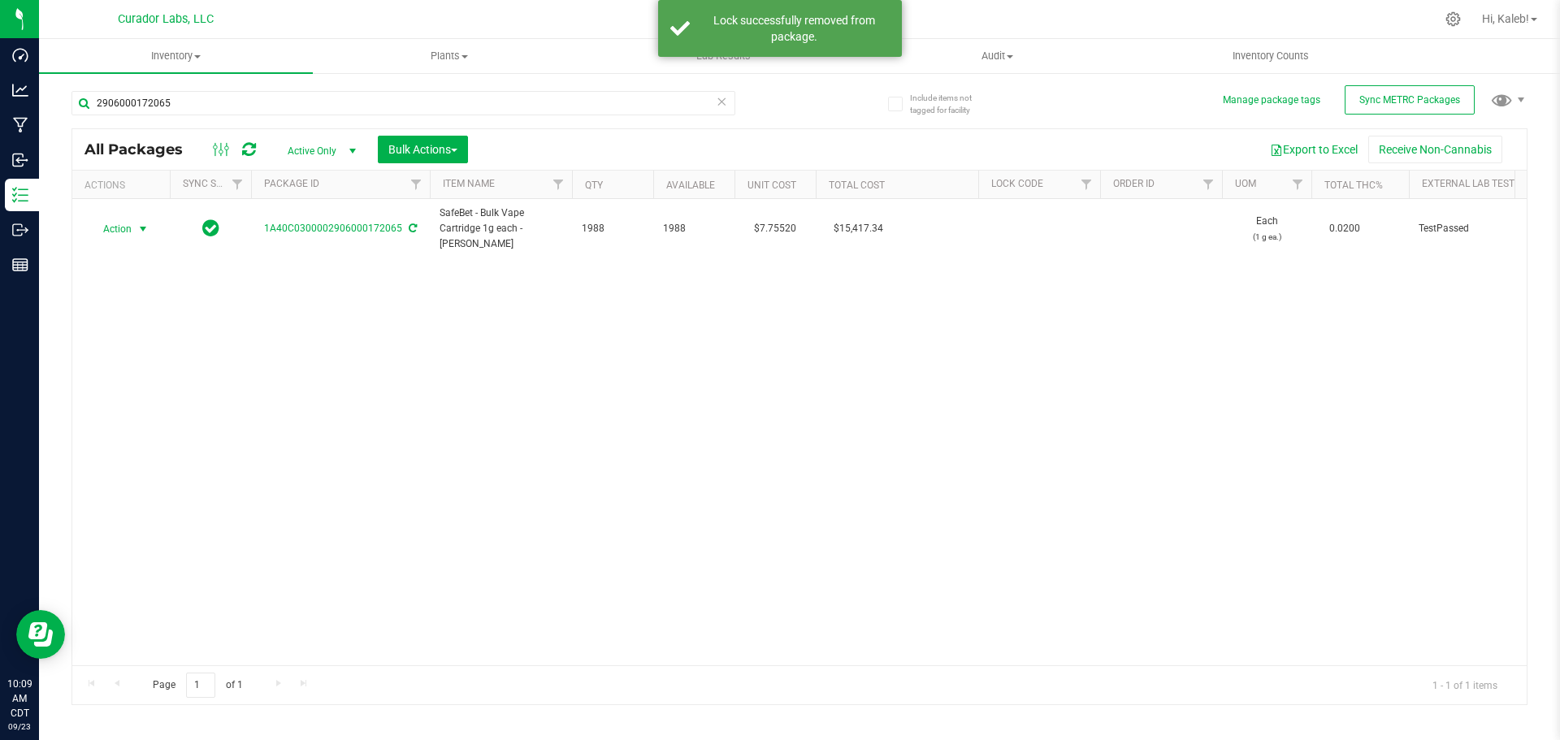
click at [119, 233] on span "Action" at bounding box center [111, 229] width 44 height 23
click at [132, 377] on li "Lock package" at bounding box center [140, 377] width 102 height 24
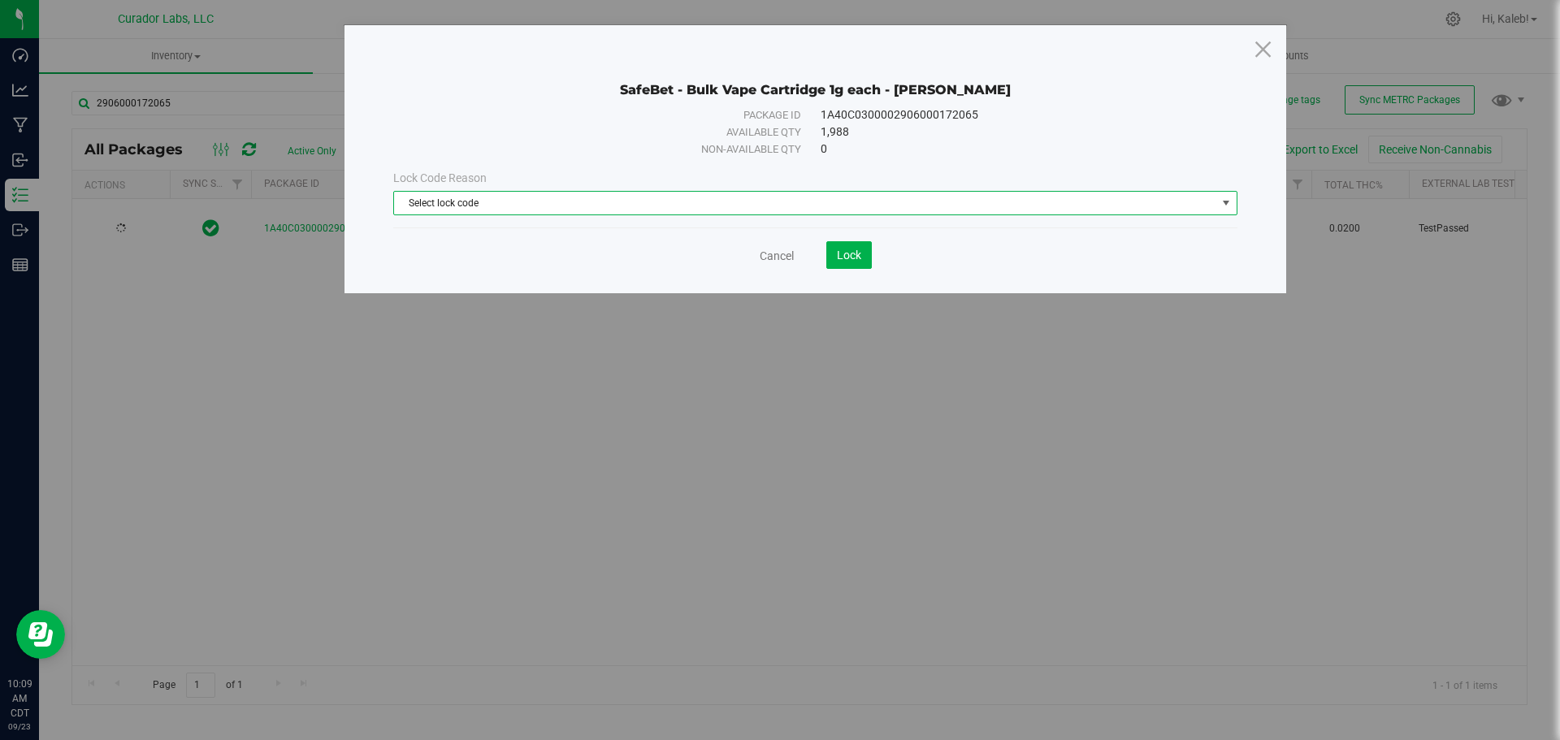
click at [513, 213] on span "Select lock code" at bounding box center [805, 203] width 822 height 23
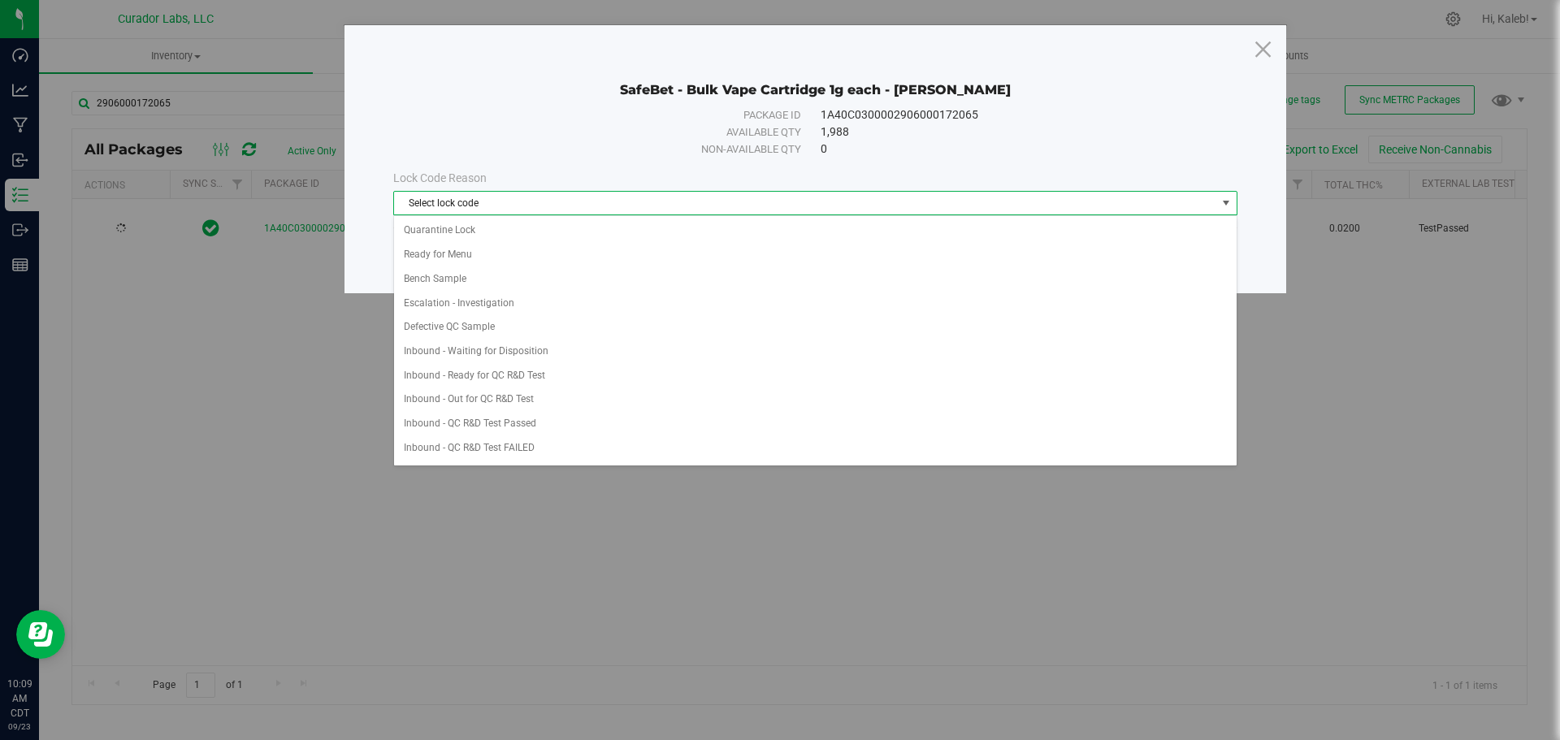
scroll to position [505, 0]
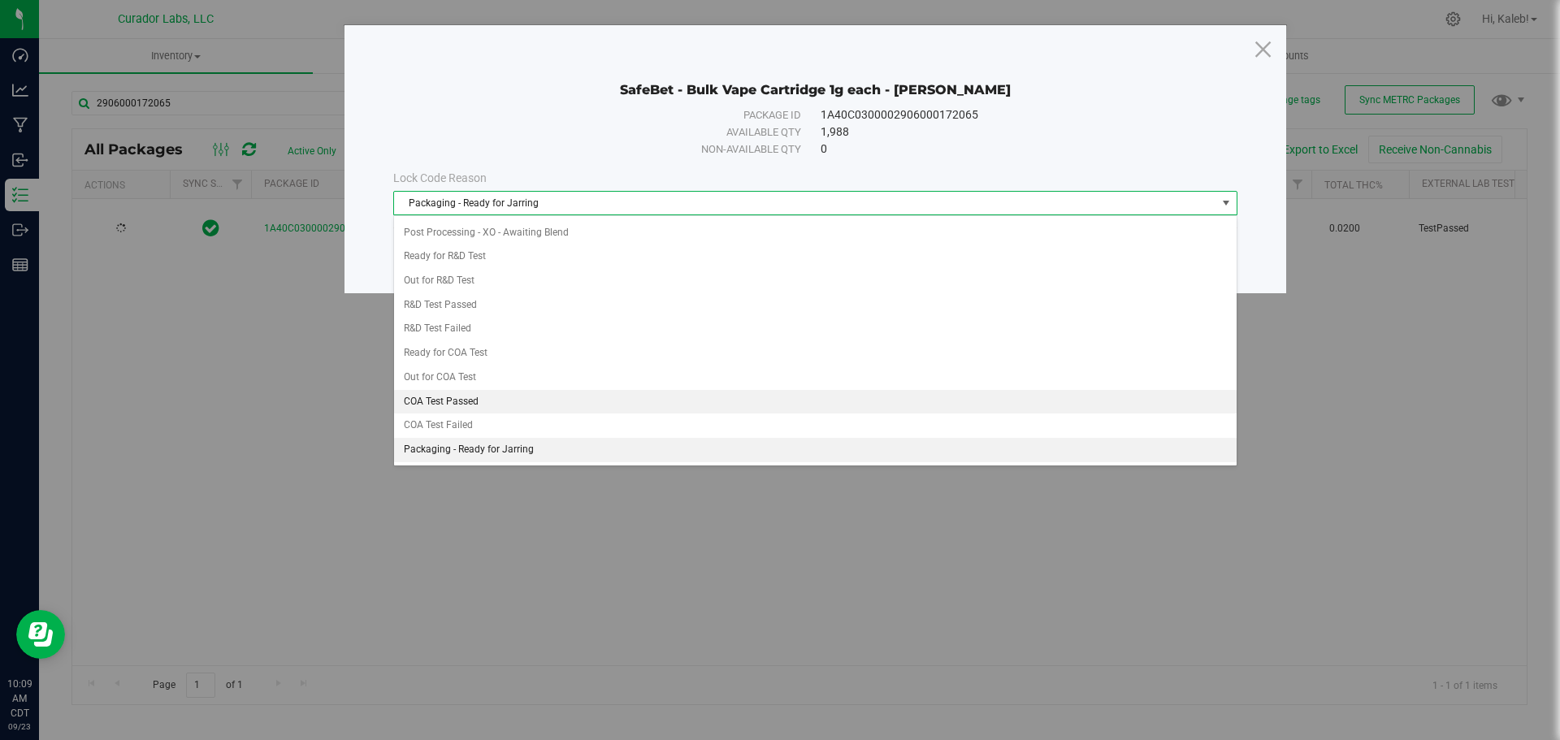
click at [477, 407] on li "COA Test Passed" at bounding box center [815, 402] width 842 height 24
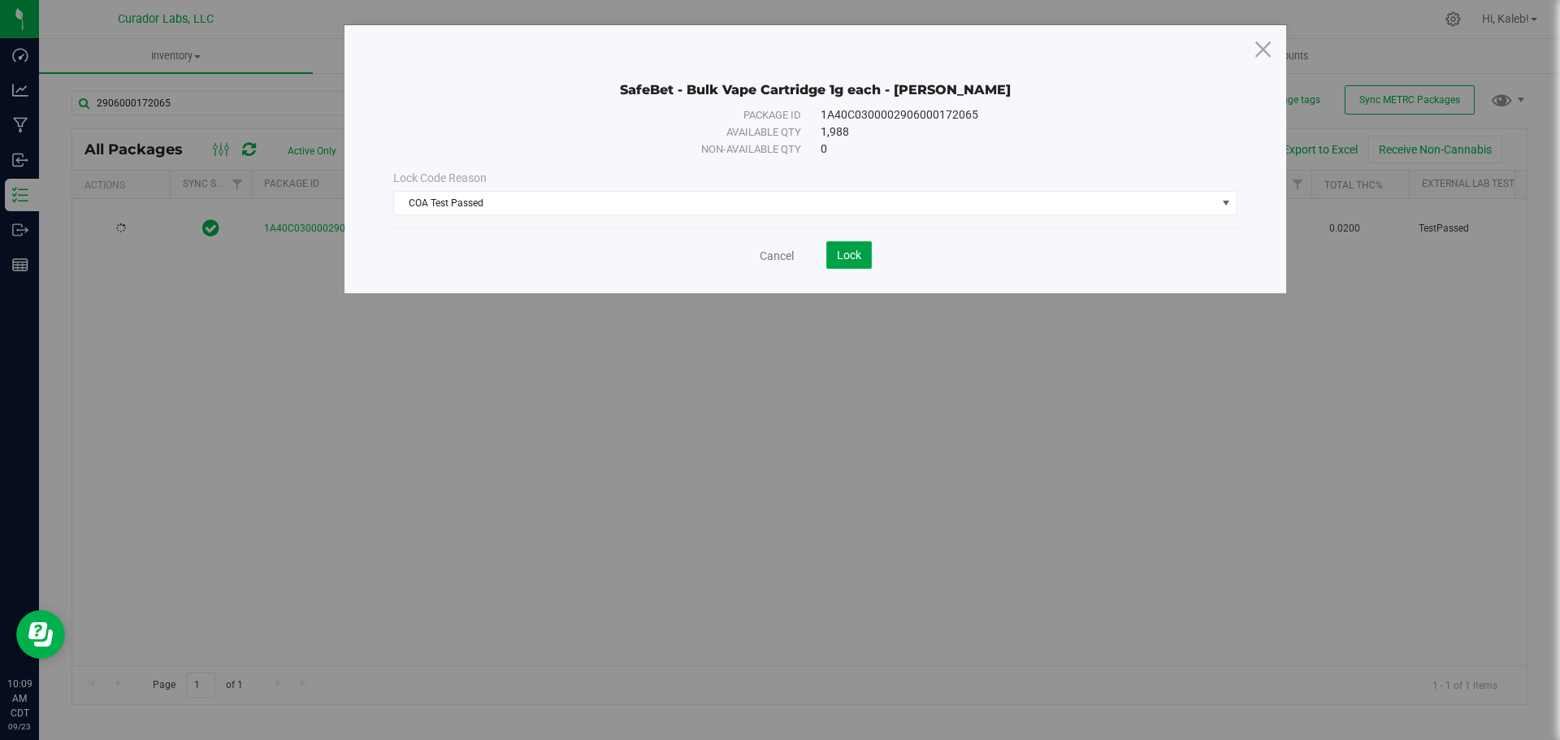
click at [857, 249] on span "Lock" at bounding box center [849, 255] width 24 height 13
